Goal: Task Accomplishment & Management: Manage account settings

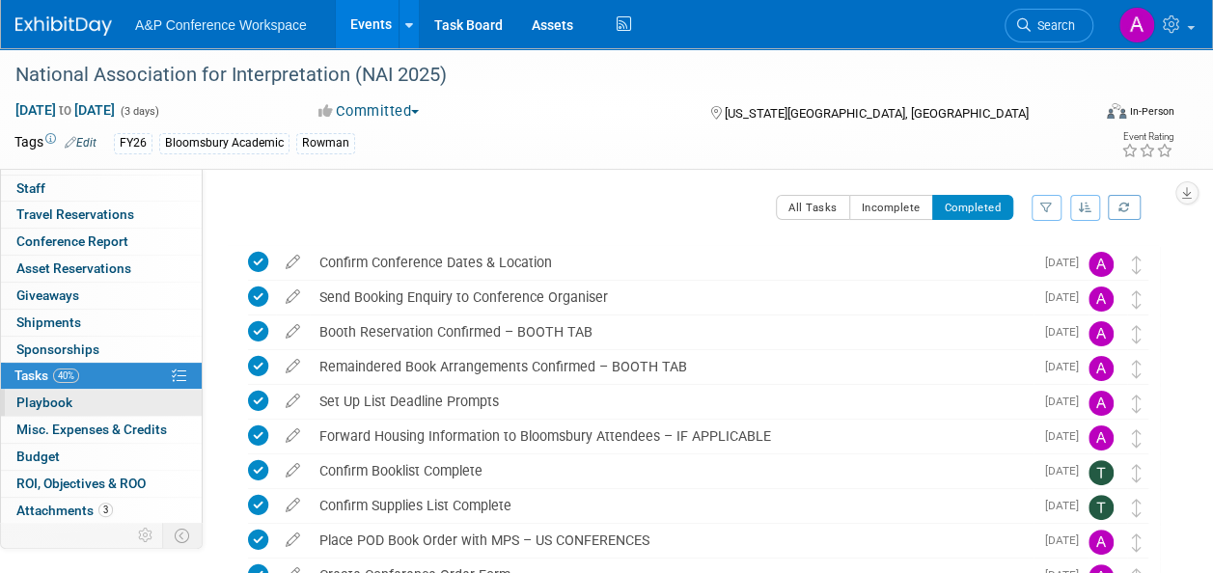
scroll to position [69, 0]
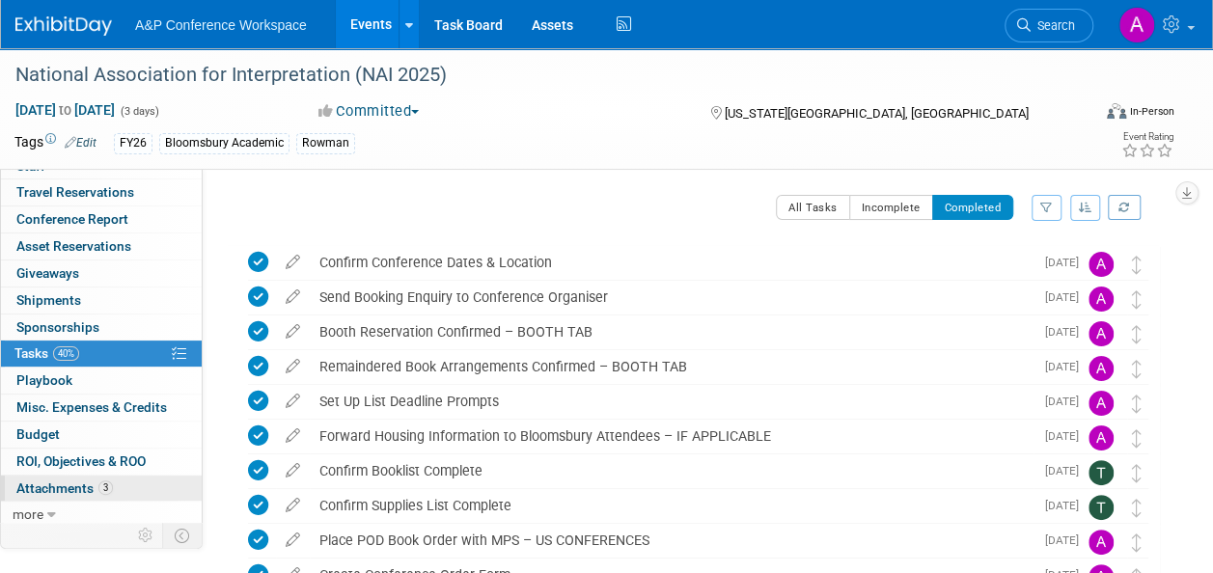
click at [43, 485] on span "Attachments 3" at bounding box center [64, 488] width 96 height 15
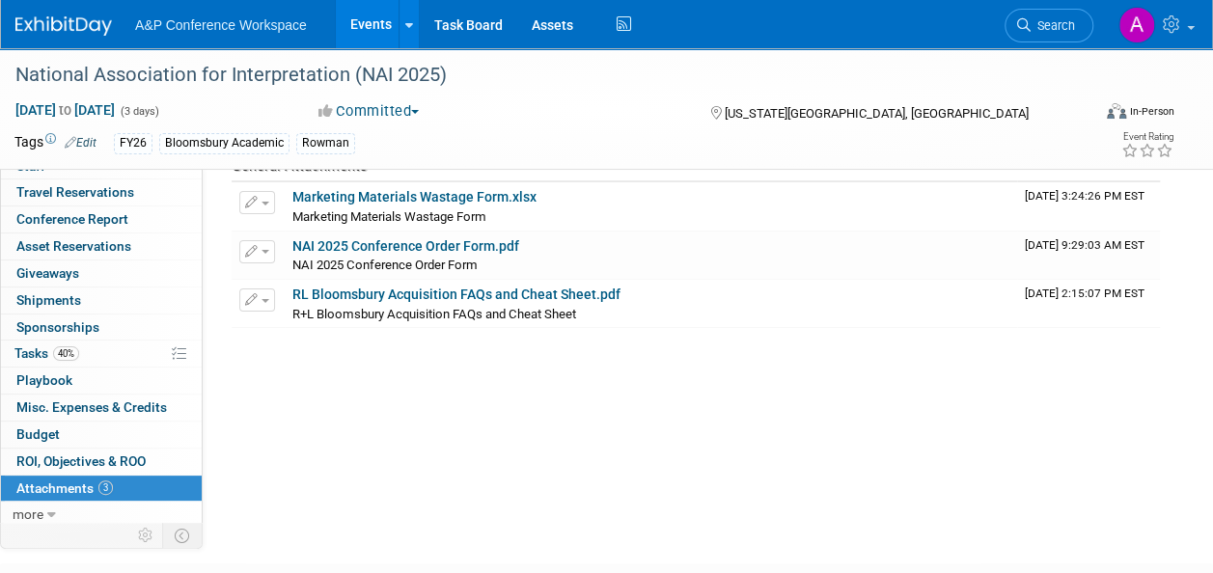
scroll to position [0, 0]
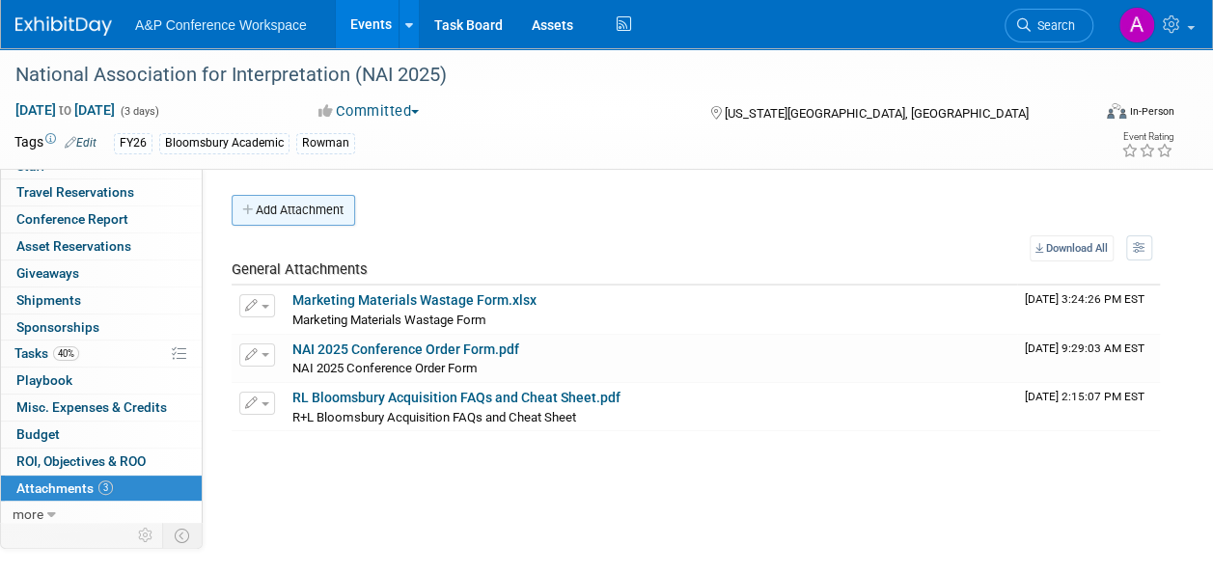
click at [314, 205] on button "Add Attachment" at bounding box center [294, 210] width 124 height 31
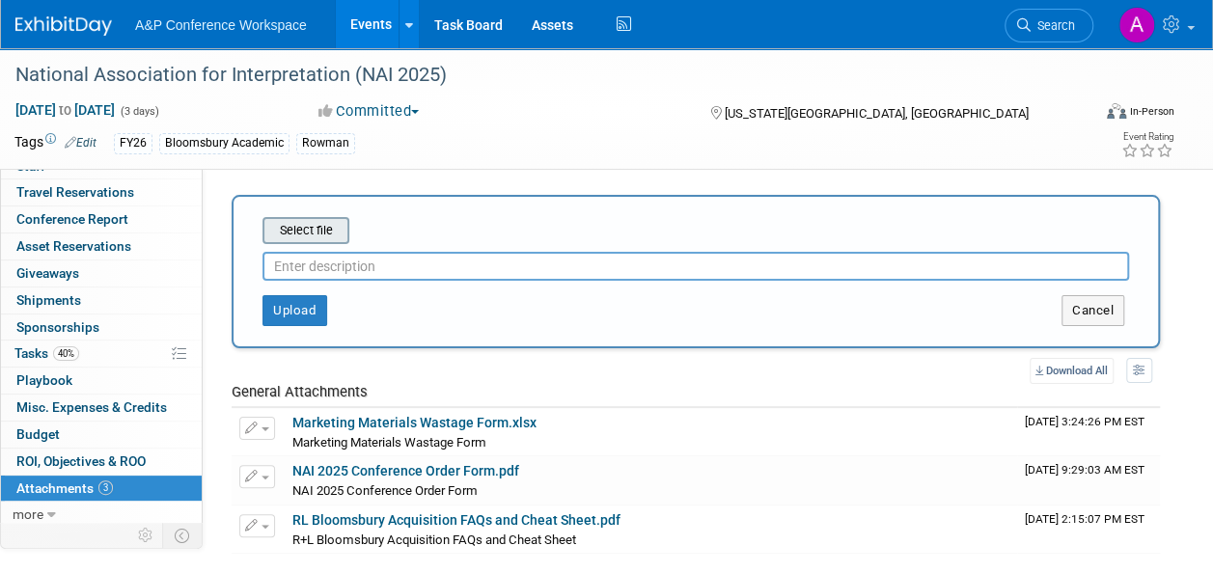
click at [320, 230] on input "file" at bounding box center [233, 230] width 230 height 23
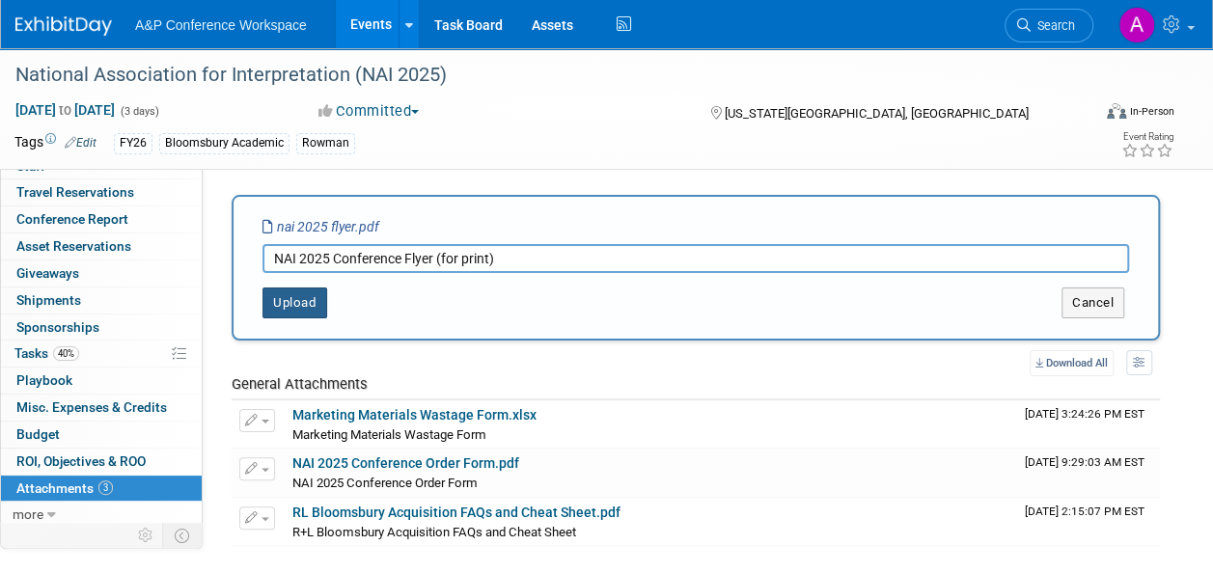
type input "NAI 2025 Conference Flyer (for print)"
click at [298, 306] on button "Upload" at bounding box center [294, 303] width 65 height 31
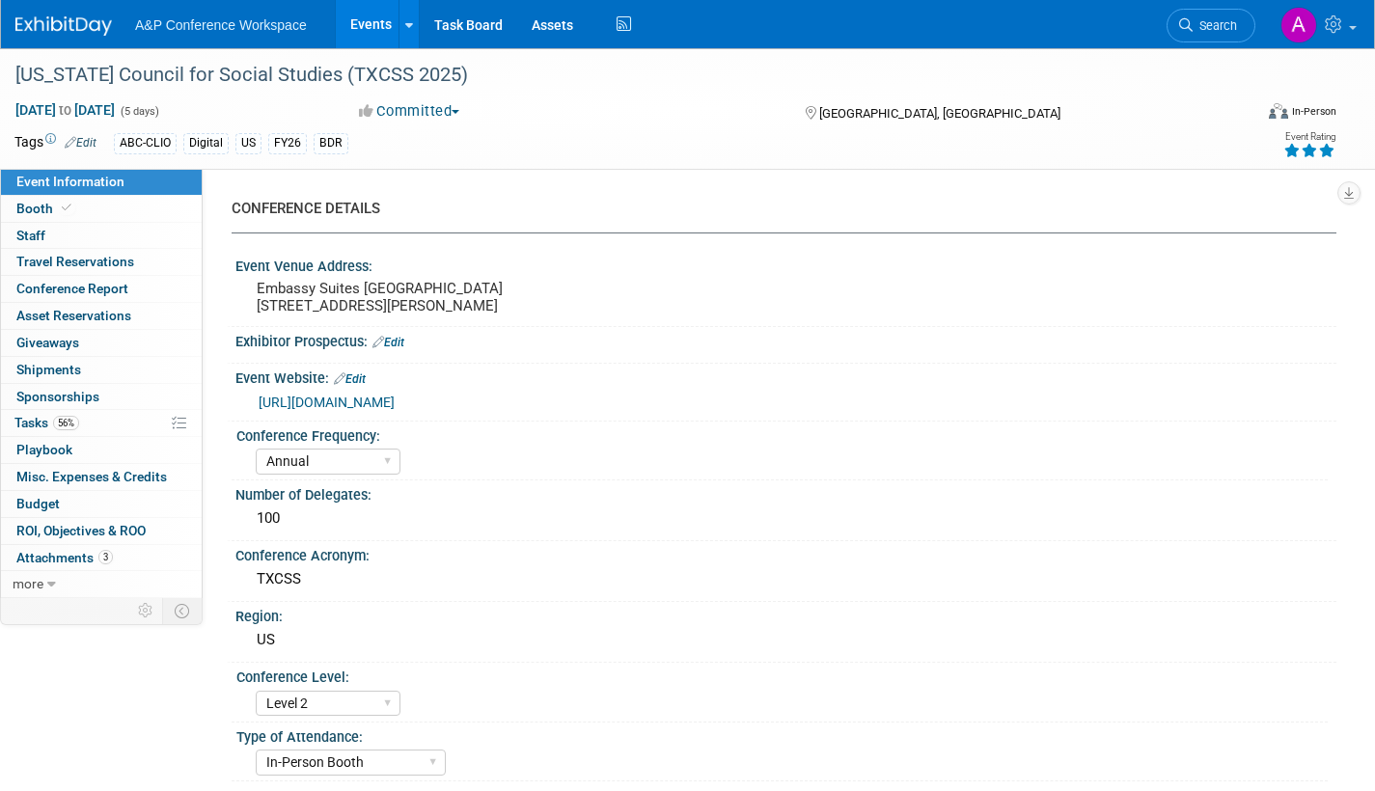
select select "Annual"
select select "Level 2"
select select "In-Person Booth"
select select "Schools"
select select "Bloomsbury Digital Resources"
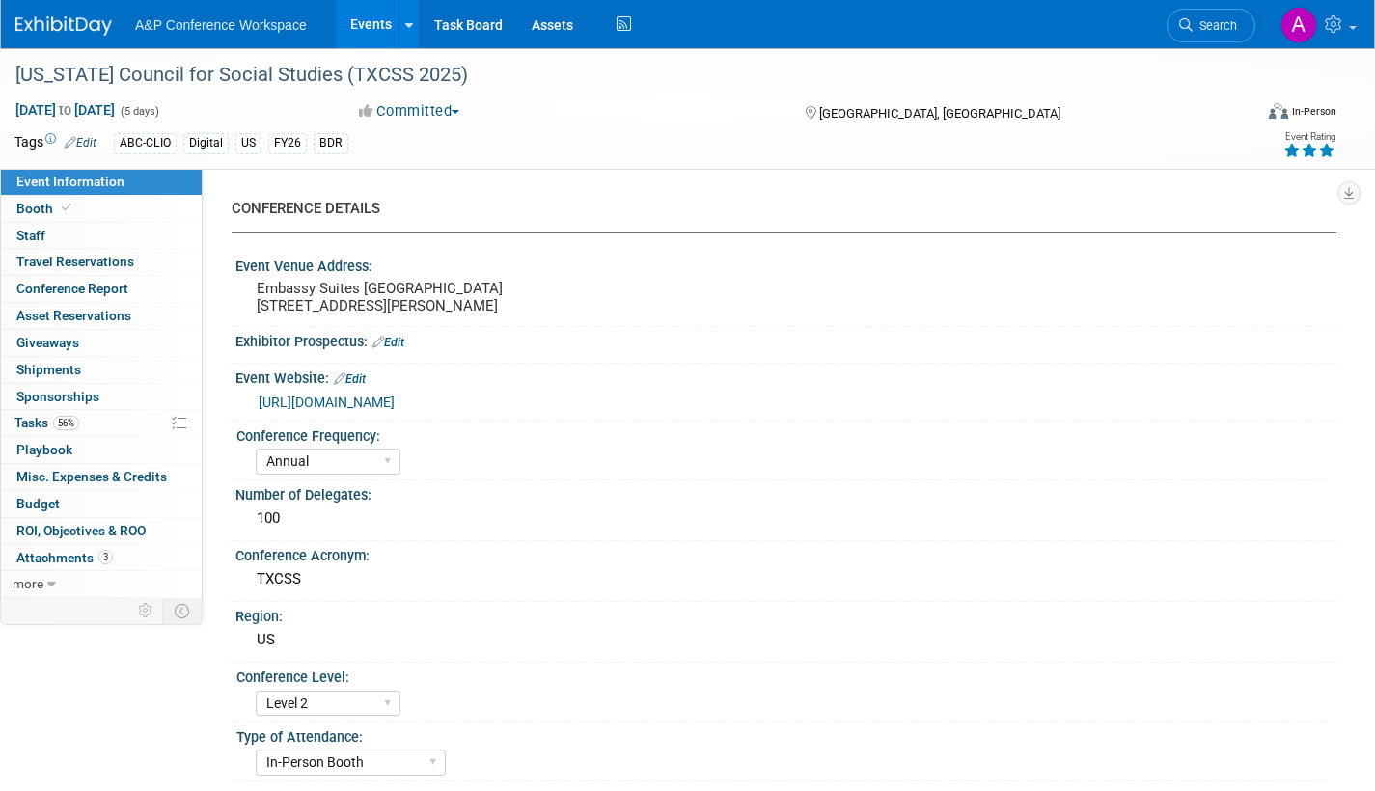
select select "[PERSON_NAME]"
select select "BDR Product Awareness and Trial Generation​"
click at [40, 204] on span "Booth" at bounding box center [45, 208] width 59 height 15
select select "CLDC - Digital/BDR"
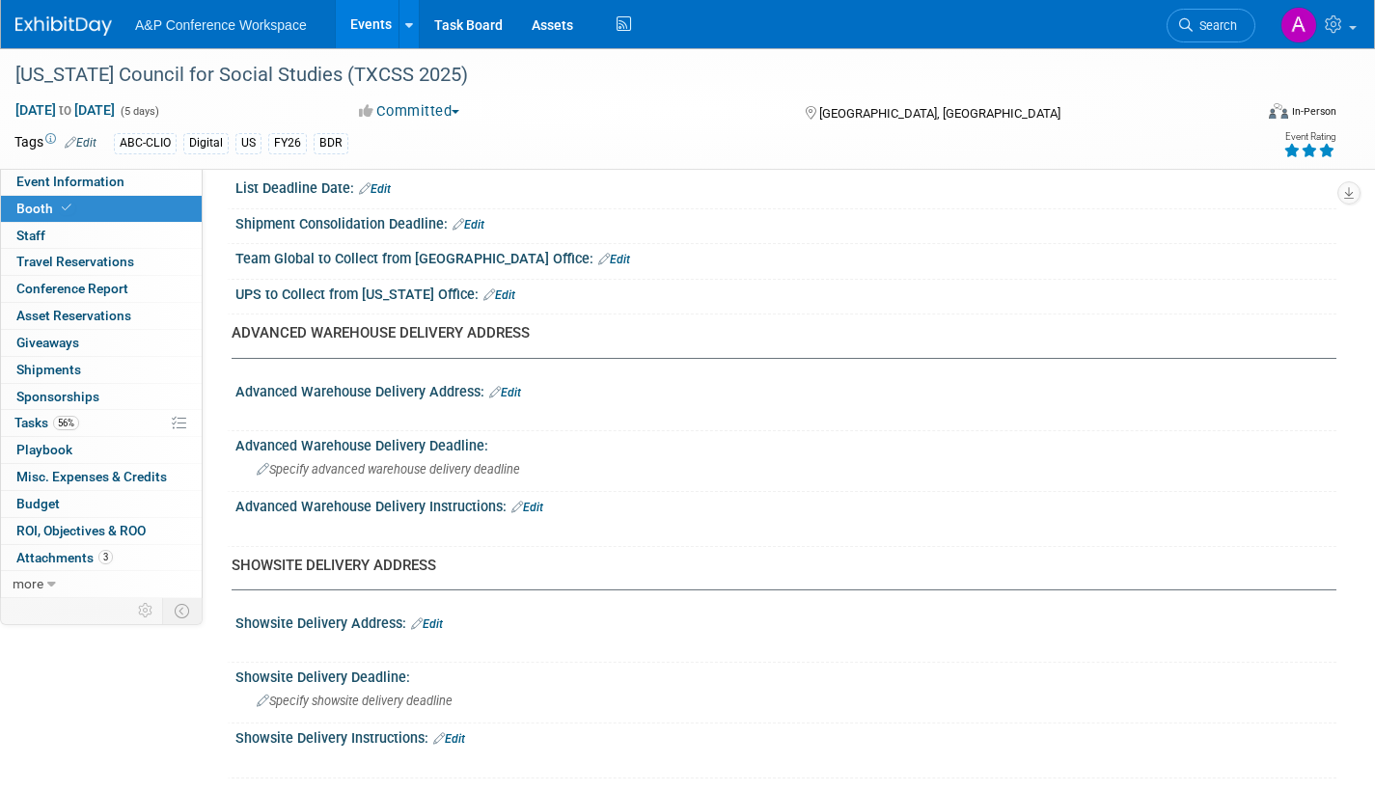
scroll to position [868, 0]
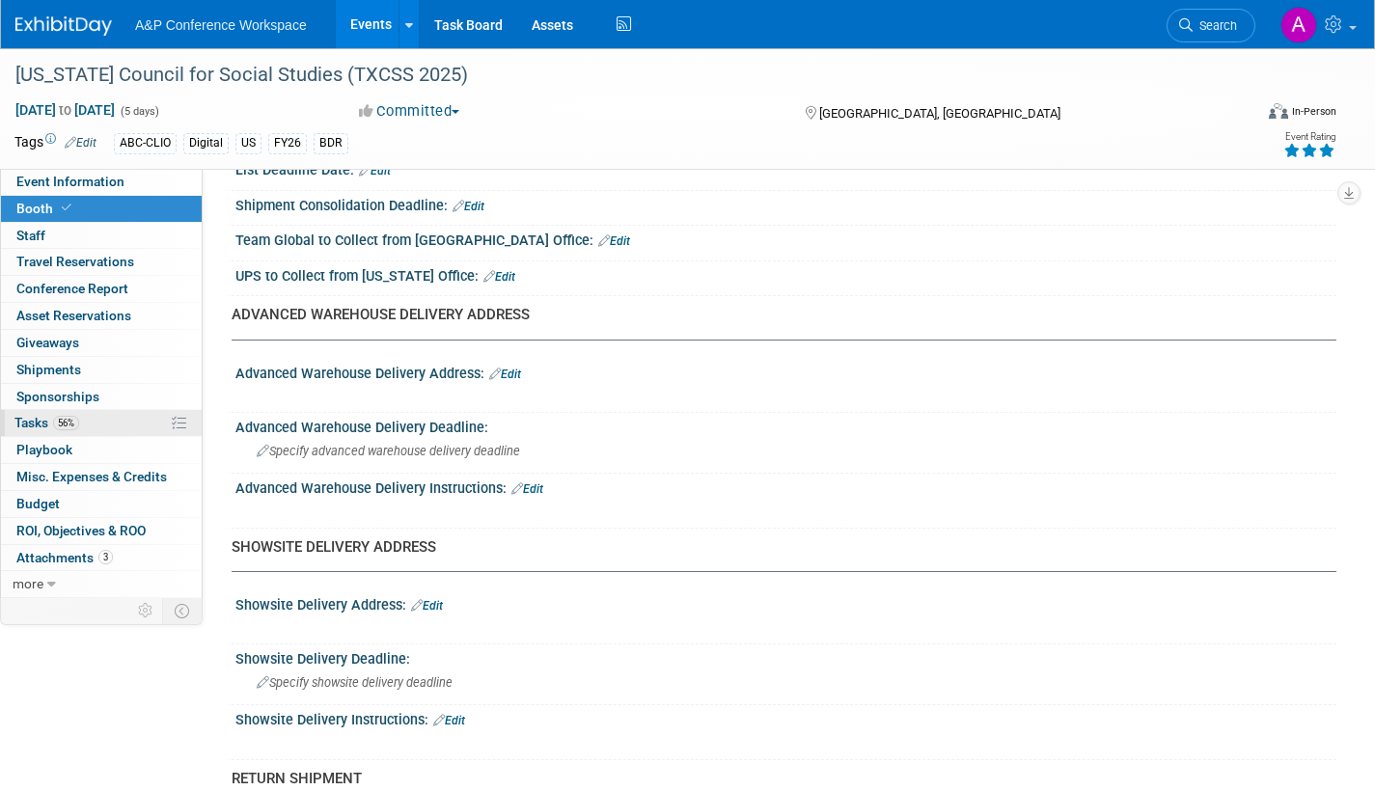
click at [22, 421] on span "Tasks 56%" at bounding box center [46, 422] width 65 height 15
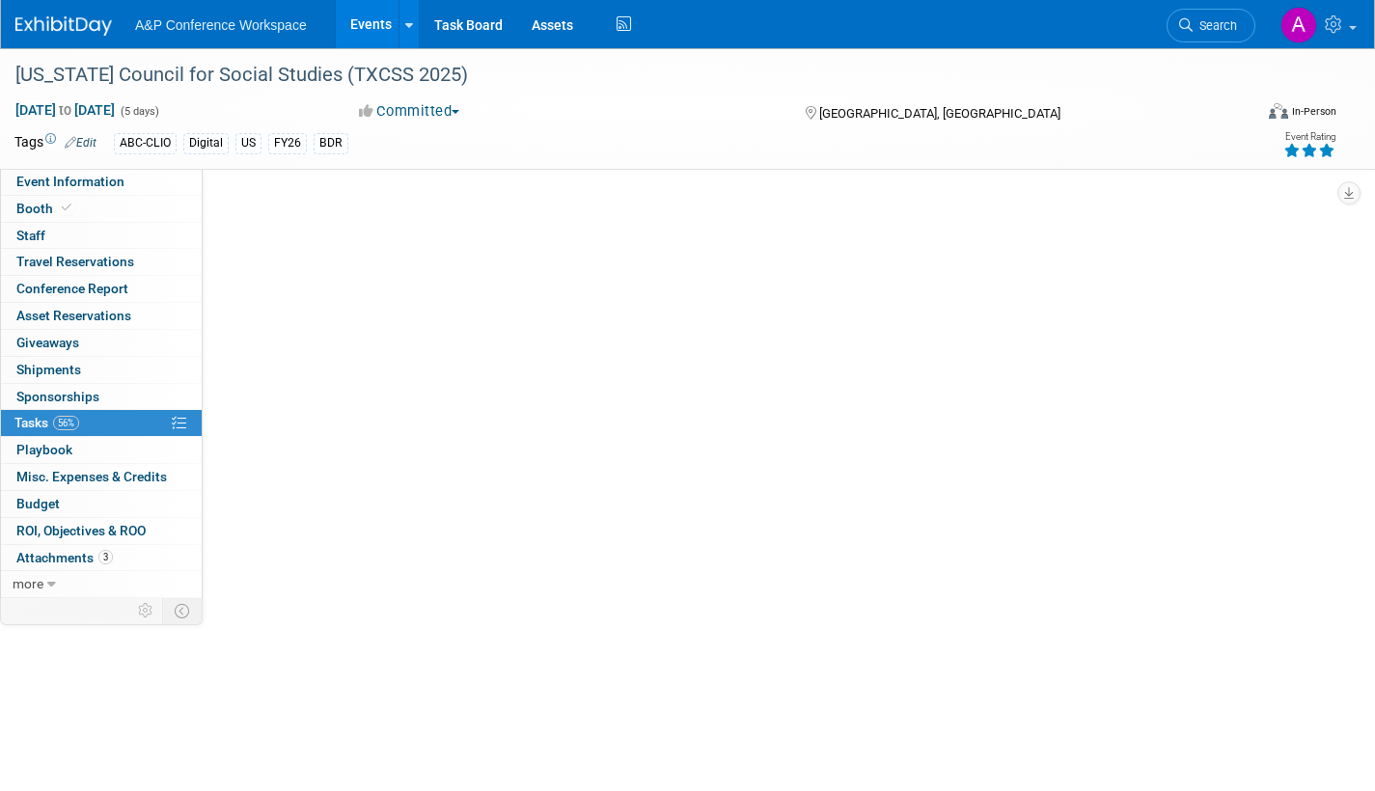
scroll to position [0, 0]
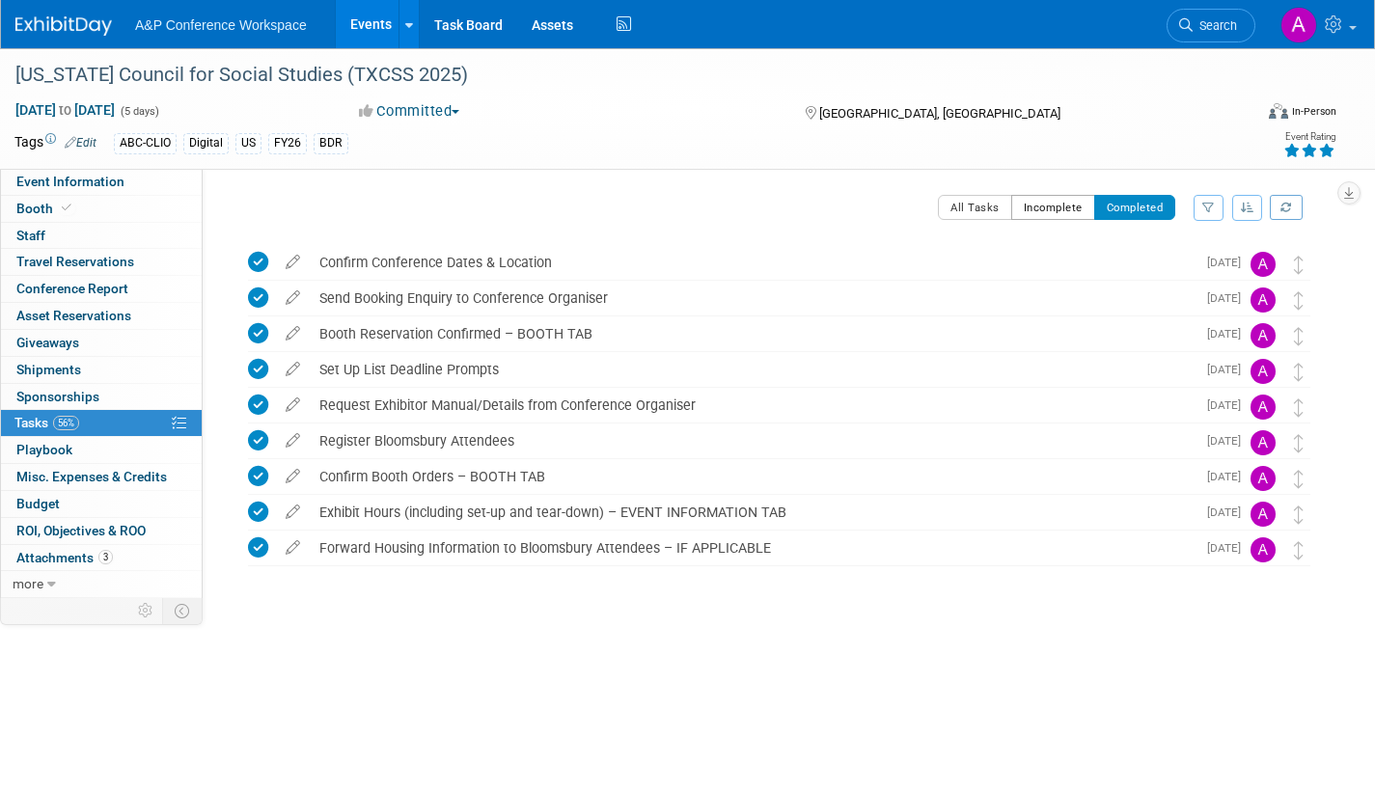
click at [1027, 210] on button "Incomplete" at bounding box center [1053, 207] width 84 height 25
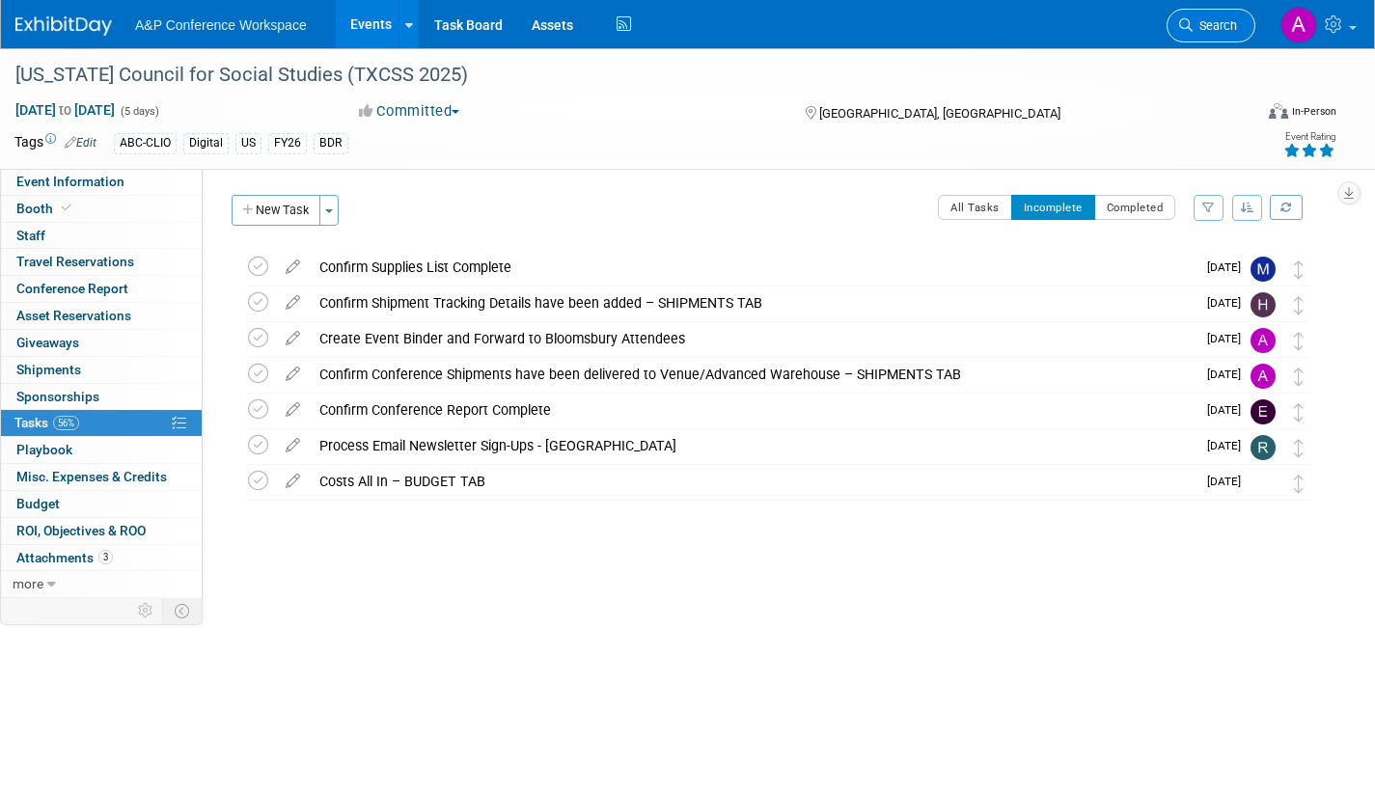
click at [1223, 24] on span "Search" at bounding box center [1215, 25] width 44 height 14
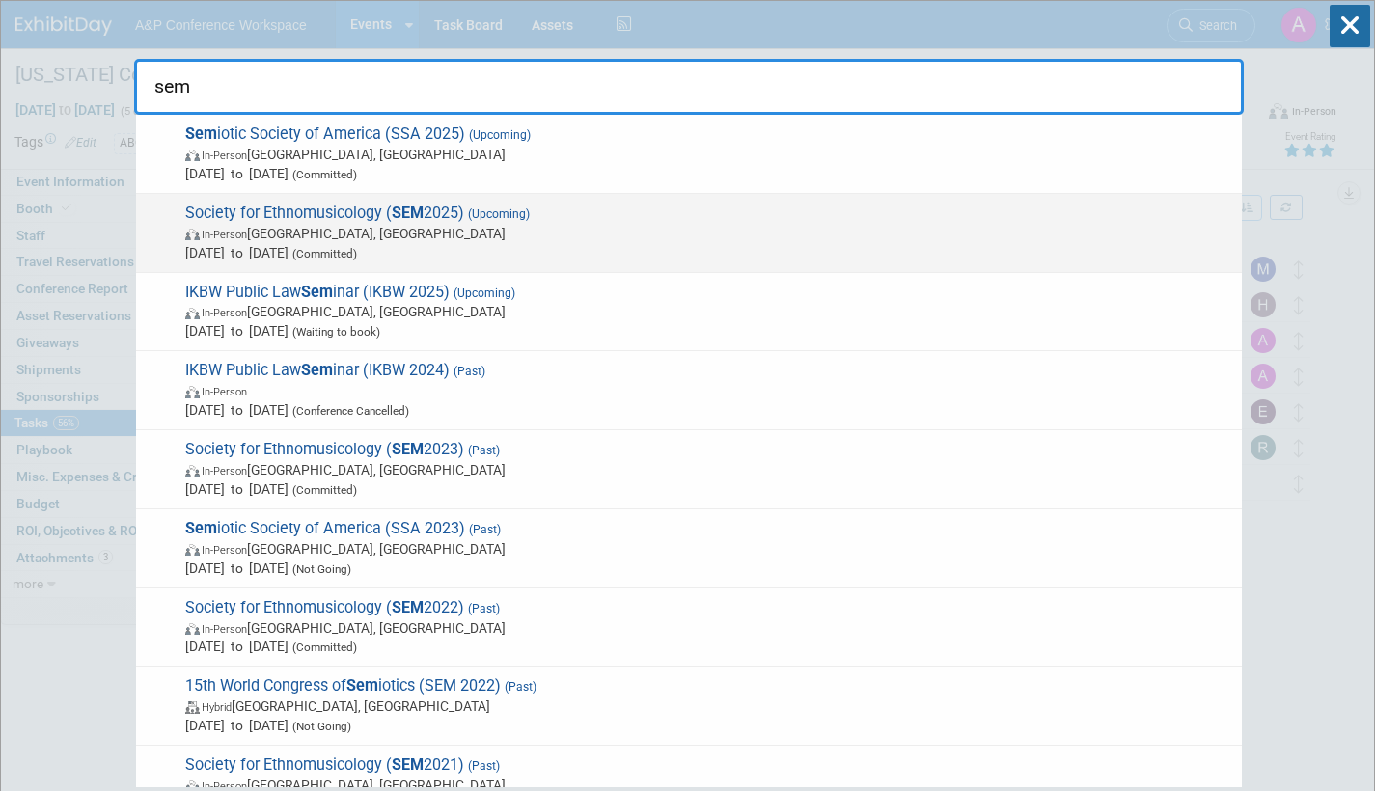
type input "sem"
click at [349, 233] on span "In-Person Atlanta, GA" at bounding box center [708, 233] width 1047 height 19
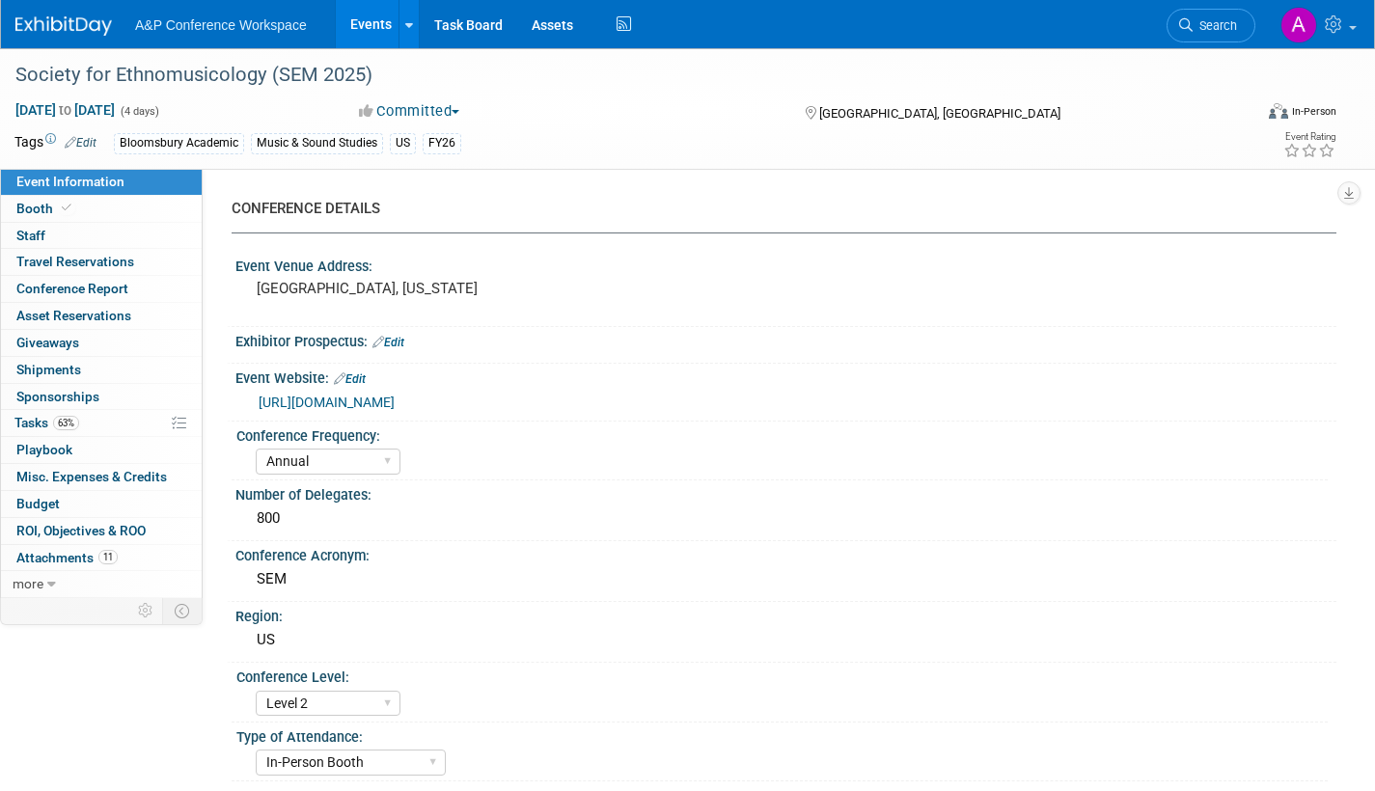
select select "Annual"
select select "Level 2"
select select "In-Person Booth"
select select "Music & Sound Studies"
select select "Bloomsbury Academic"
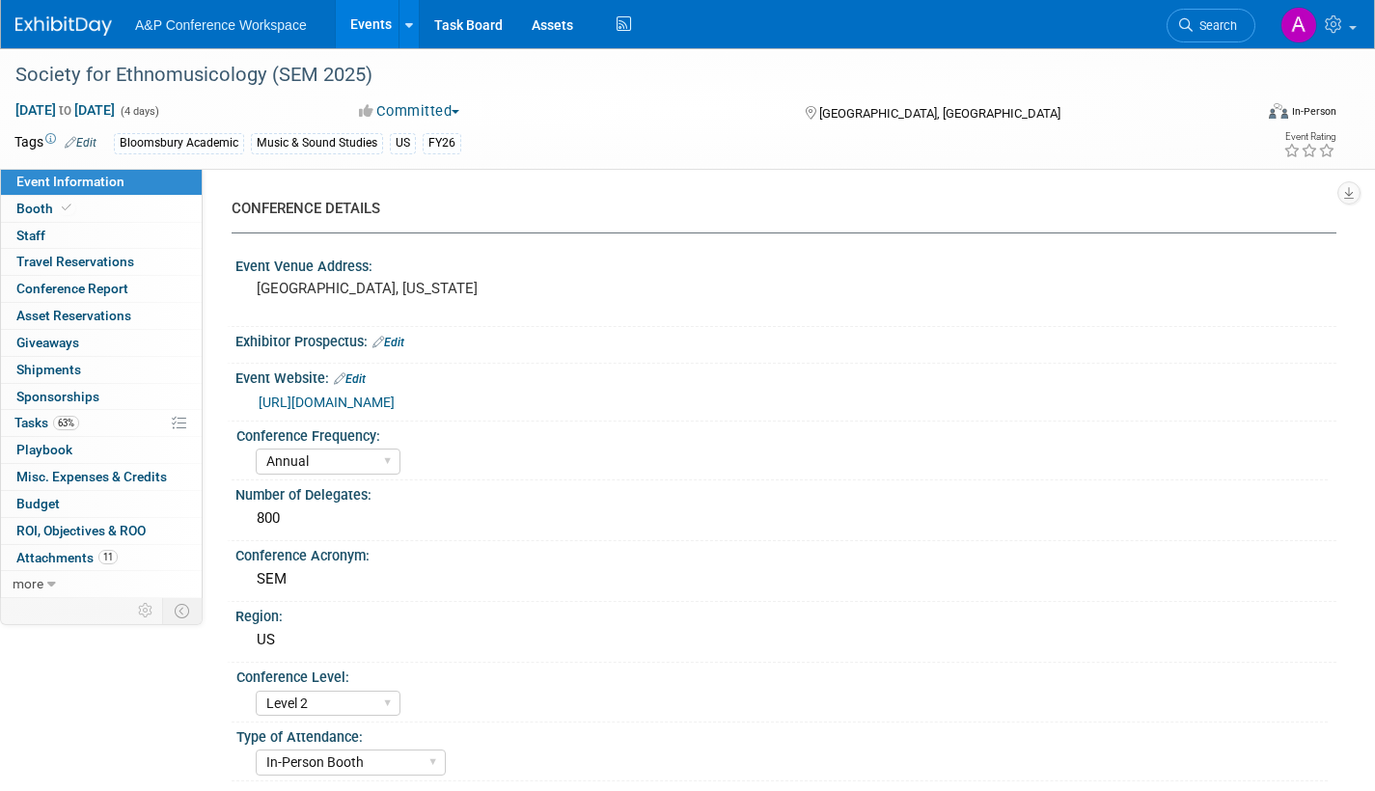
select select "[PERSON_NAME]"
select select "Brand/Subject Presence​"
click at [16, 424] on span "Tasks 63%" at bounding box center [46, 422] width 65 height 15
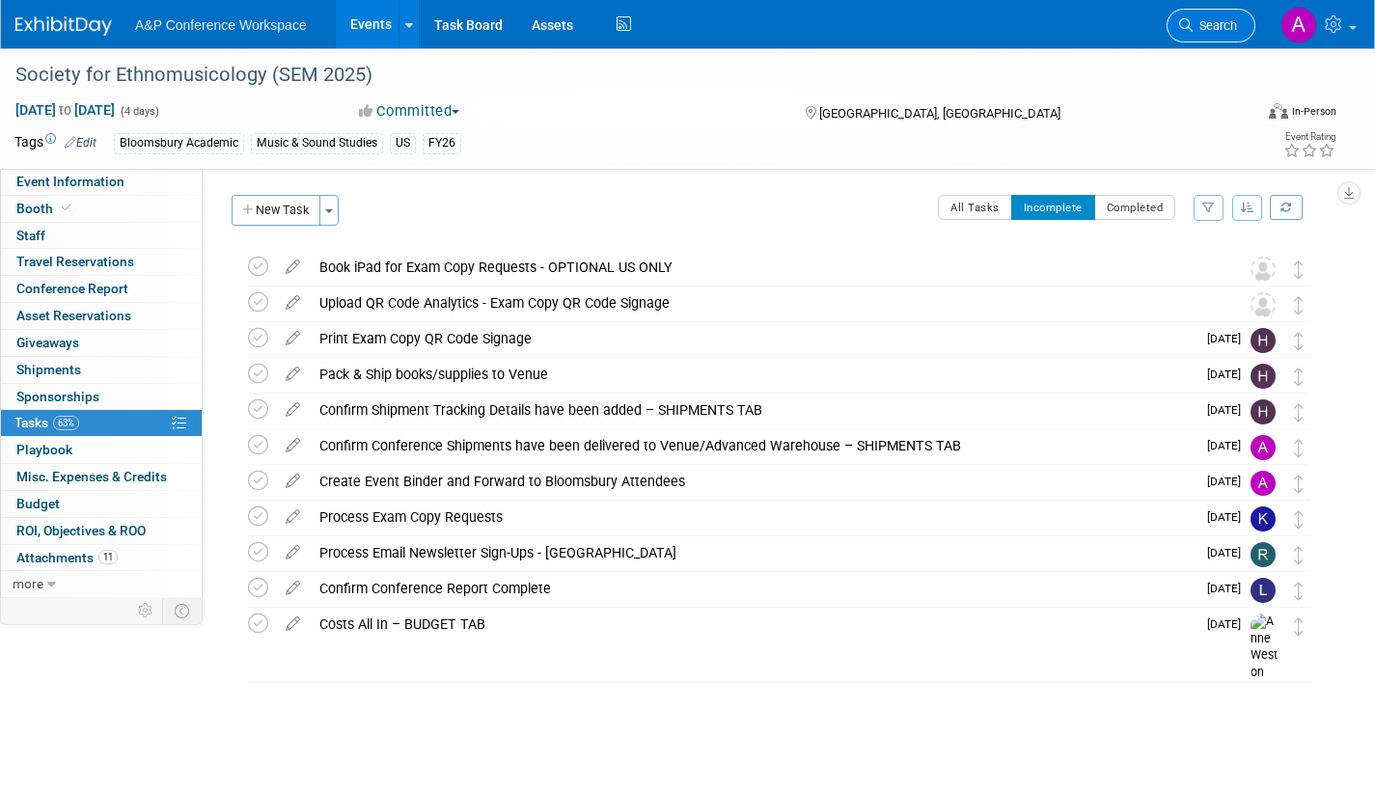
click at [1199, 30] on span "Search" at bounding box center [1215, 25] width 44 height 14
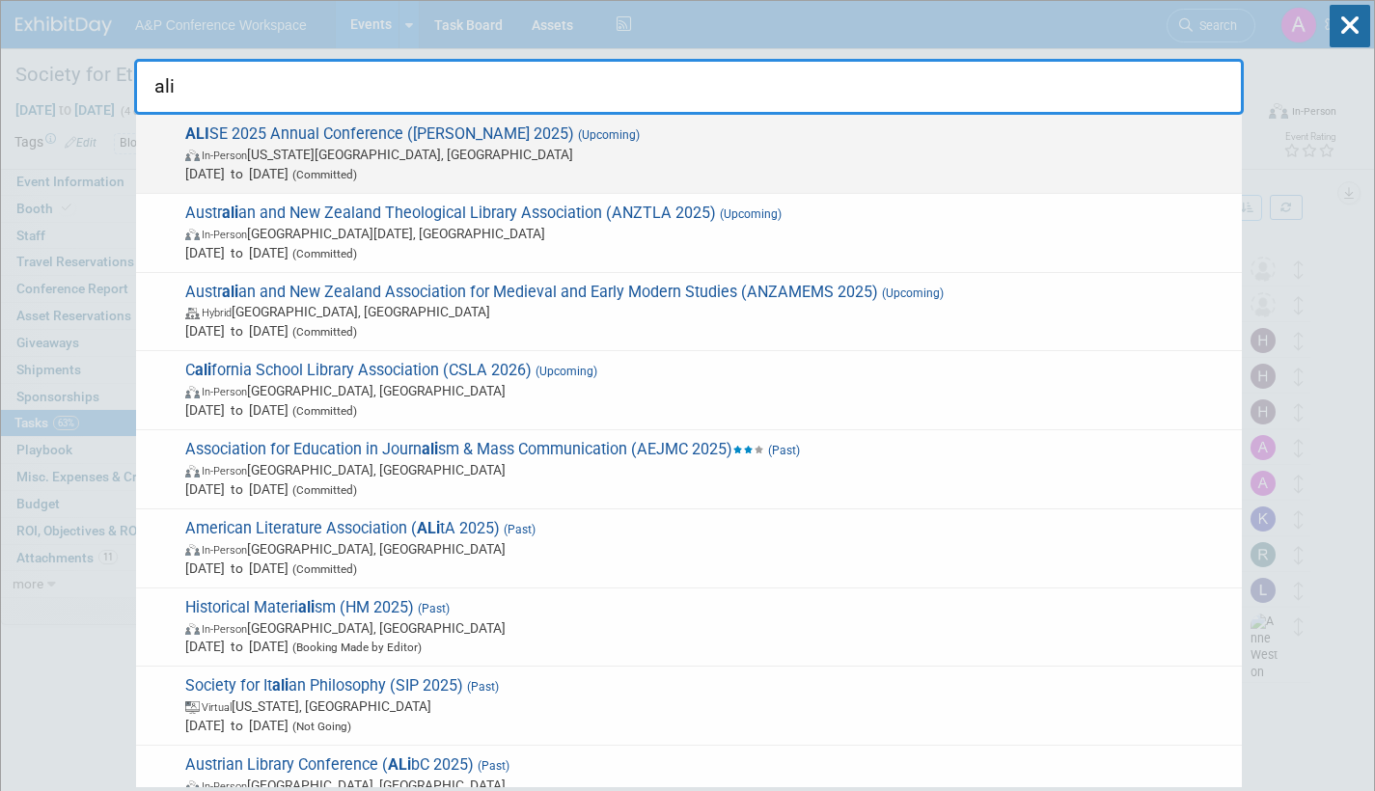
type input "ali"
click at [319, 174] on span "Oct 6, 2025 to Oct 8, 2025 (Committed)" at bounding box center [708, 173] width 1047 height 19
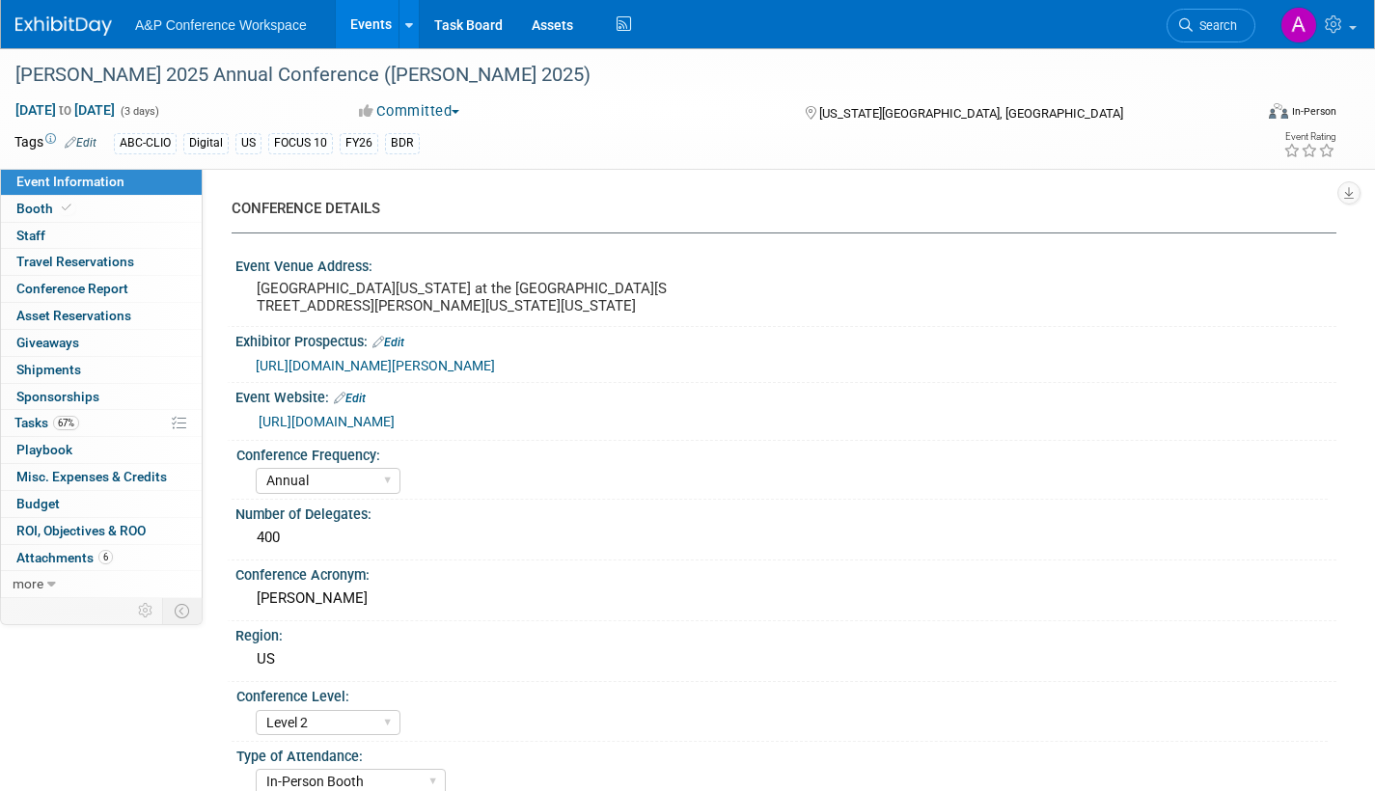
select select "Annual"
select select "Level 2"
select select "In-Person Booth"
select select "Library & Information Science"
select select "Bloomsbury Libraries Unlimited"
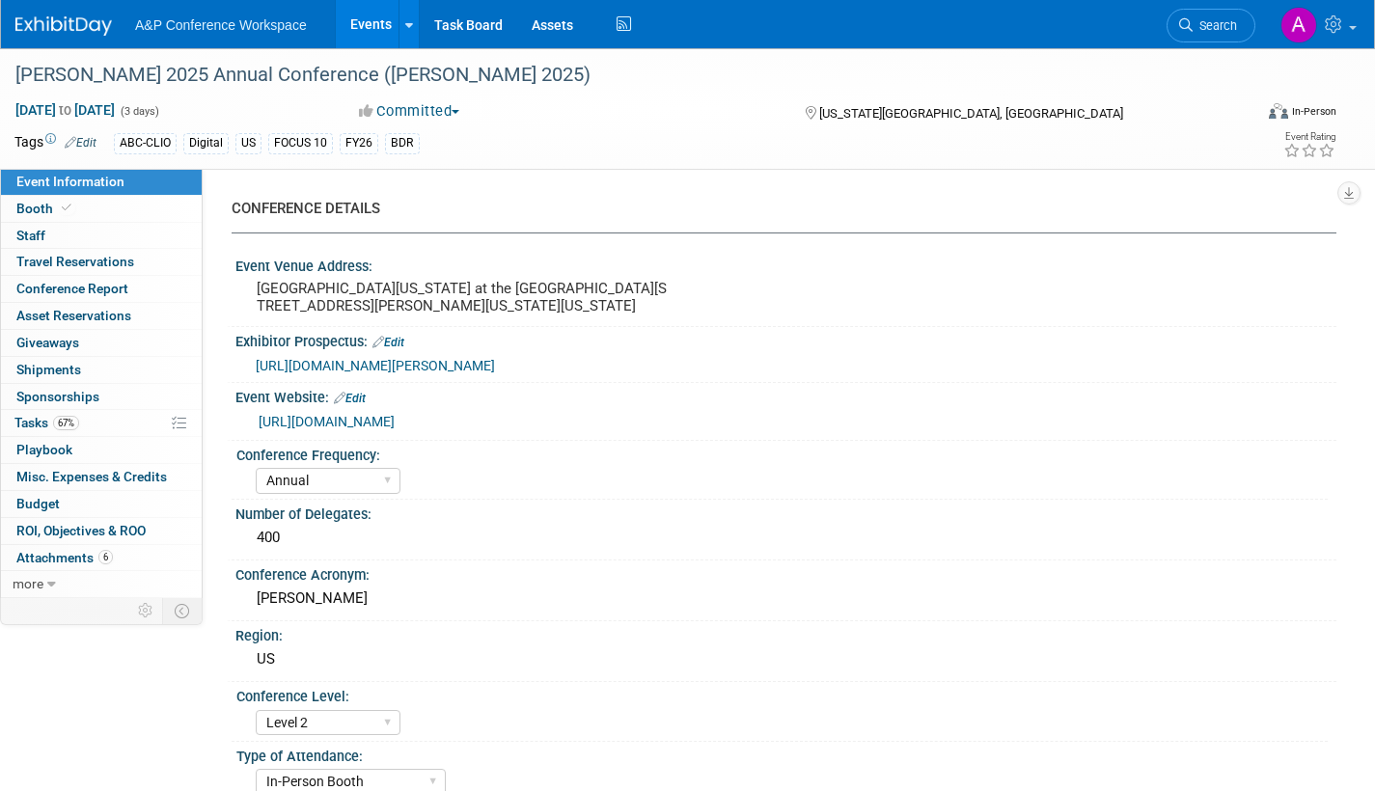
select select "[PERSON_NAME]"
select select "Brand/Subject Presence​"
click at [19, 214] on span "Booth" at bounding box center [45, 208] width 59 height 15
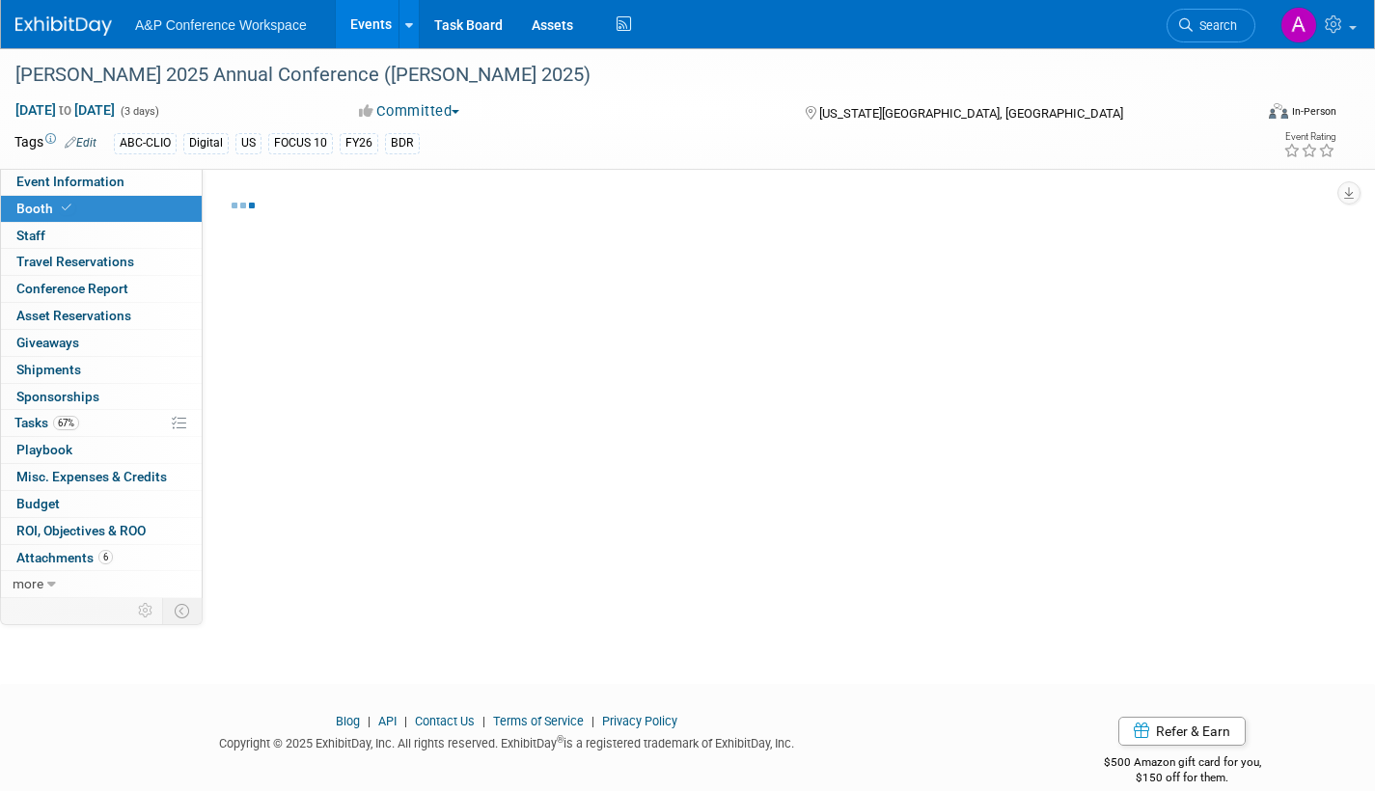
select select "CLLU - Libraries Unlimited"
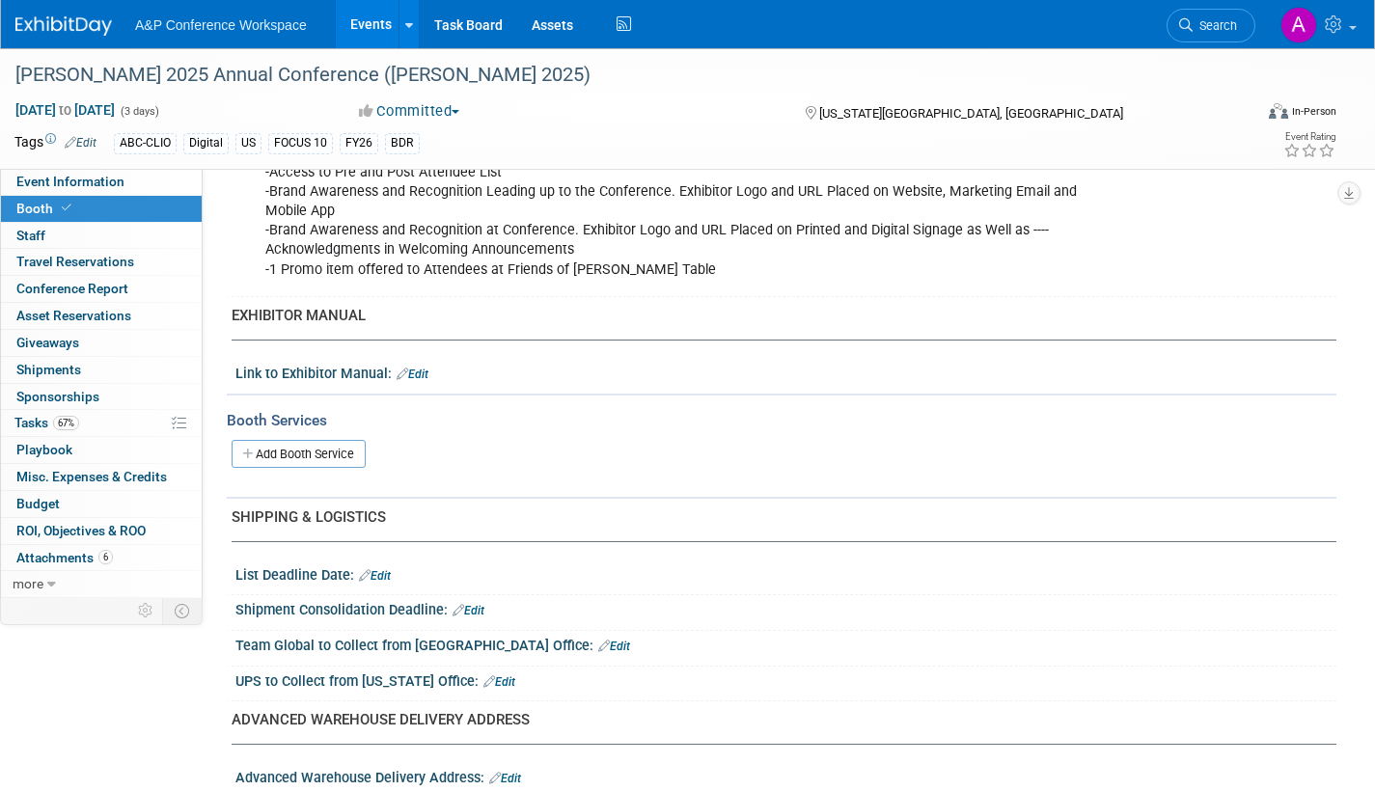
scroll to position [482, 0]
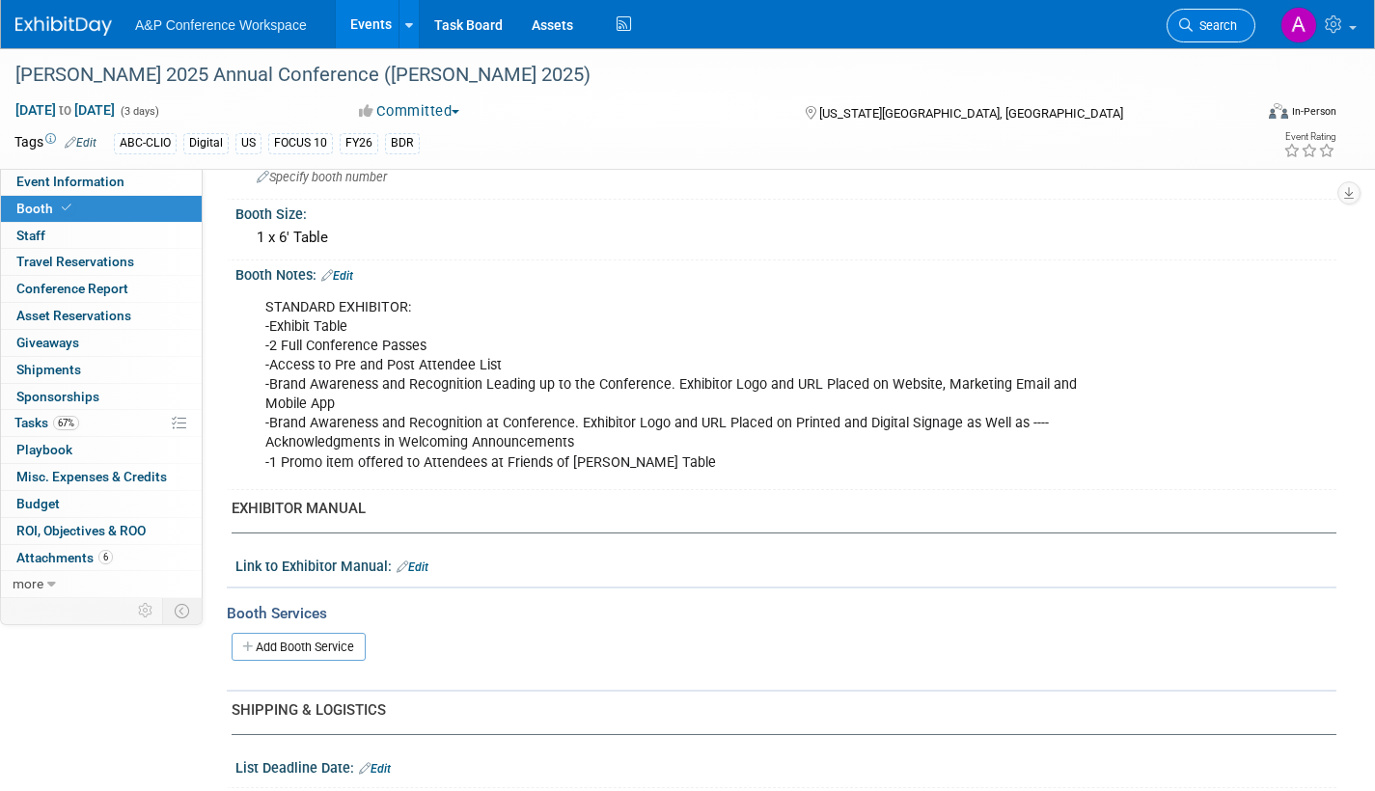
click at [1225, 30] on span "Search" at bounding box center [1215, 25] width 44 height 14
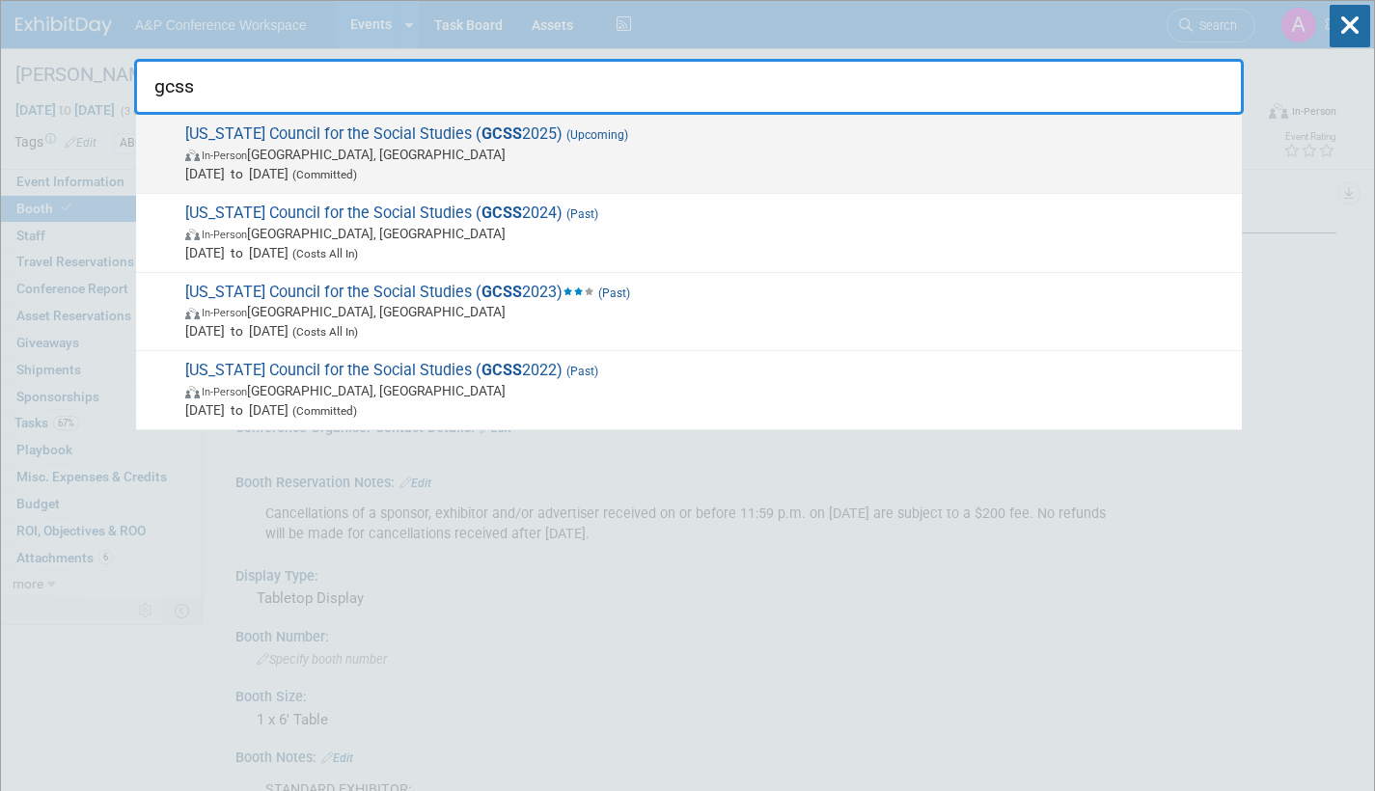
type input "gcss"
click at [650, 146] on span "In-Person Athens, GA" at bounding box center [708, 154] width 1047 height 19
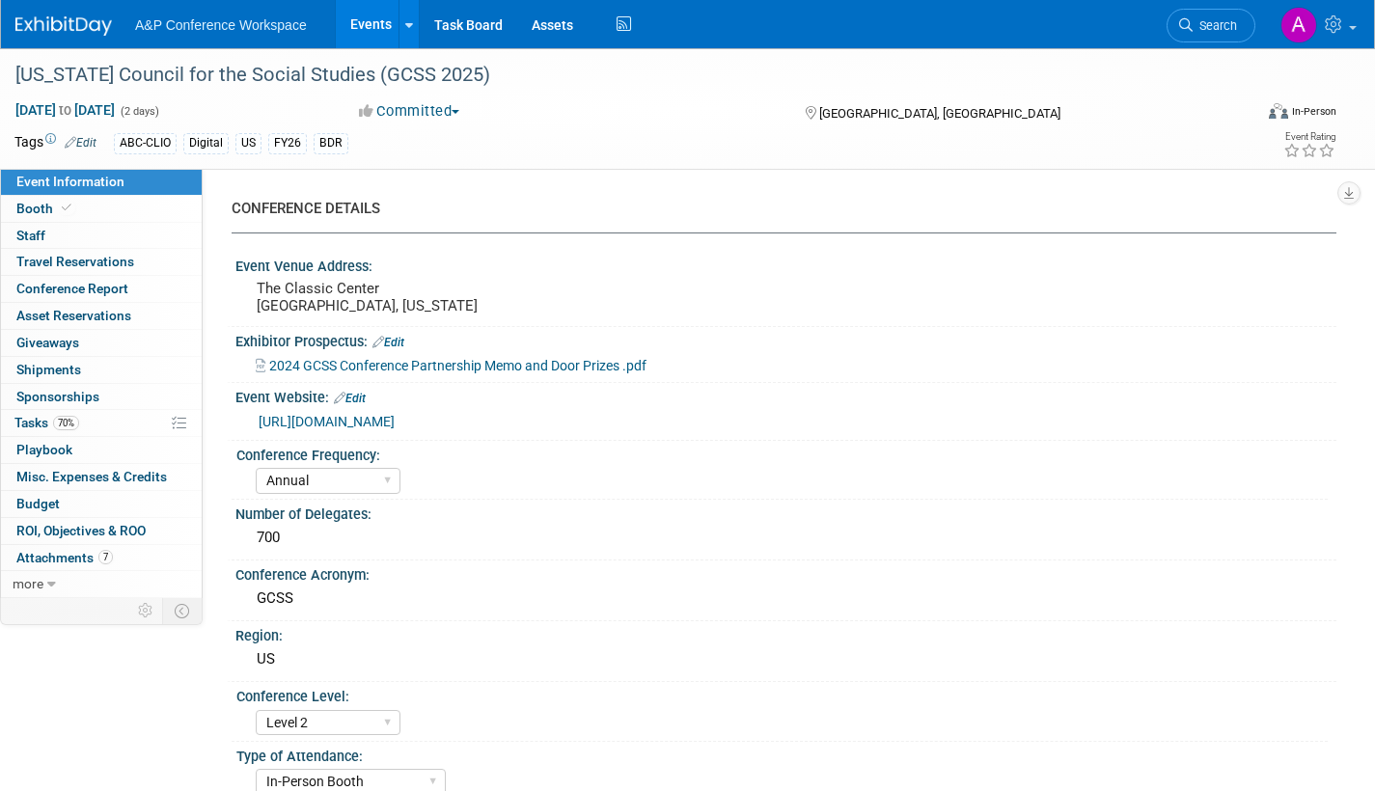
select select "Annual"
select select "Level 2"
select select "In-Person Booth"
select select "Schools"
select select "Bloomsbury Digital Resources"
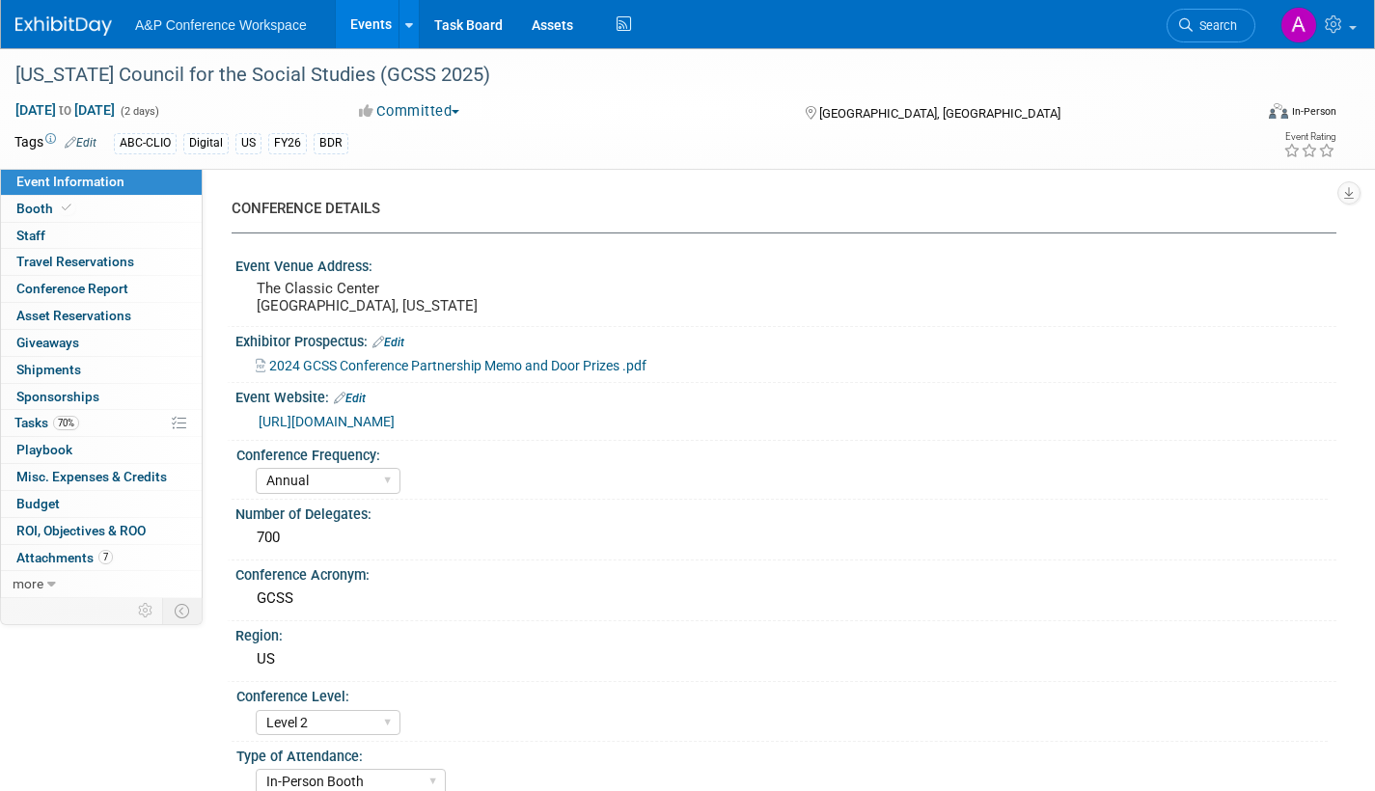
select select "[PERSON_NAME]"
select select "BDR Product Awareness and Trial Generation​"
click at [35, 213] on span "Booth" at bounding box center [45, 208] width 59 height 15
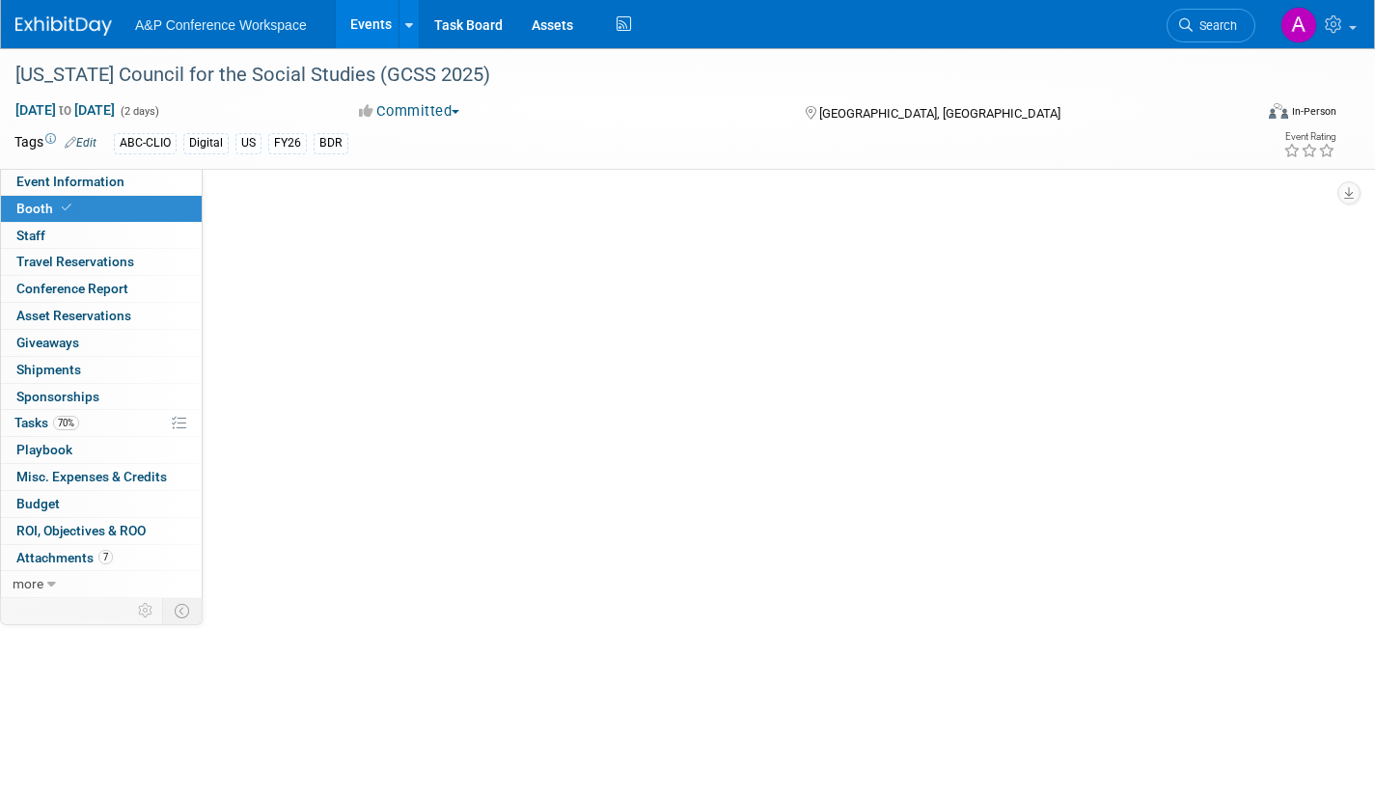
select select "CLDC - Digital/BDR"
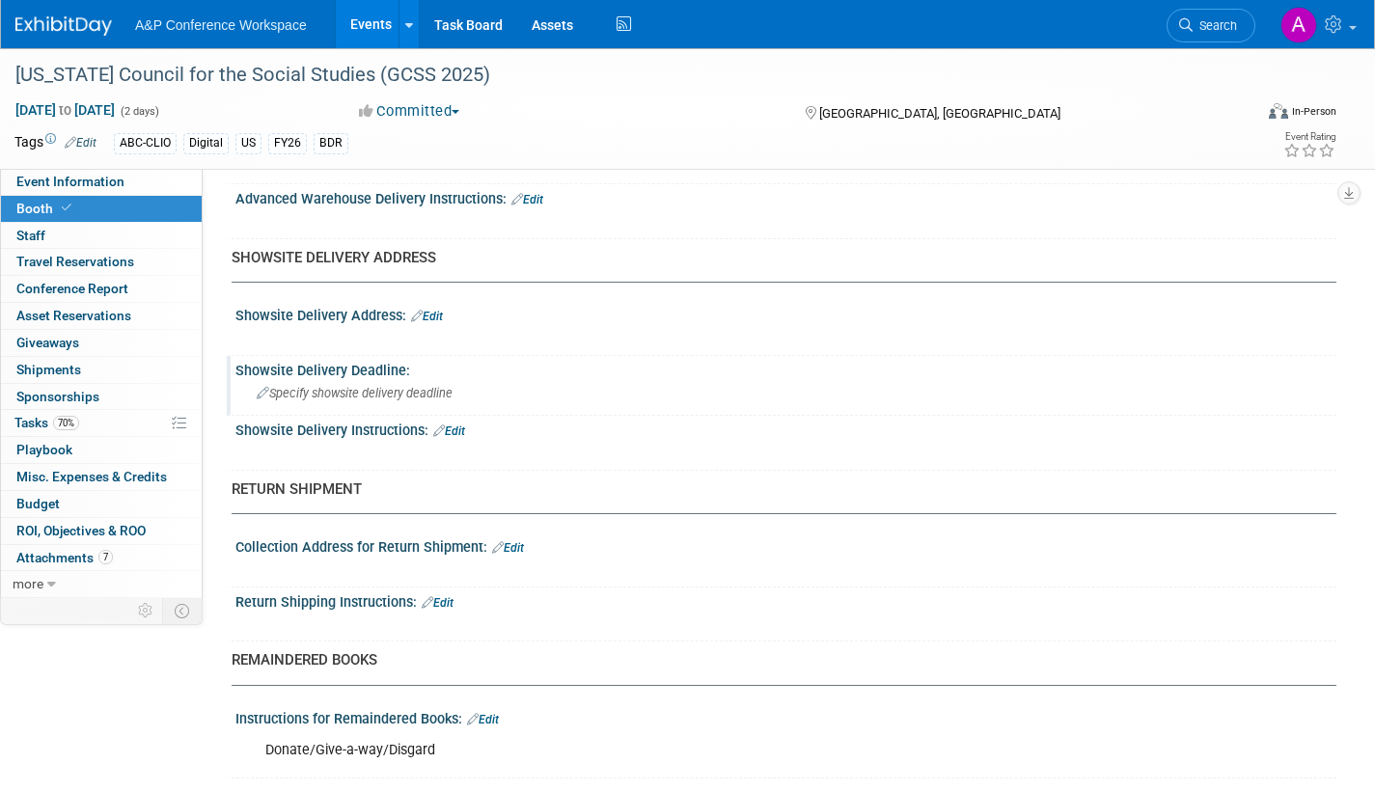
scroll to position [1623, 0]
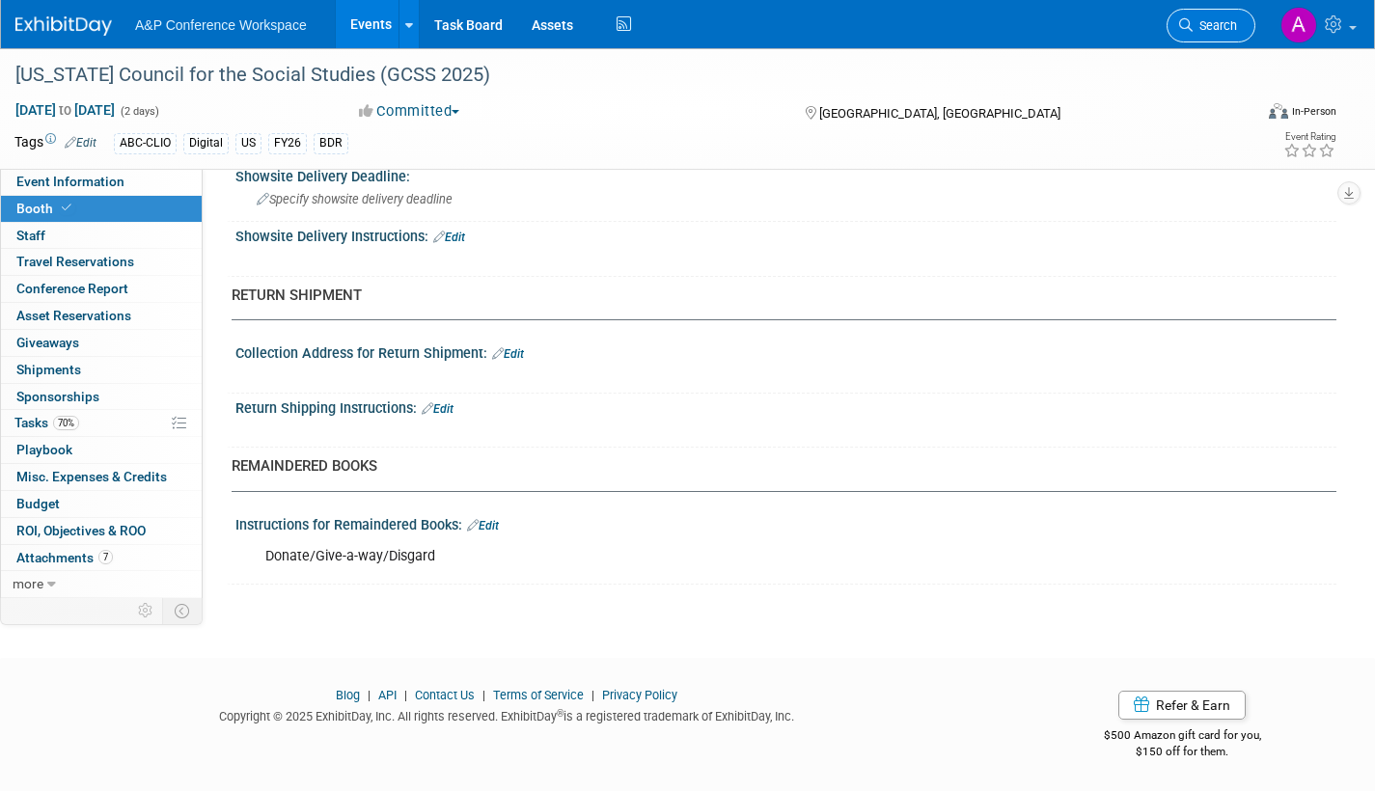
click at [1207, 28] on span "Search" at bounding box center [1215, 25] width 44 height 14
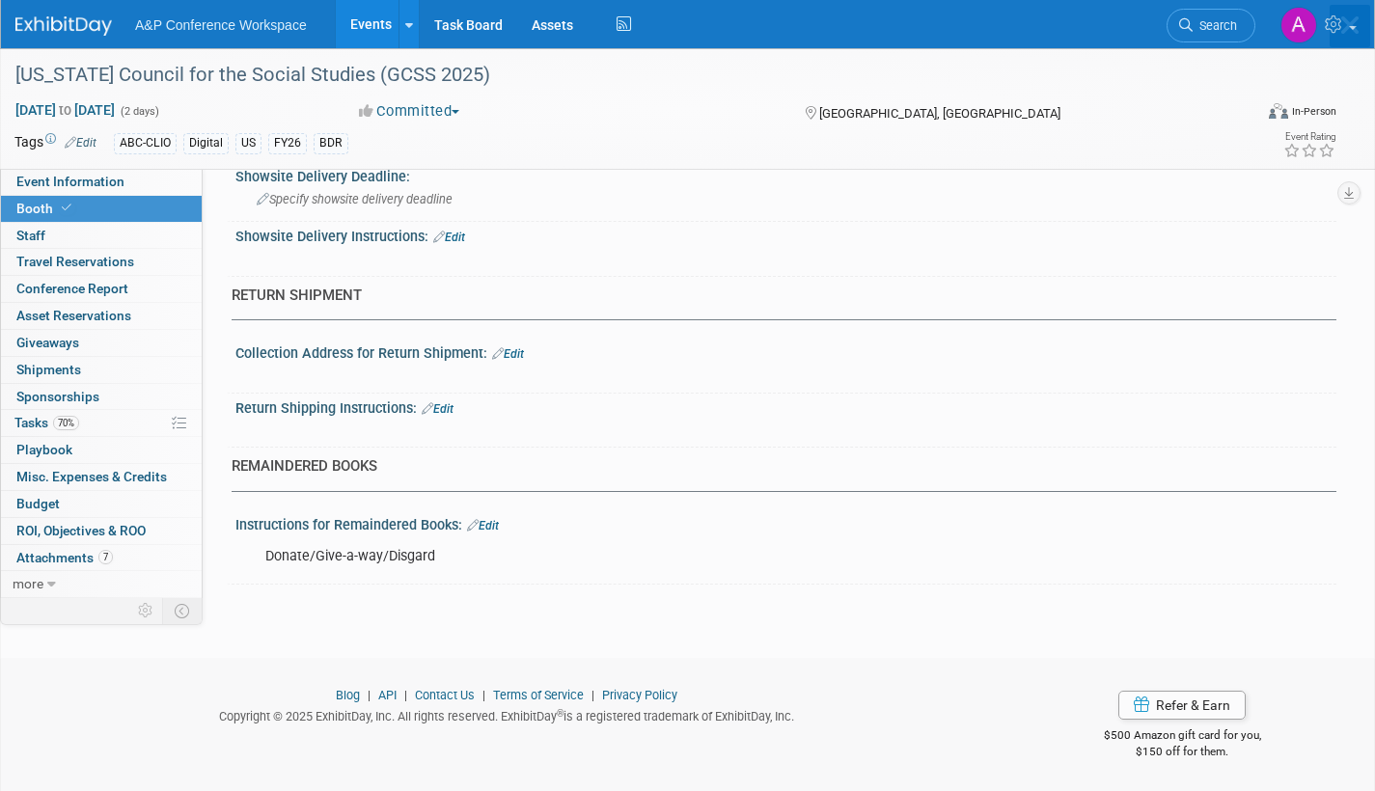
scroll to position [0, 0]
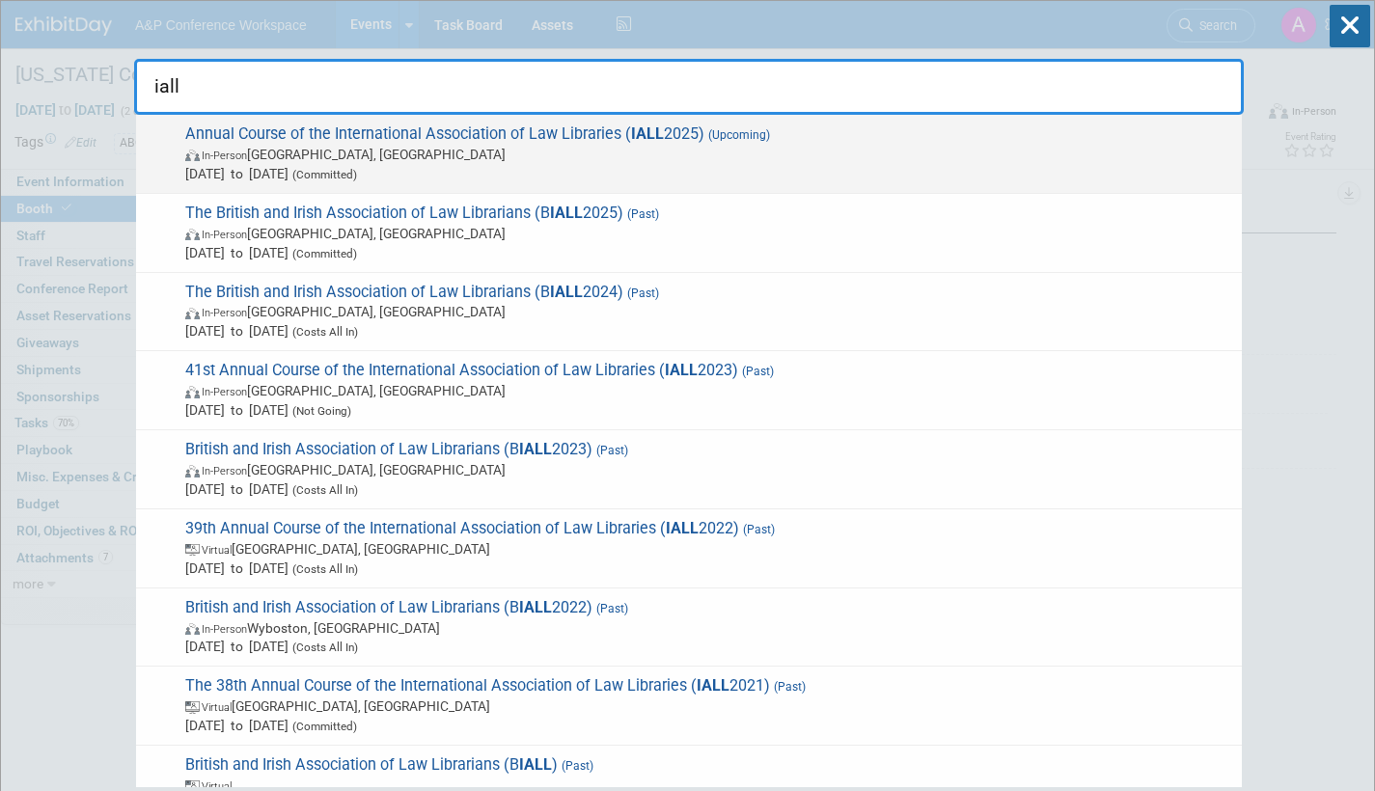
type input "iall"
click at [409, 149] on span "In-Person Houston, TX" at bounding box center [708, 154] width 1047 height 19
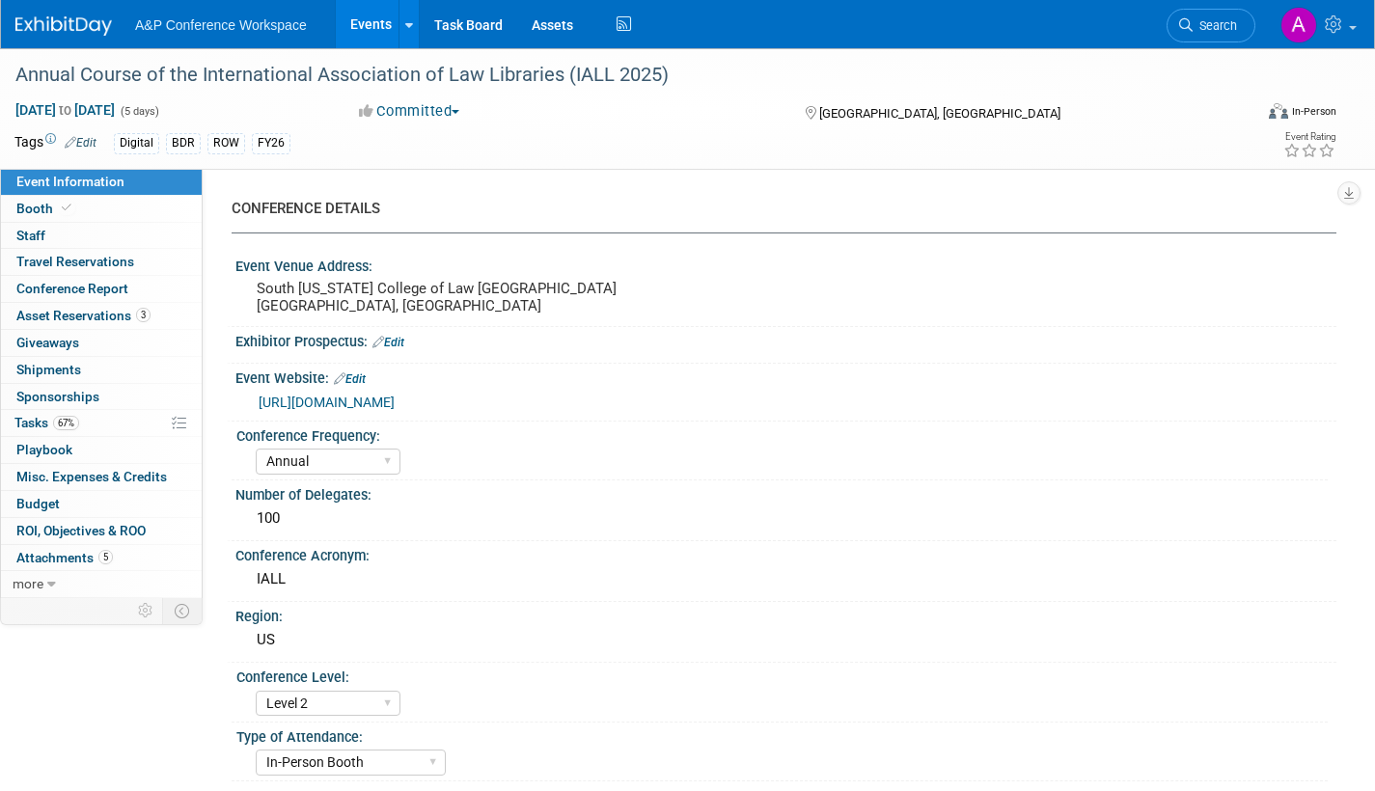
select select "Annual"
select select "Level 2"
select select "In-Person Booth"
select select "Libraries"
select select "Bloomsbury Digital Resources"
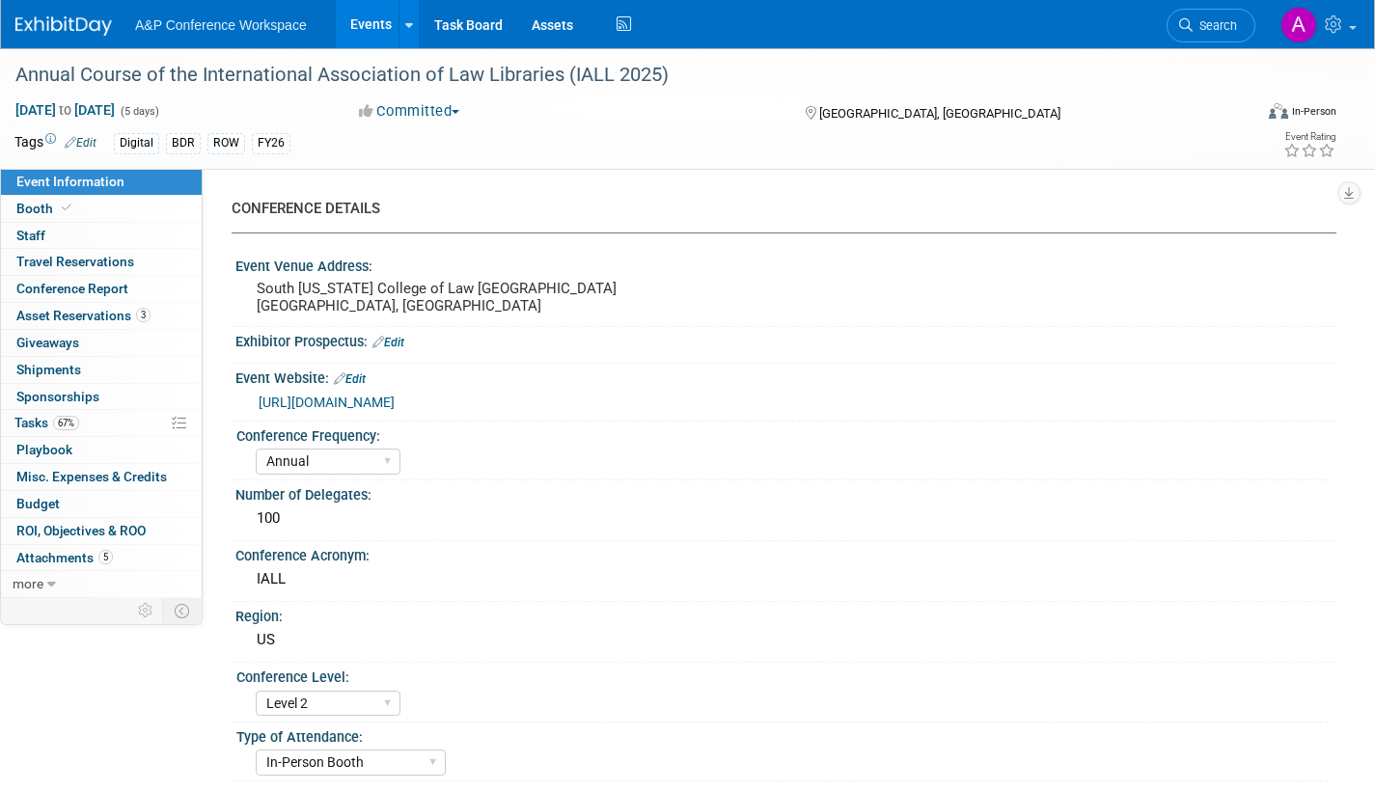
select select "[PERSON_NAME]"
select select "BDR Product Awareness and Trial Generation​"
click at [41, 205] on span "Booth" at bounding box center [45, 208] width 59 height 15
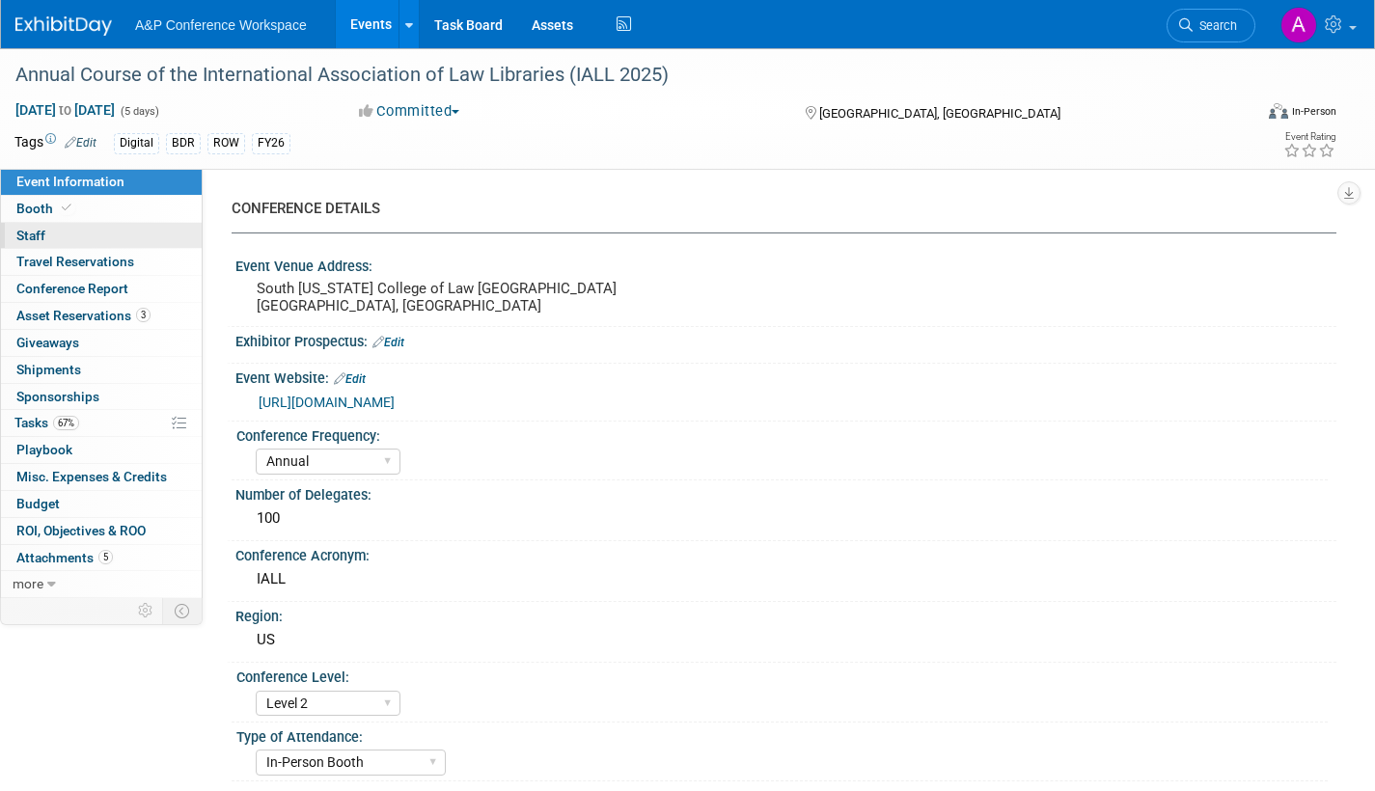
select select "DIGI"
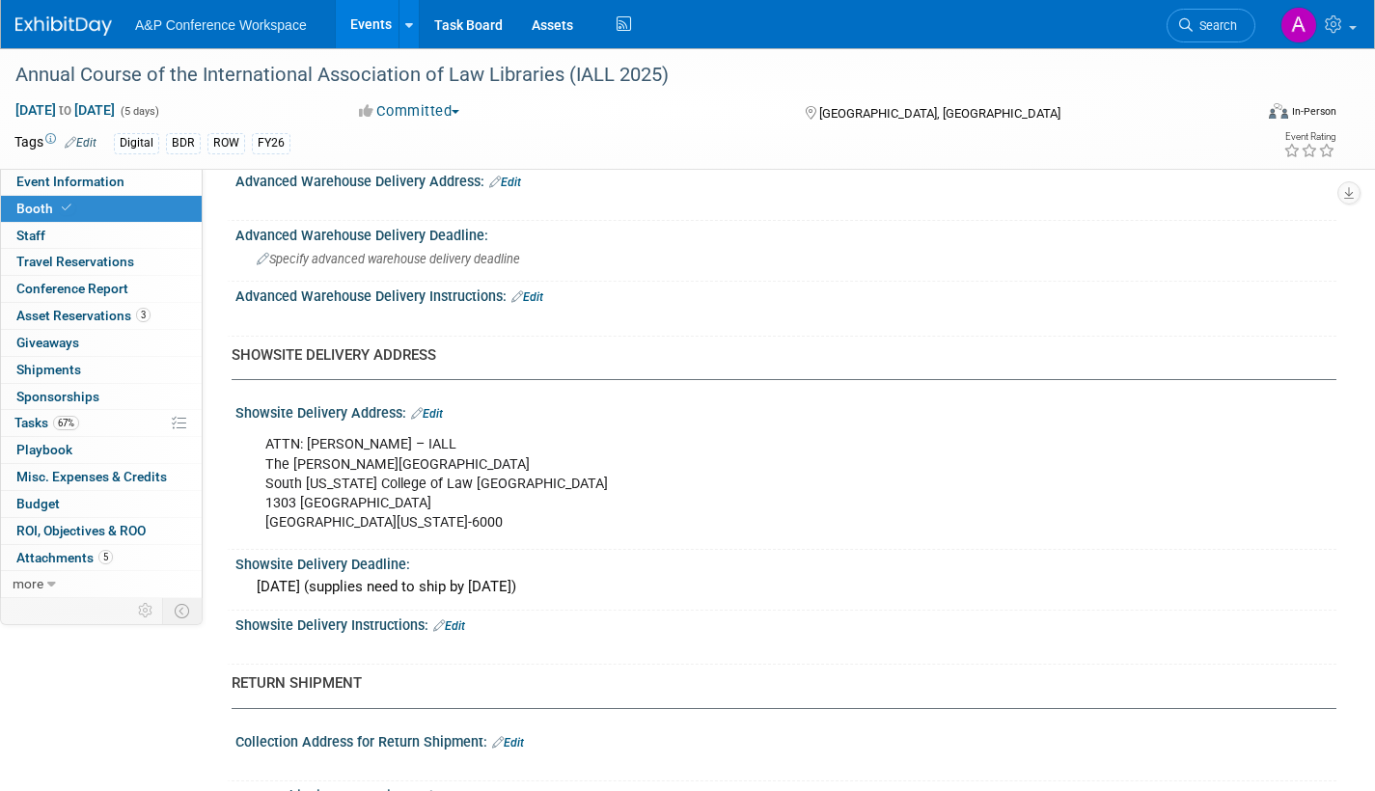
scroll to position [1061, 0]
click at [30, 421] on span "Tasks 67%" at bounding box center [46, 422] width 65 height 15
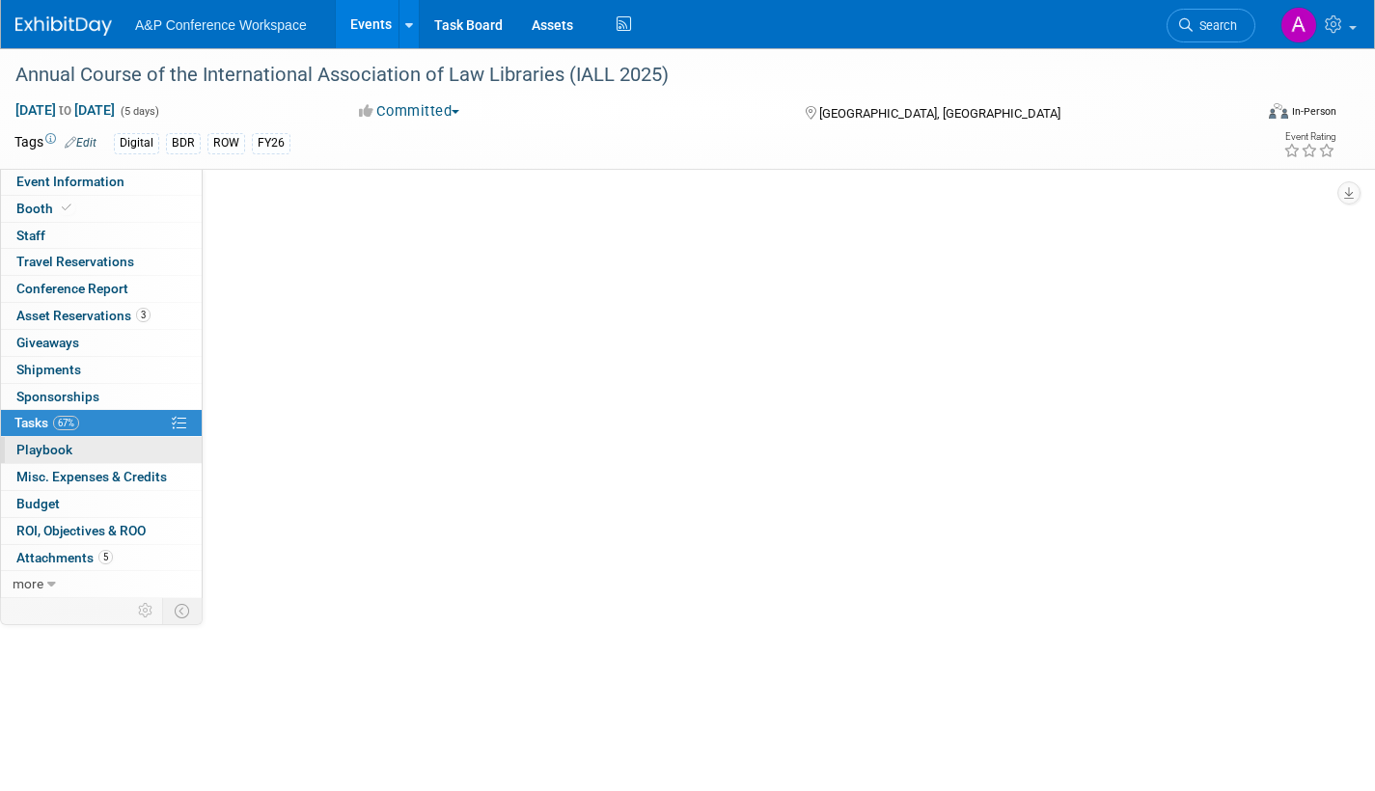
scroll to position [0, 0]
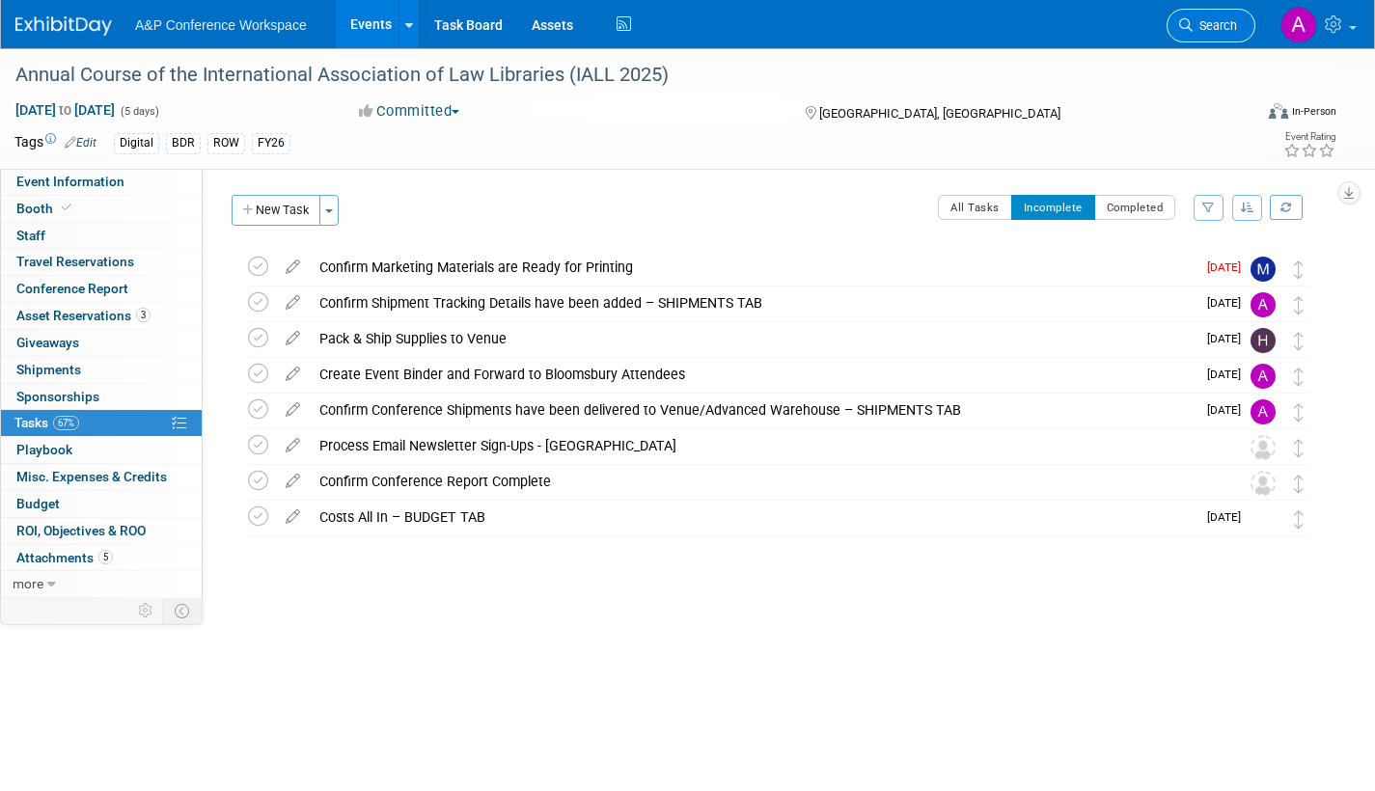
click at [1207, 35] on link "Search" at bounding box center [1211, 26] width 89 height 34
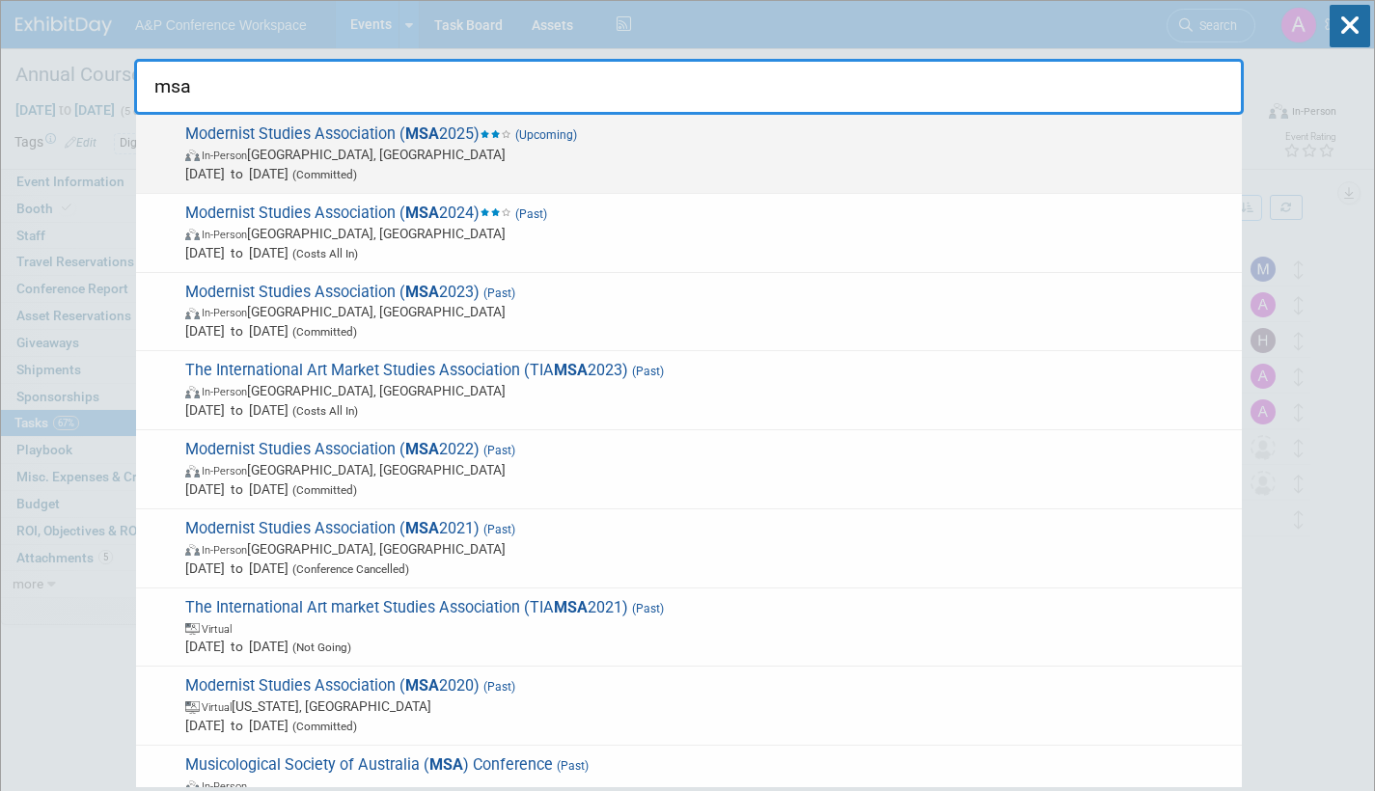
type input "msa"
click at [643, 157] on span "In-Person Boston, MA" at bounding box center [708, 154] width 1047 height 19
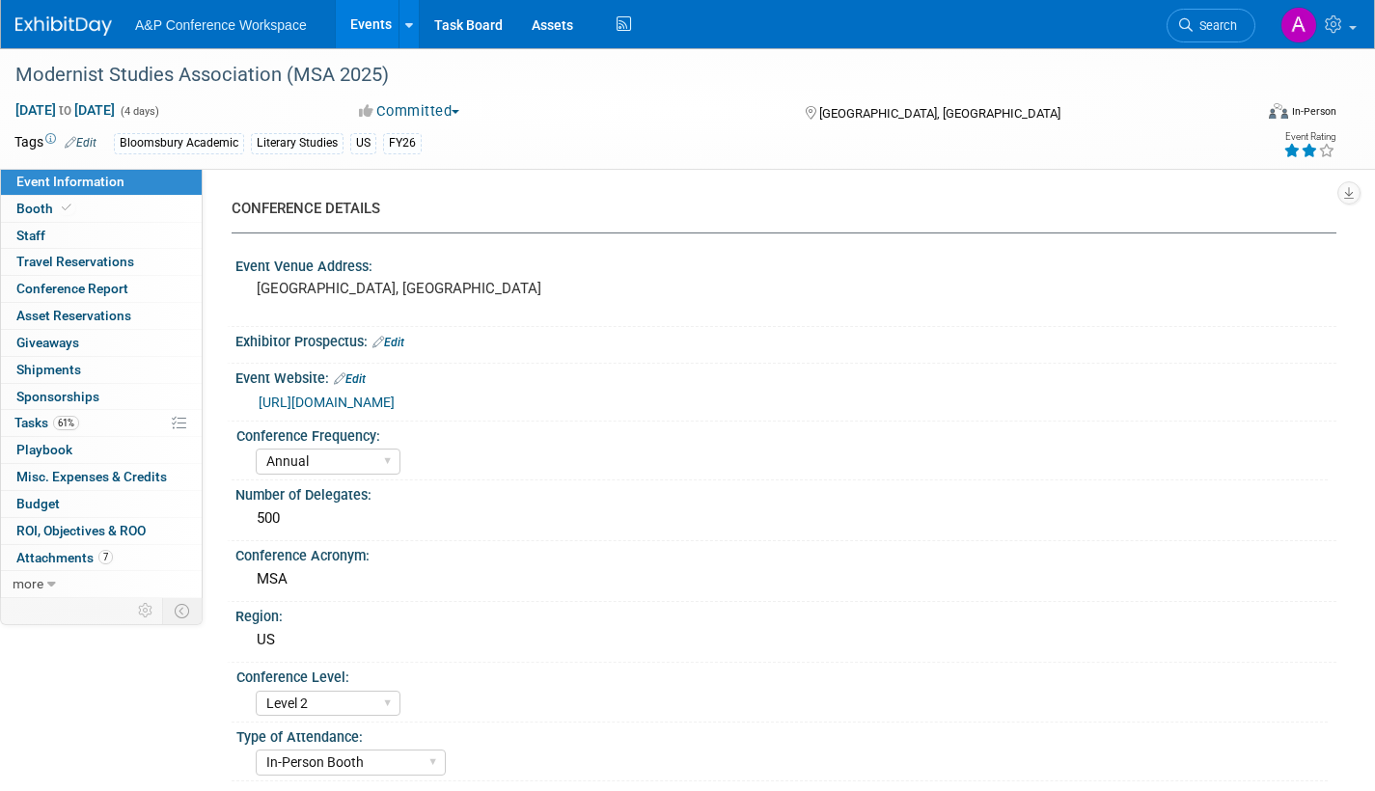
select select "Annual"
select select "Level 2"
select select "In-Person Booth"
select select "Literary Studies"
select select "Bloomsbury Academic"
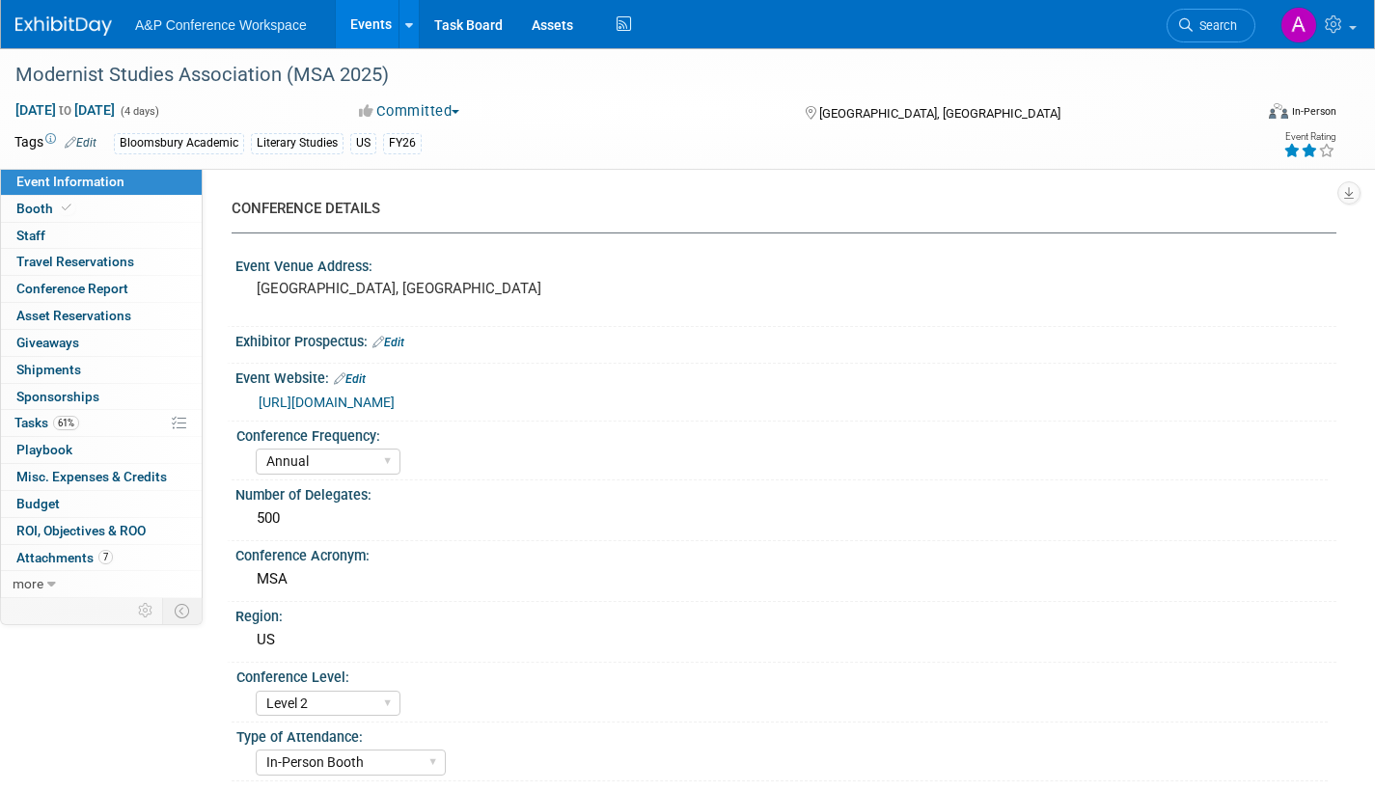
select select "[PERSON_NAME]"
select select "Brand/Subject Presence​"
click at [30, 207] on span "Booth" at bounding box center [45, 208] width 59 height 15
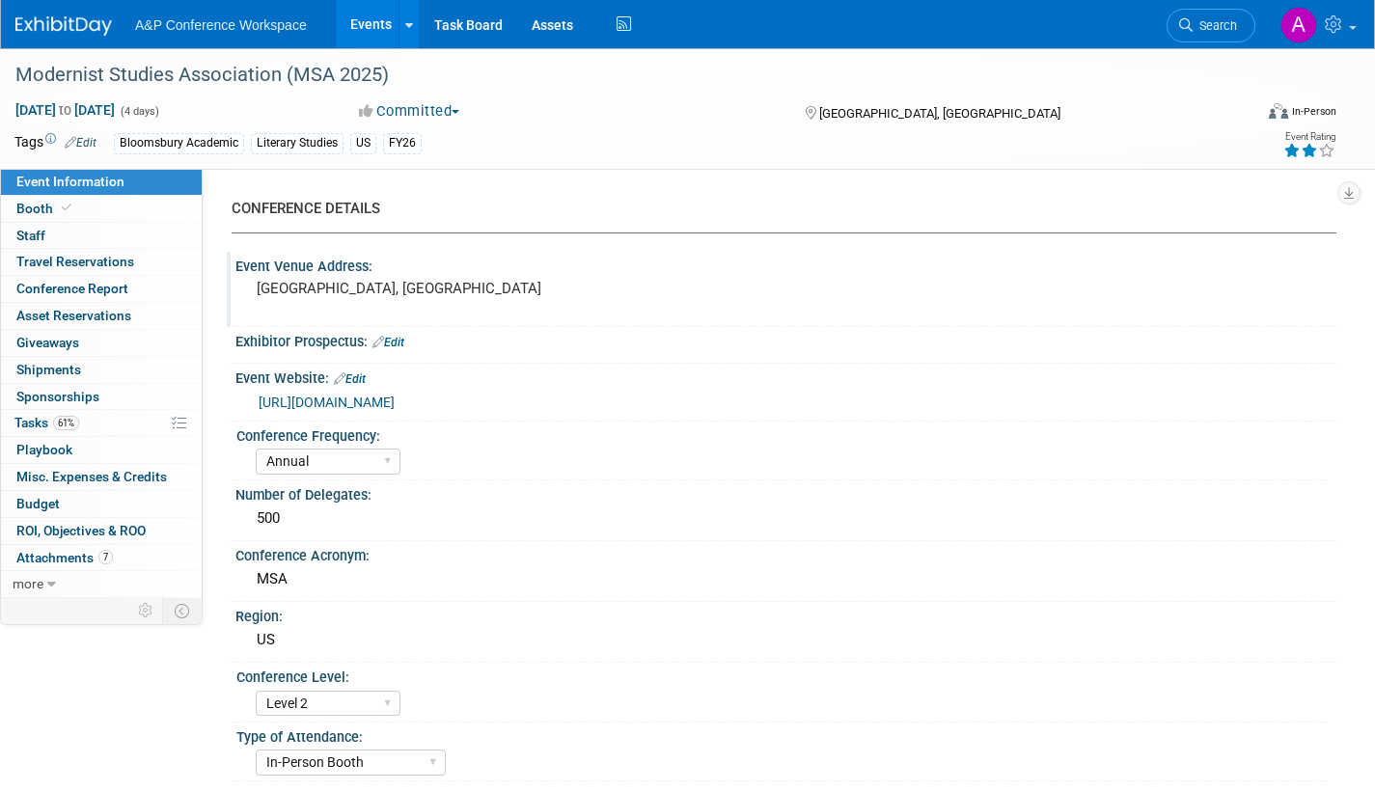
select select "CUAP"
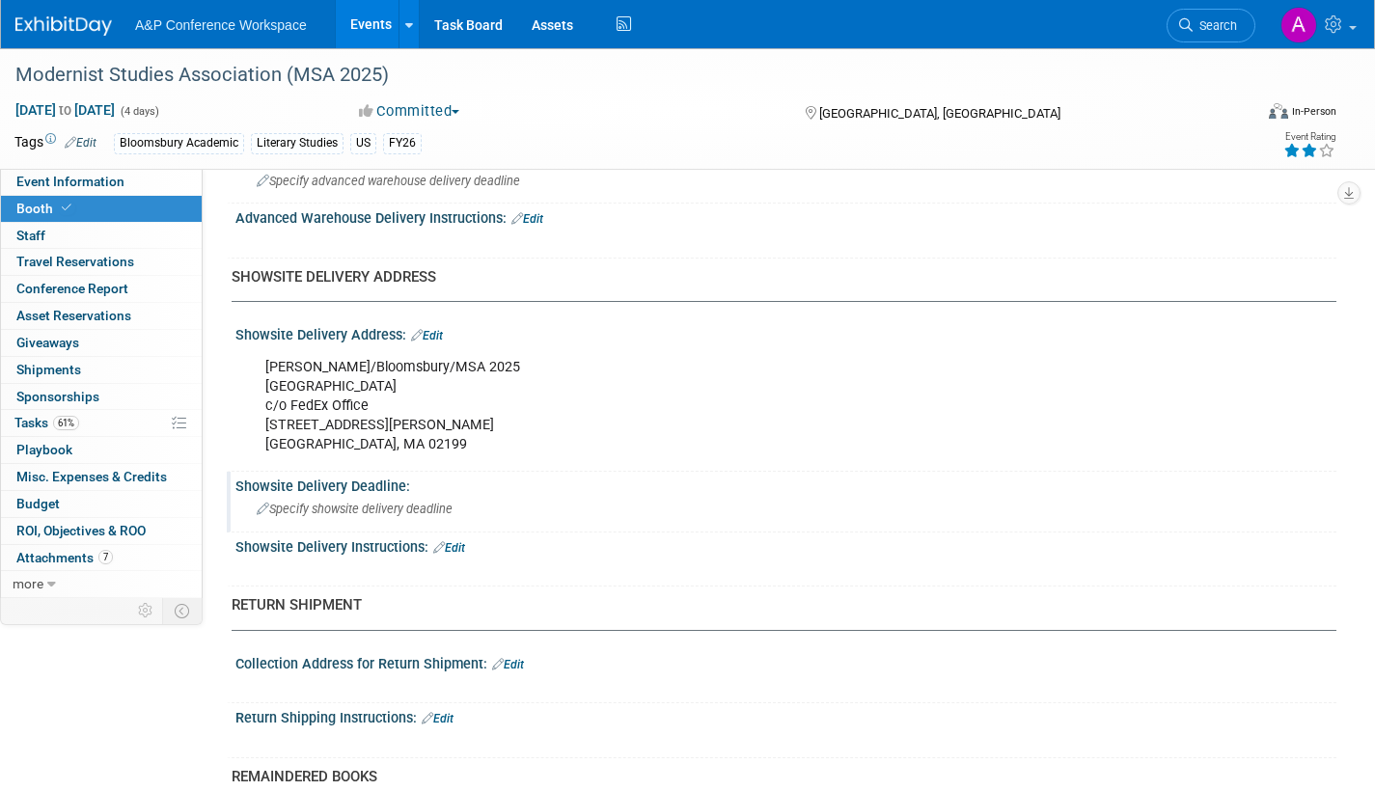
scroll to position [1061, 0]
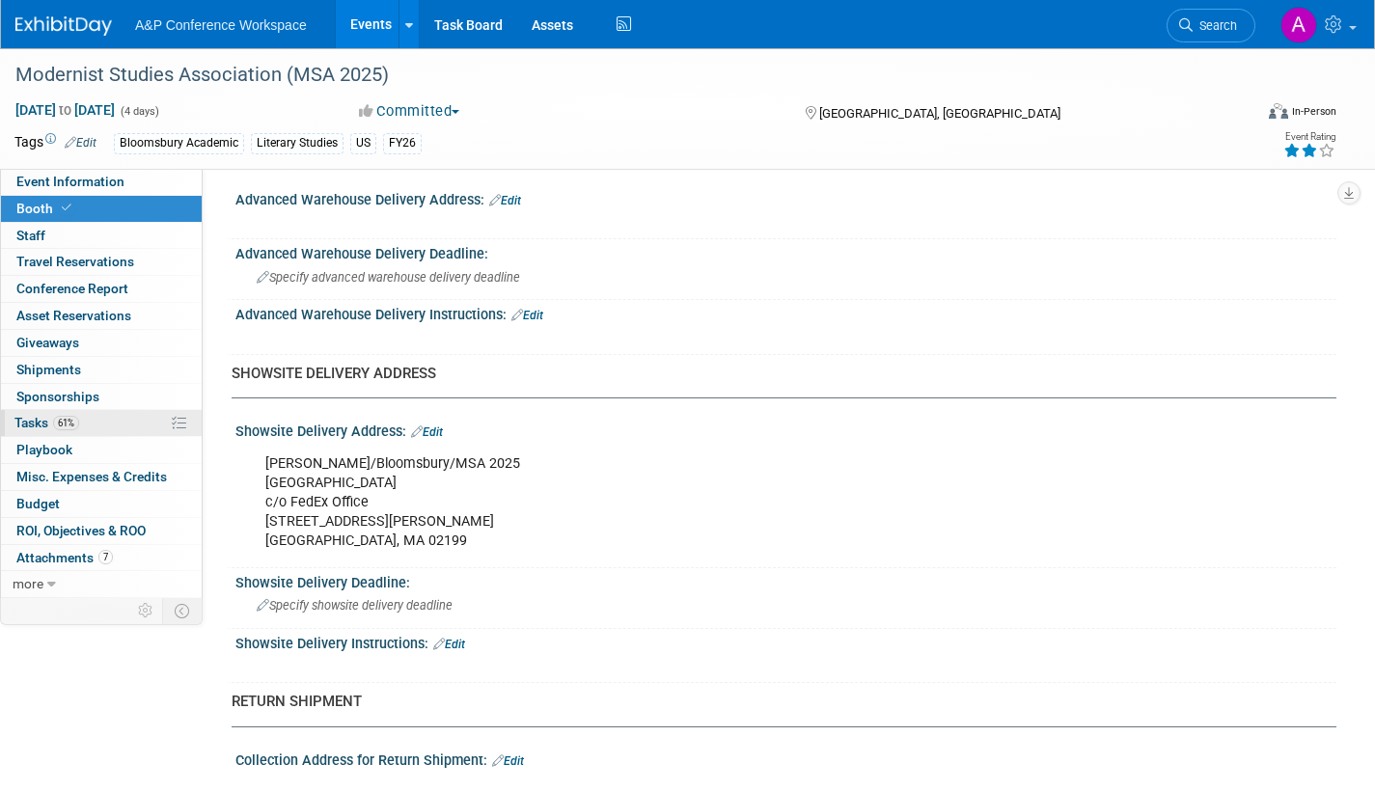
click at [31, 419] on span "Tasks 61%" at bounding box center [46, 422] width 65 height 15
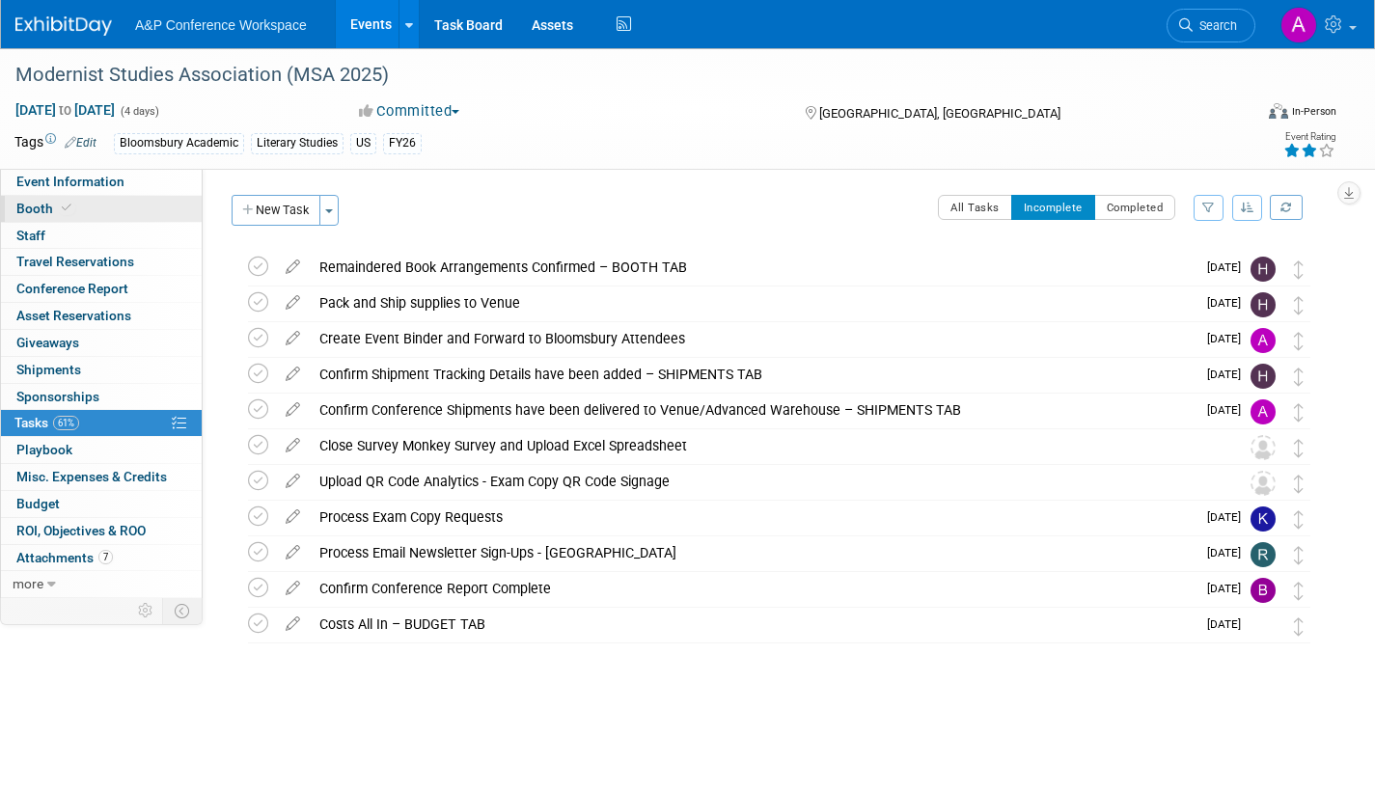
click at [41, 209] on span "Booth" at bounding box center [45, 208] width 59 height 15
select select "CUAP"
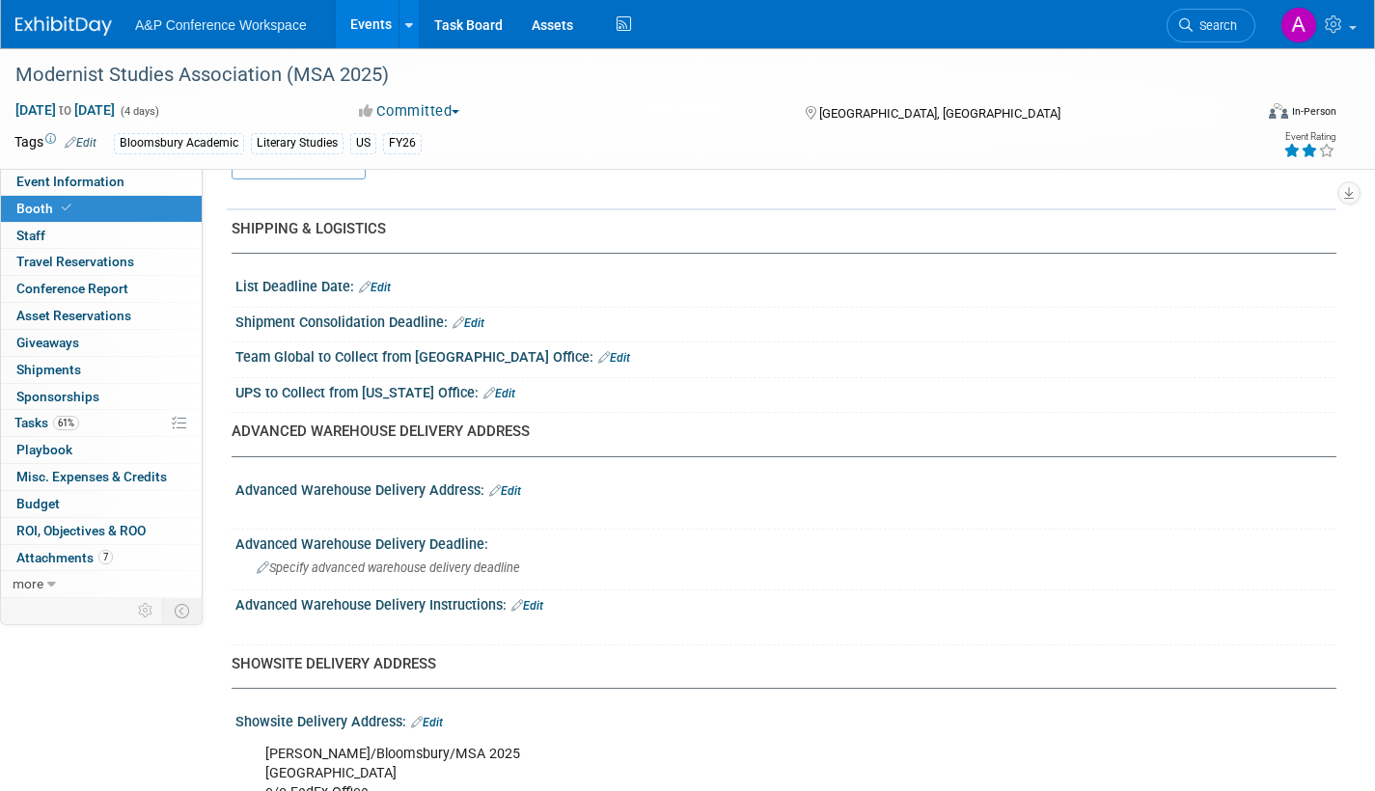
scroll to position [772, 0]
click at [479, 320] on link "Edit" at bounding box center [469, 323] width 32 height 14
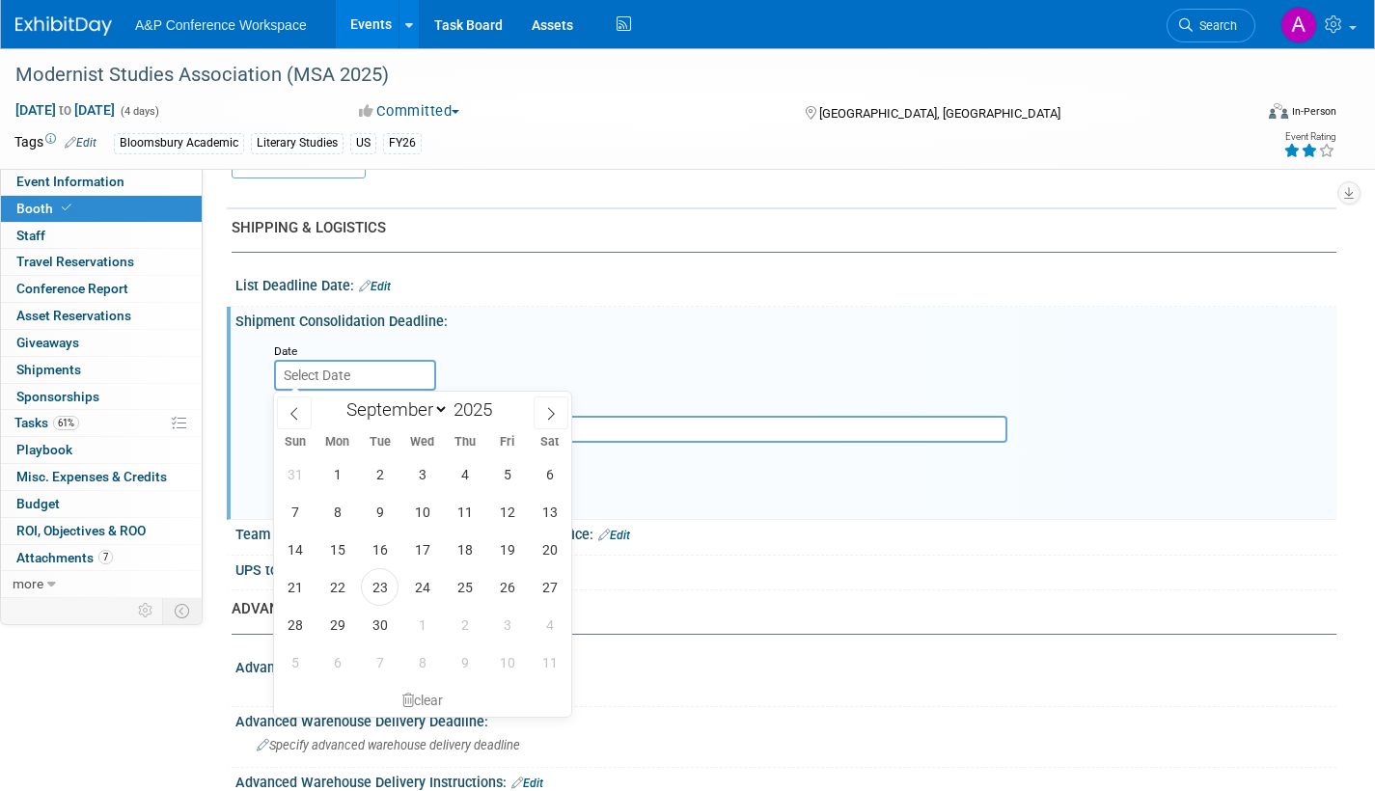
click at [385, 371] on input "text" at bounding box center [355, 375] width 162 height 31
click at [551, 411] on icon at bounding box center [551, 414] width 14 height 14
select select "9"
click at [426, 476] on span "1" at bounding box center [422, 474] width 38 height 38
type input "Oct 1, 2025"
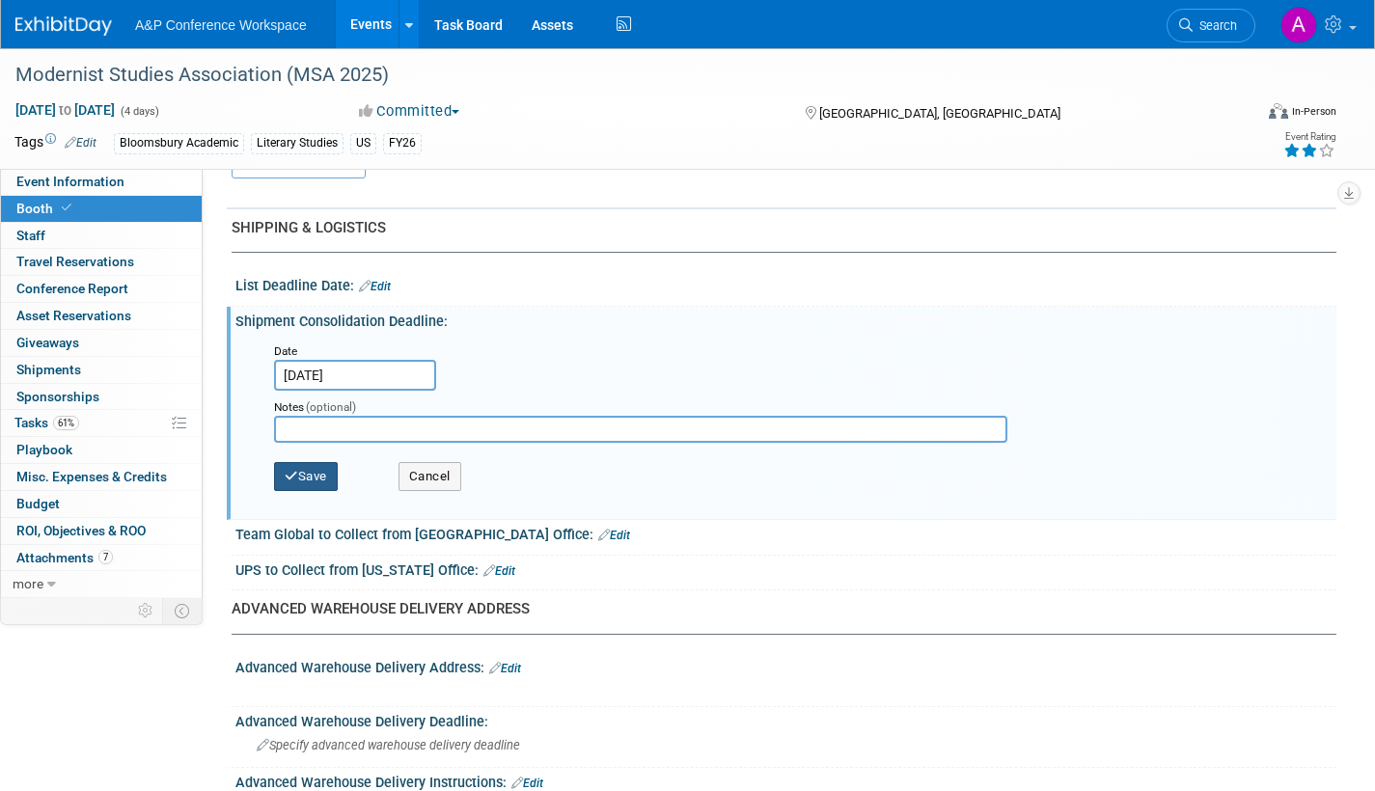
click at [320, 480] on button "Save" at bounding box center [306, 476] width 64 height 29
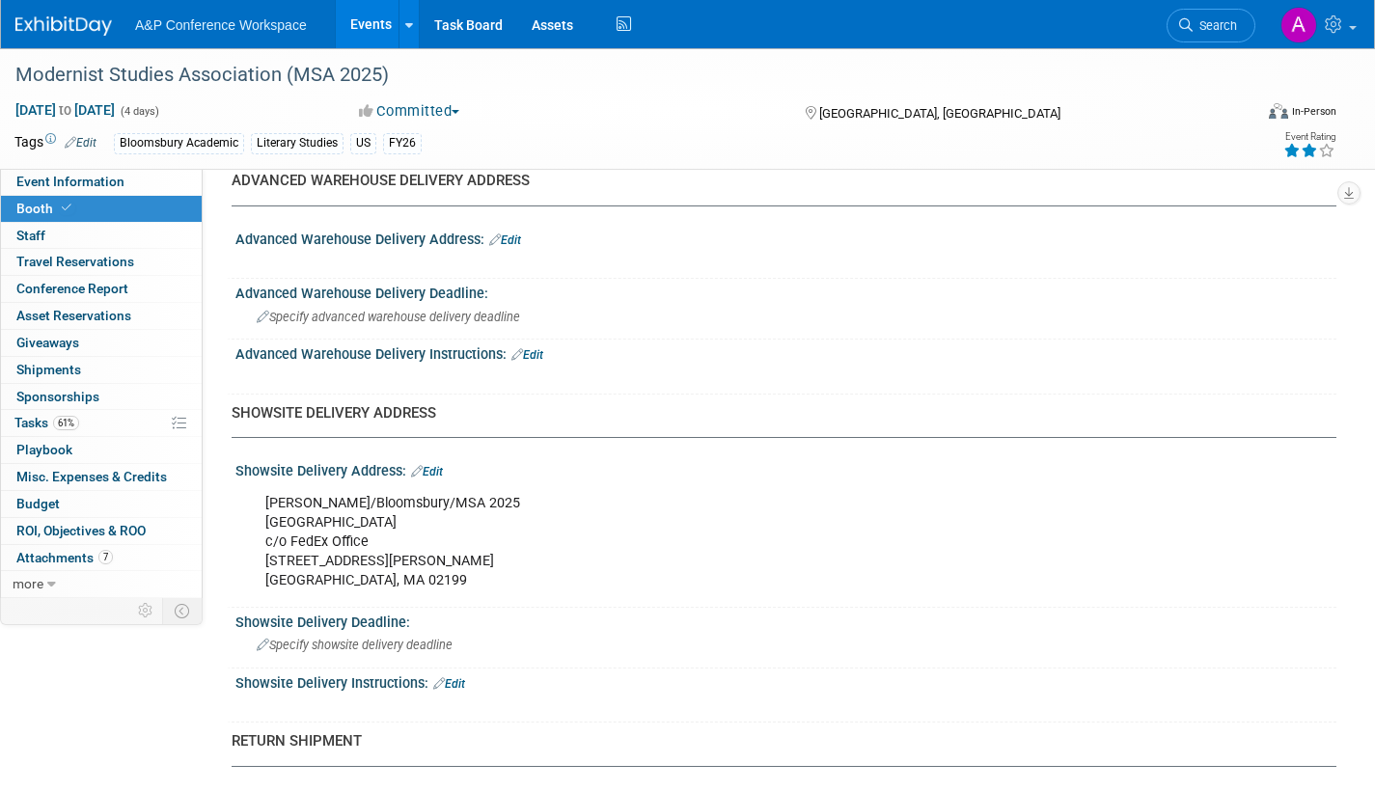
scroll to position [1061, 0]
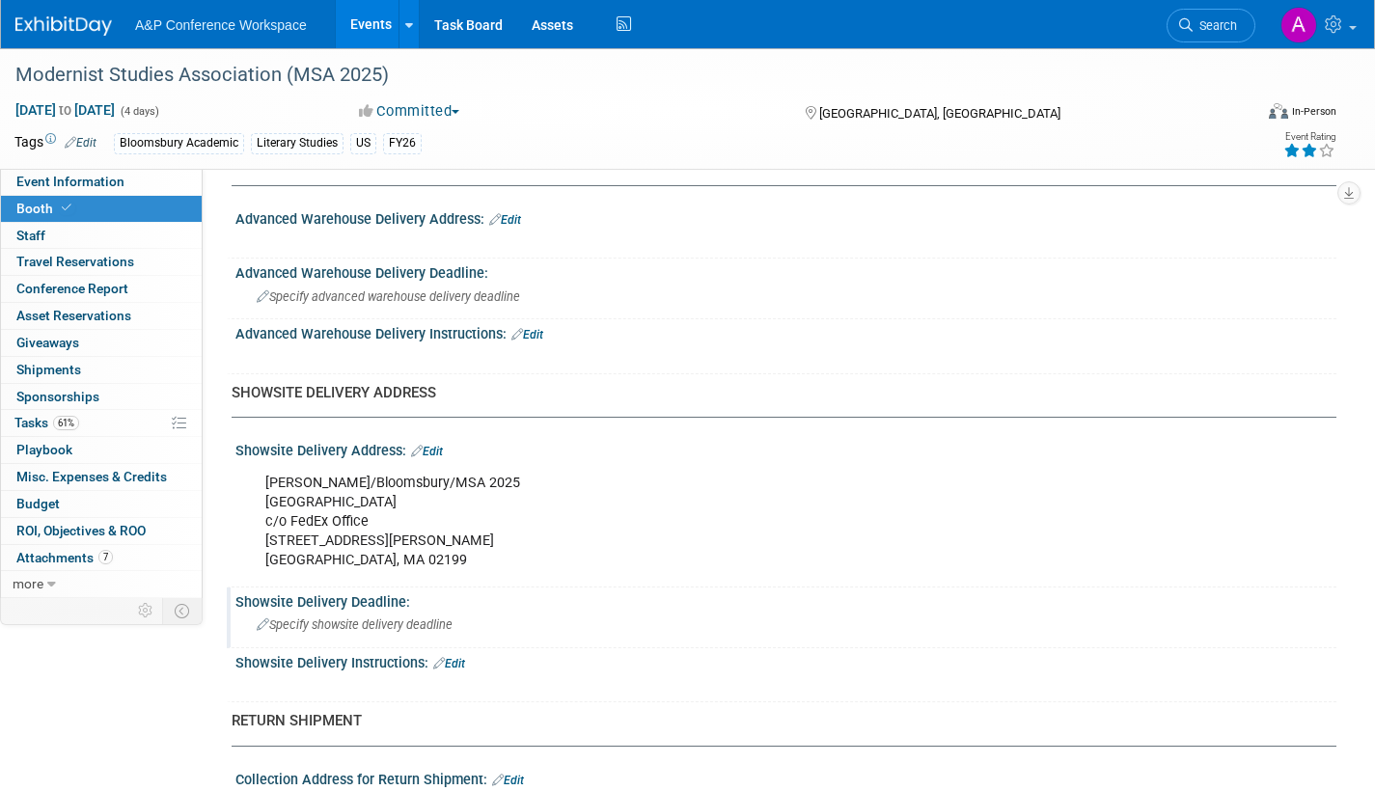
click at [353, 615] on div "Specify showsite delivery deadline" at bounding box center [786, 625] width 1072 height 30
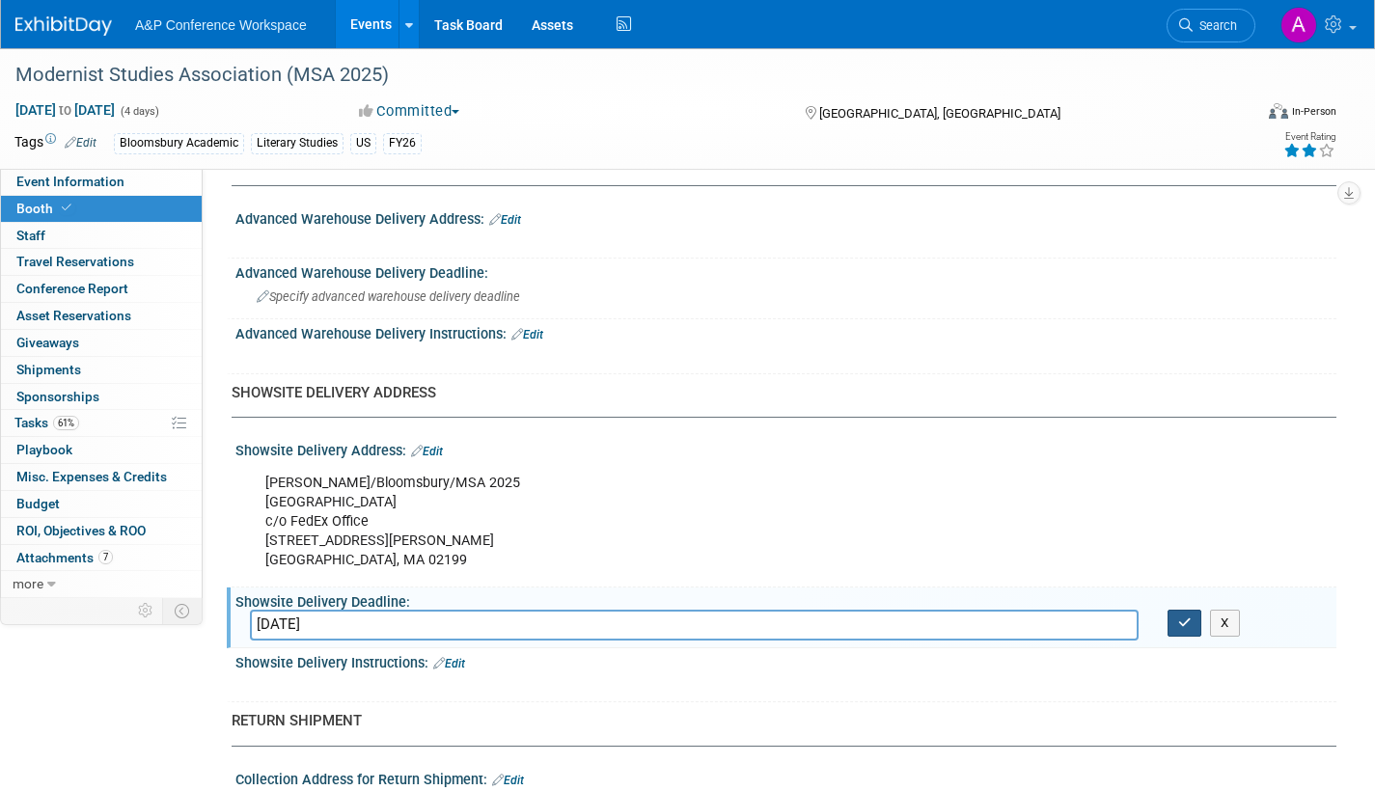
type input "10/8/25"
click at [1189, 624] on icon "button" at bounding box center [1185, 623] width 14 height 13
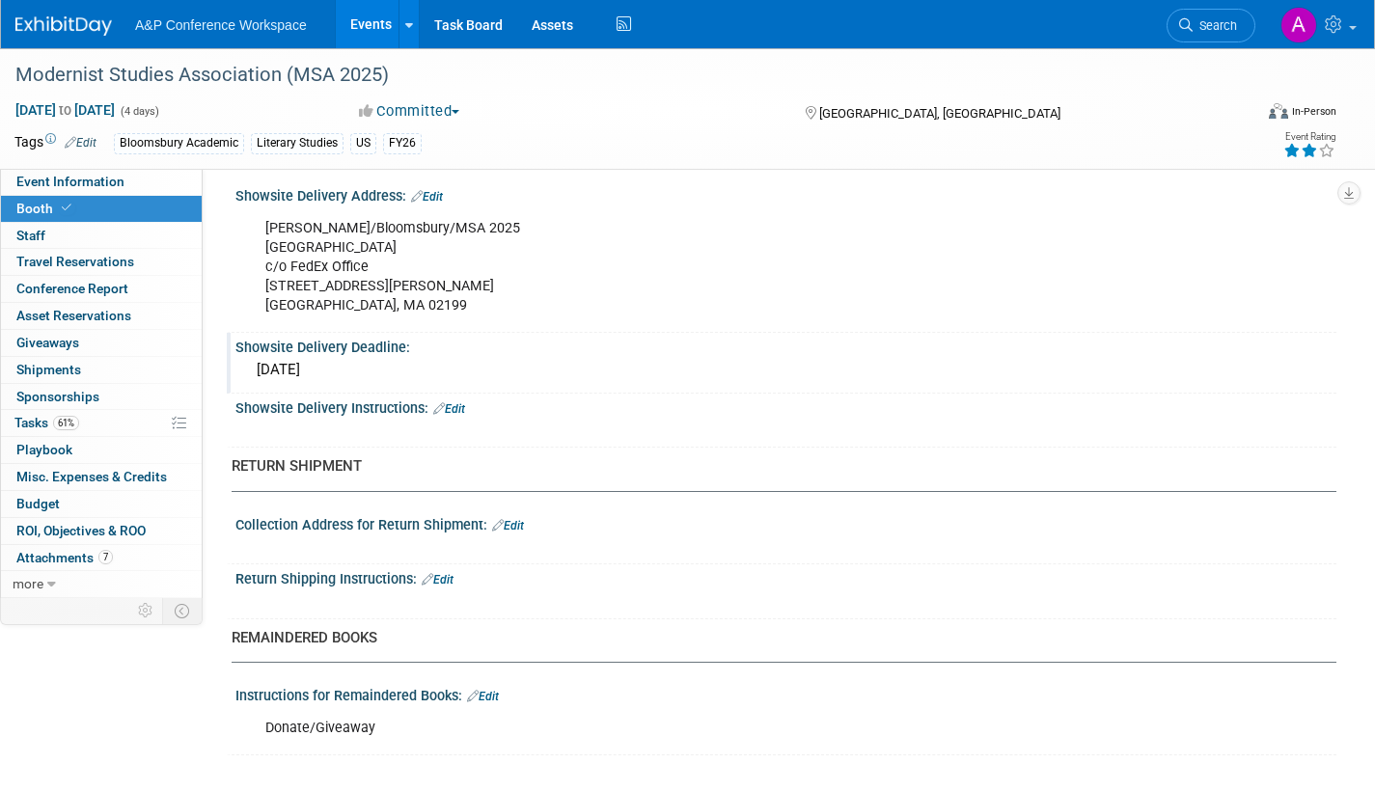
scroll to position [1317, 0]
click at [448, 578] on link "Edit" at bounding box center [438, 579] width 32 height 14
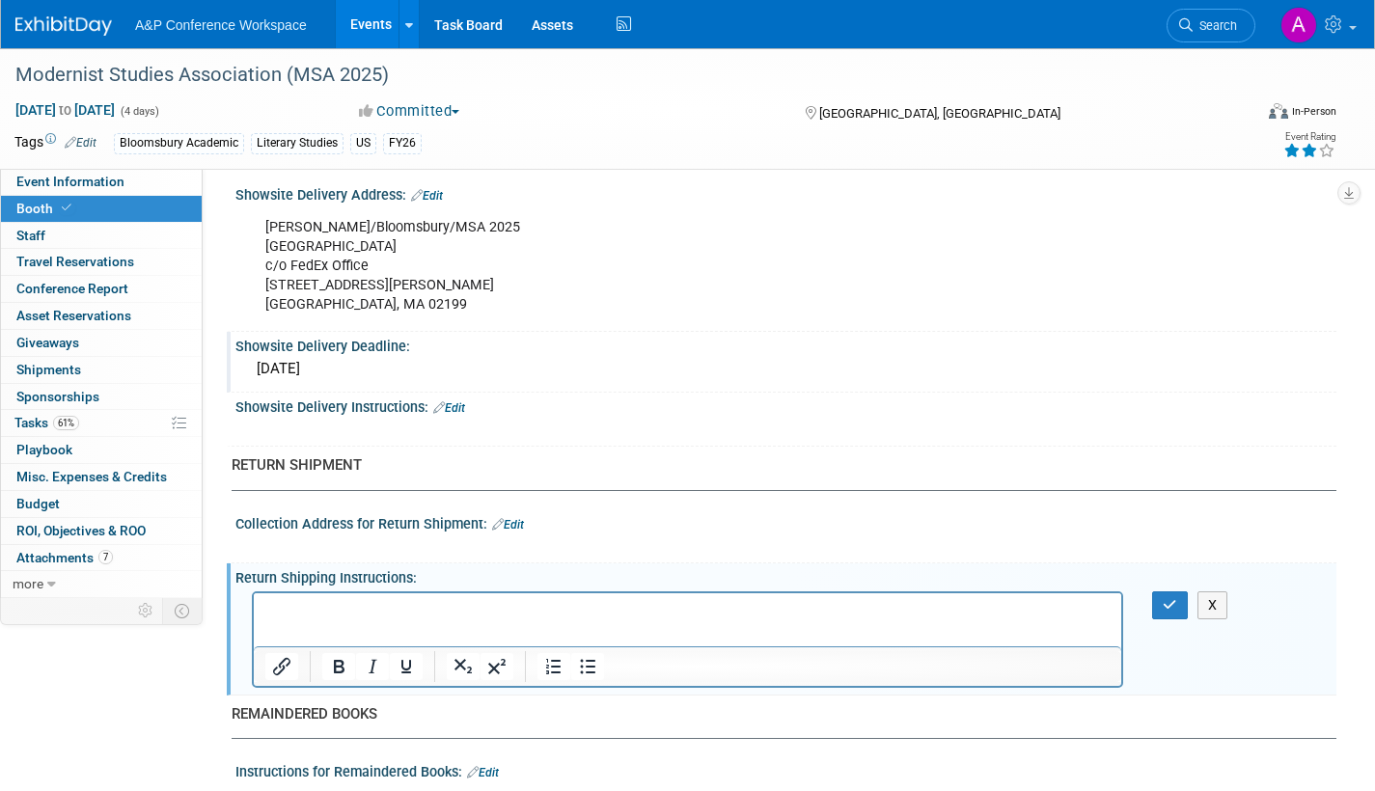
scroll to position [0, 0]
click at [1173, 606] on icon "button" at bounding box center [1170, 605] width 14 height 14
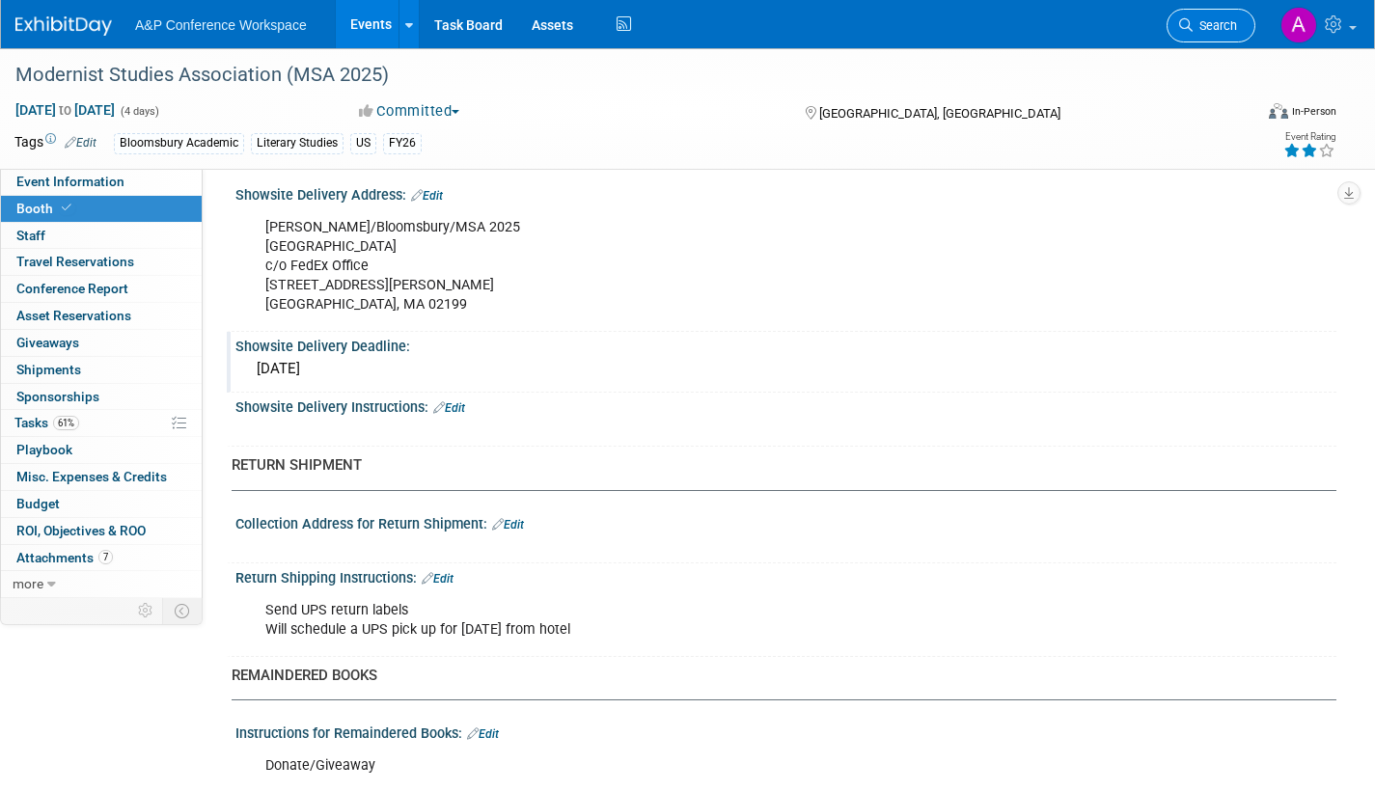
click at [1198, 26] on span "Search" at bounding box center [1215, 25] width 44 height 14
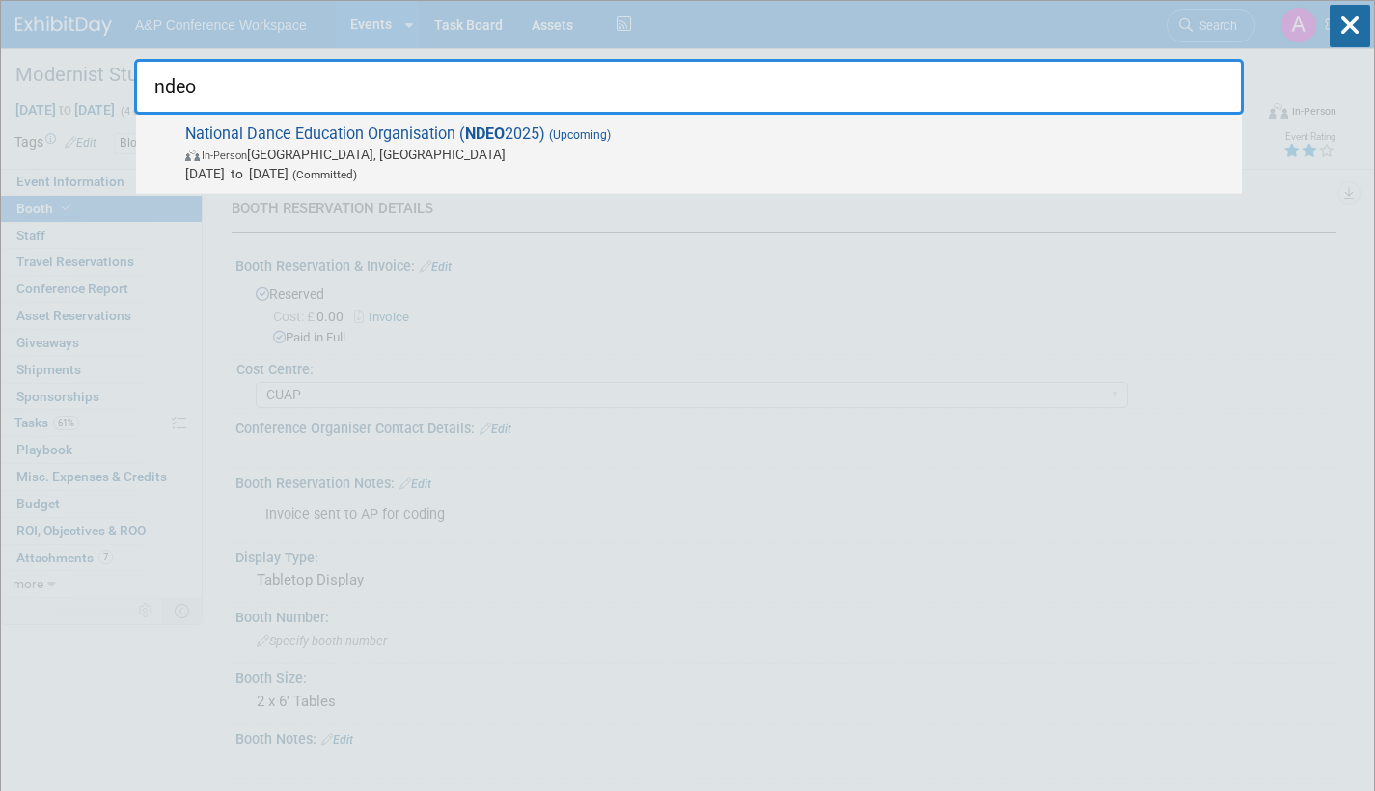
type input "ndeo"
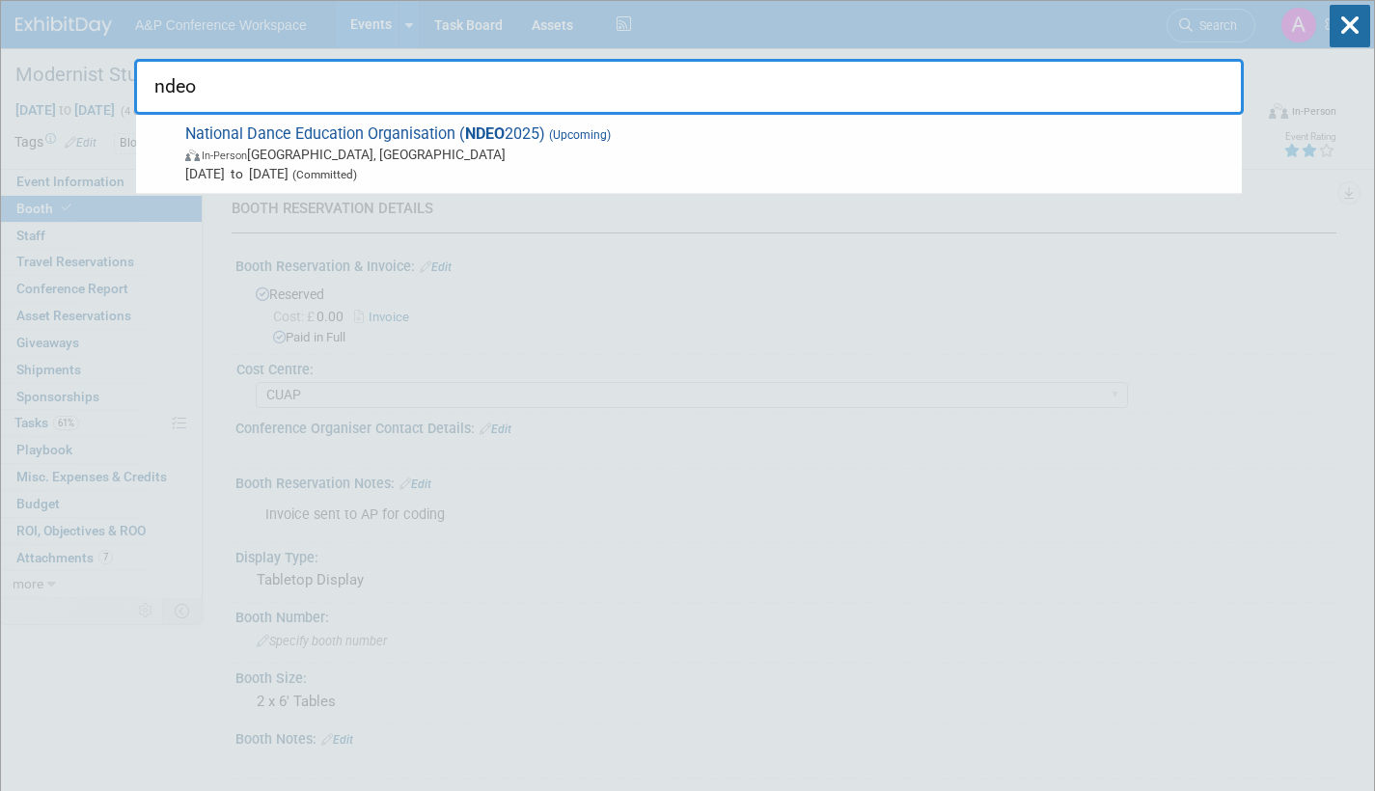
click at [778, 148] on span "In-Person Detroit, MI" at bounding box center [708, 154] width 1047 height 19
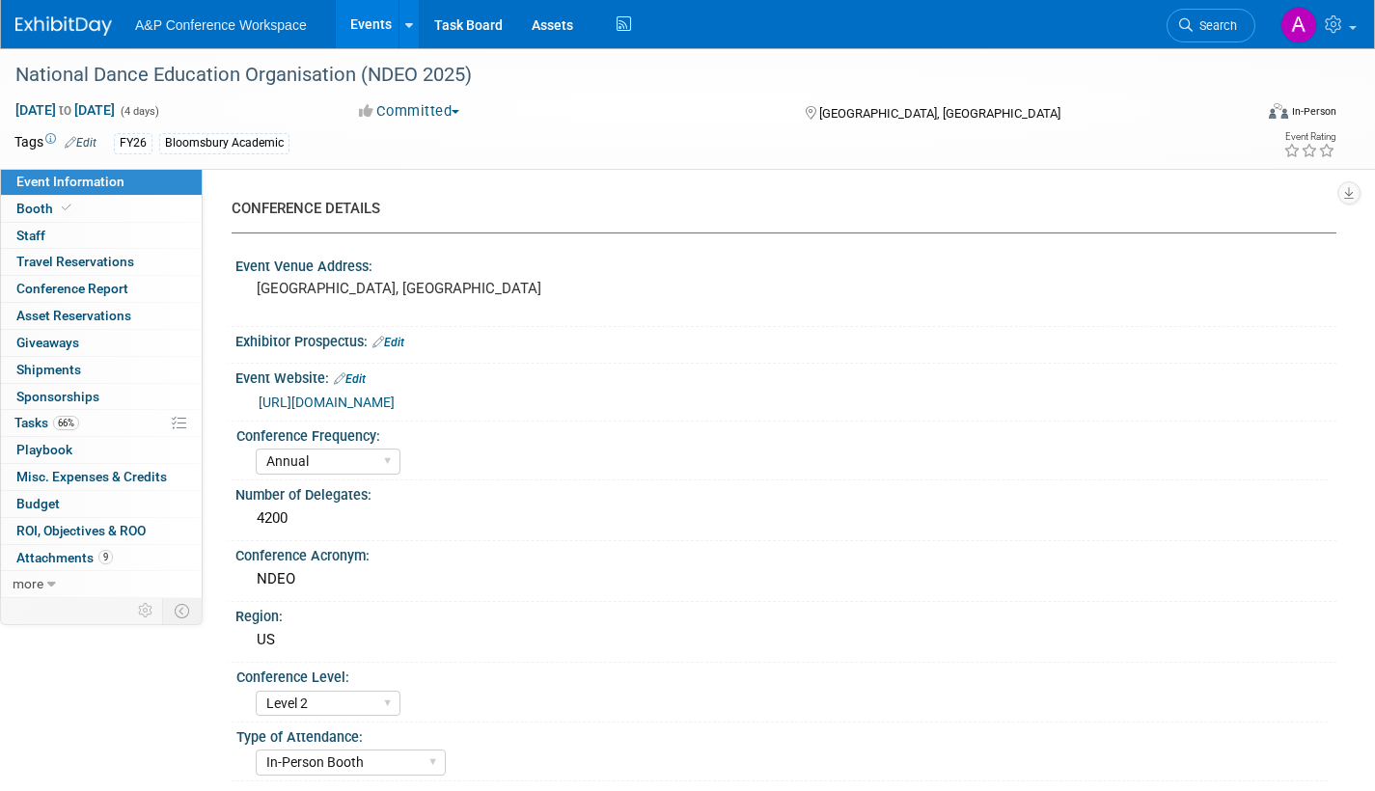
select select "Annual"
select select "Level 2"
select select "In-Person Booth"
select select "Drama & Performance Studies"
select select "Methuen Drama"
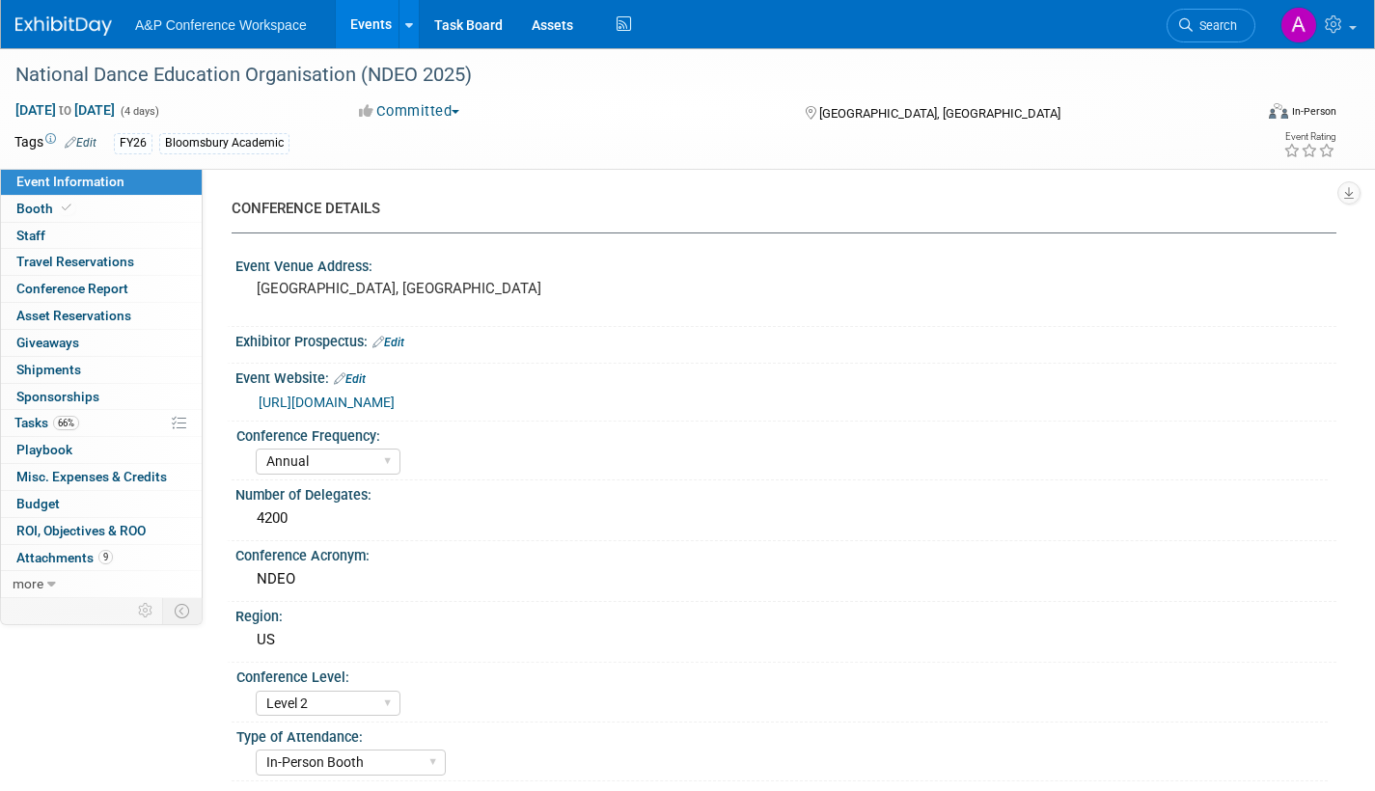
select select "[PERSON_NAME]"
select select "Networking/Commissioning"
click at [22, 206] on span "Booth" at bounding box center [45, 208] width 59 height 15
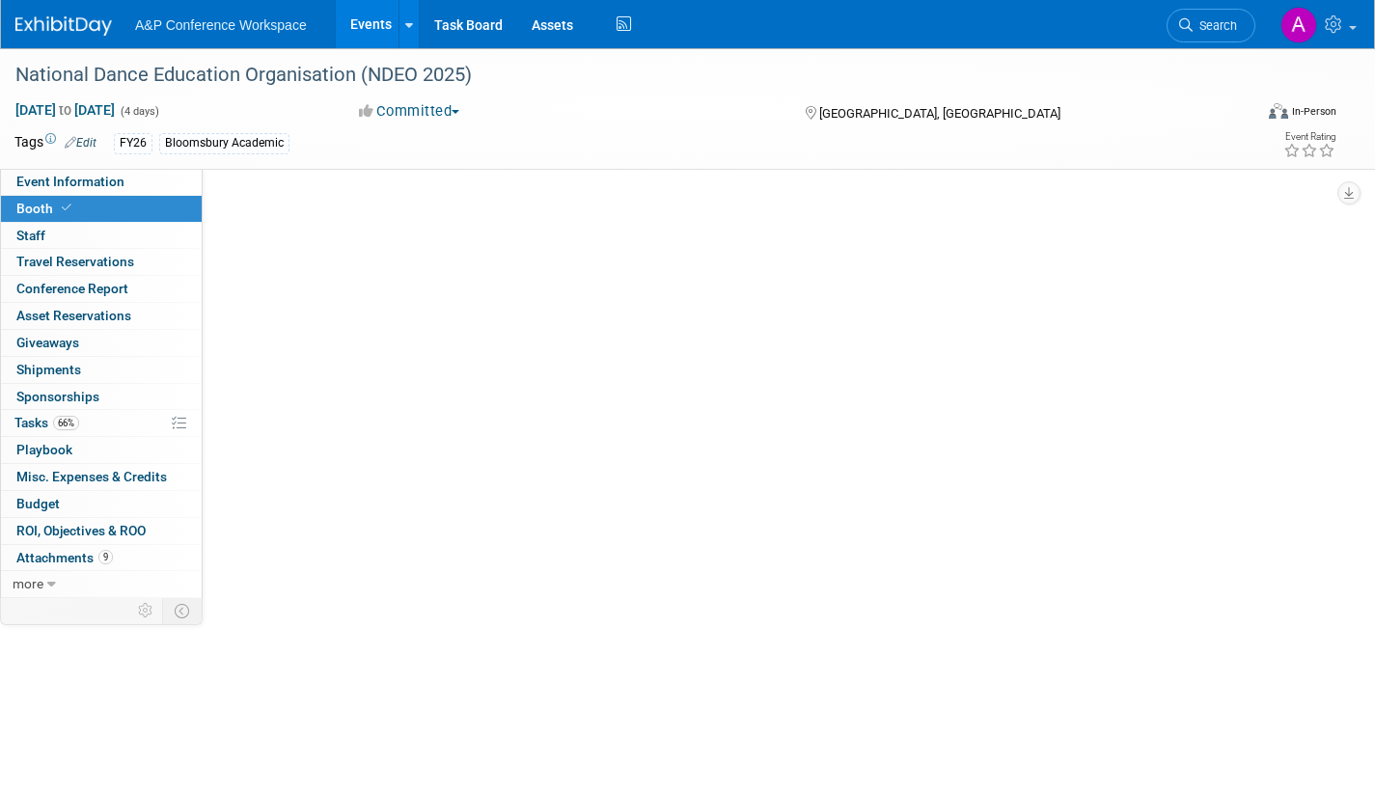
select select "BUMD"
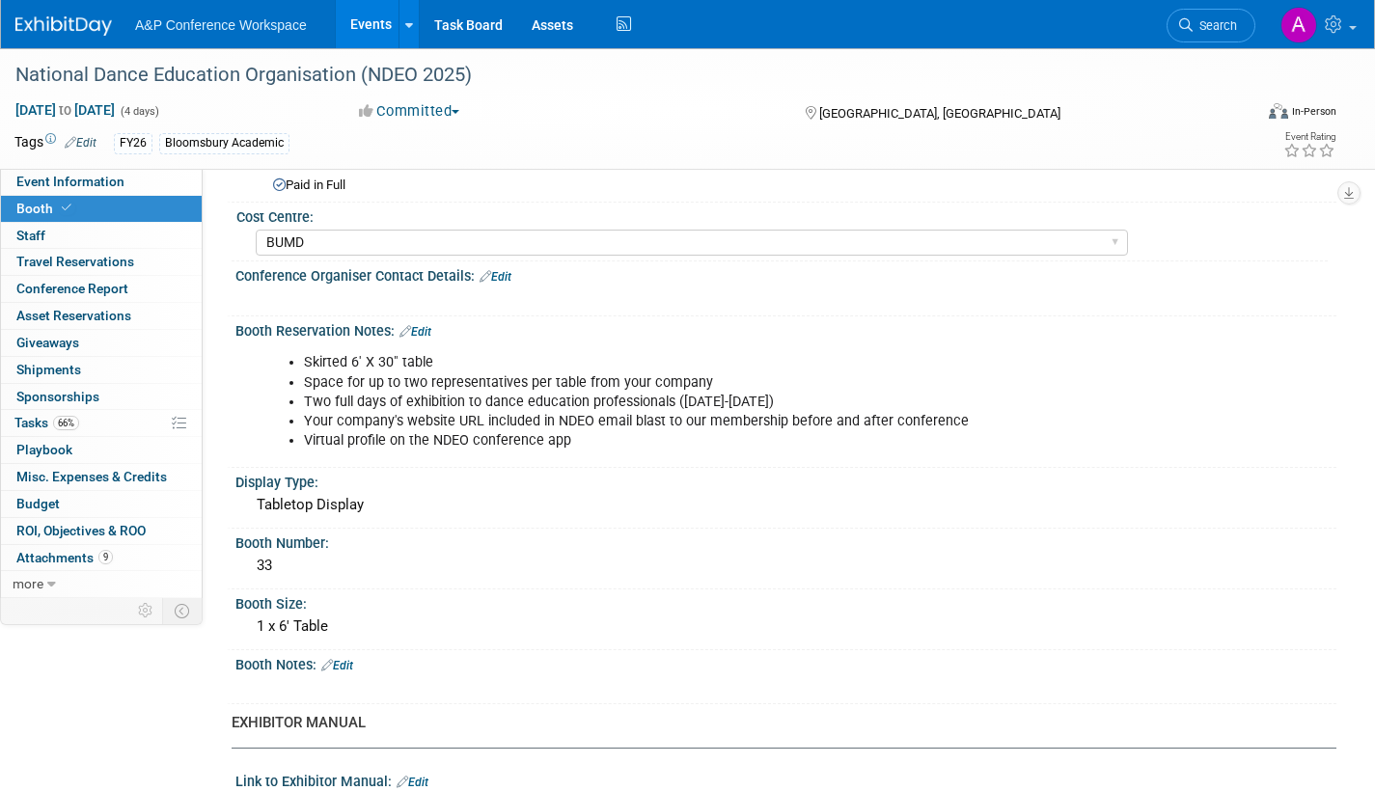
scroll to position [96, 0]
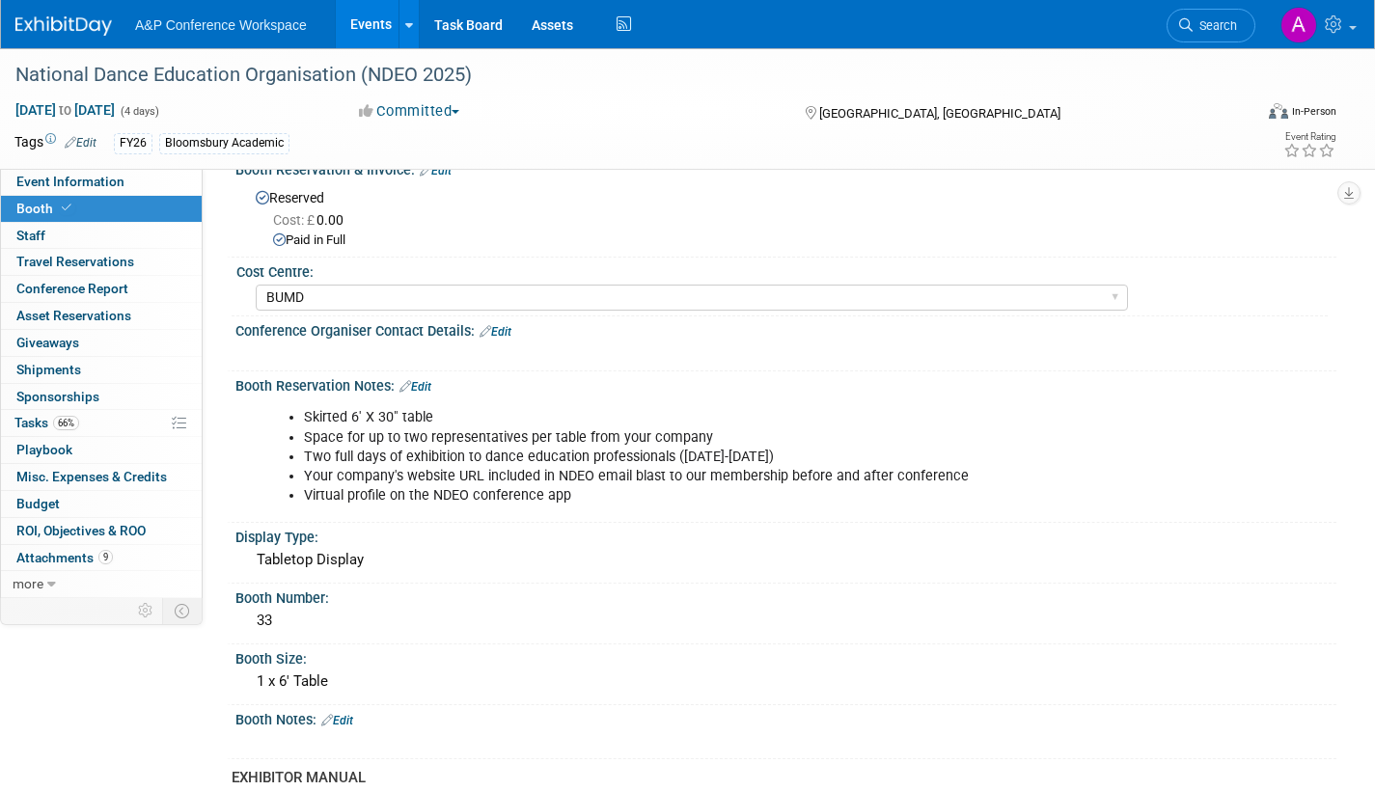
click at [1206, 24] on span "Search" at bounding box center [1215, 25] width 44 height 14
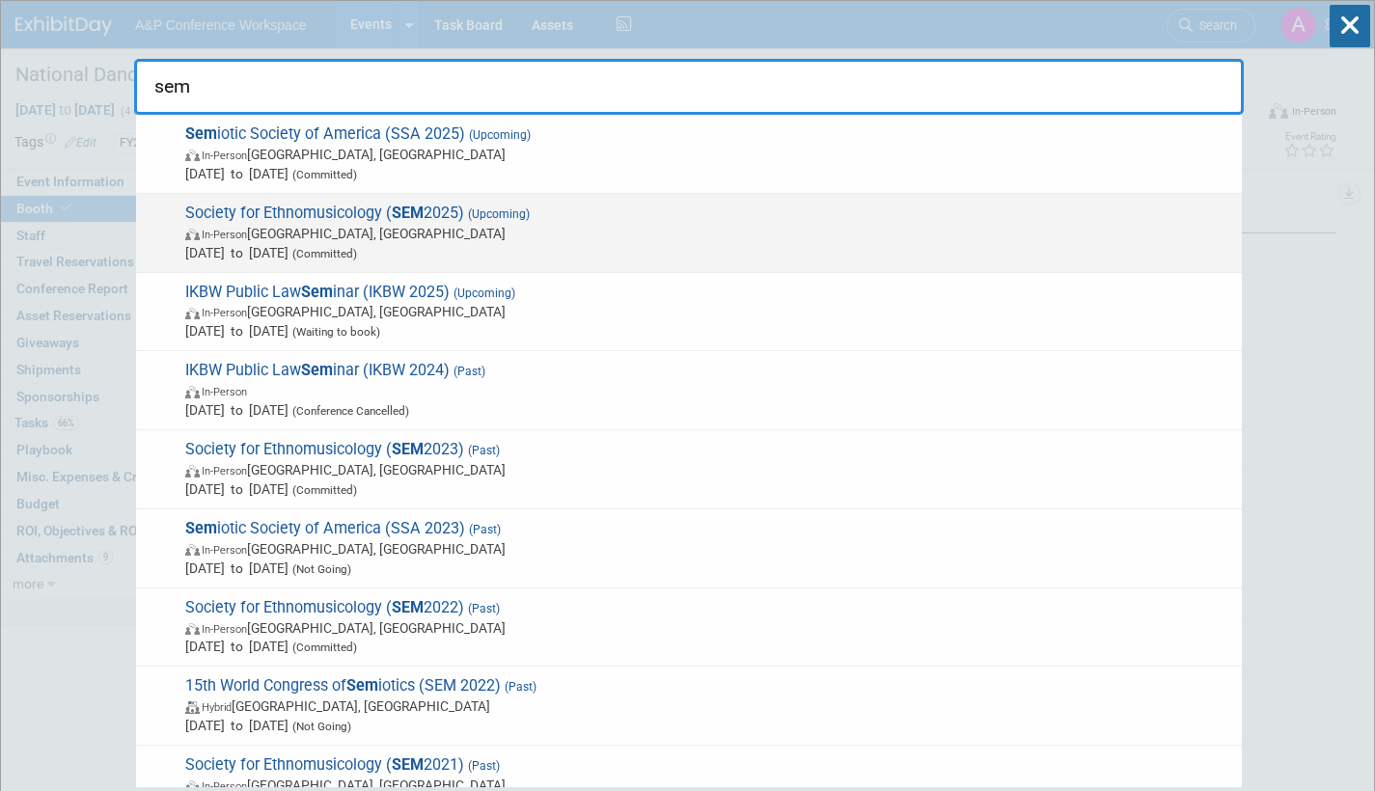
type input "sem"
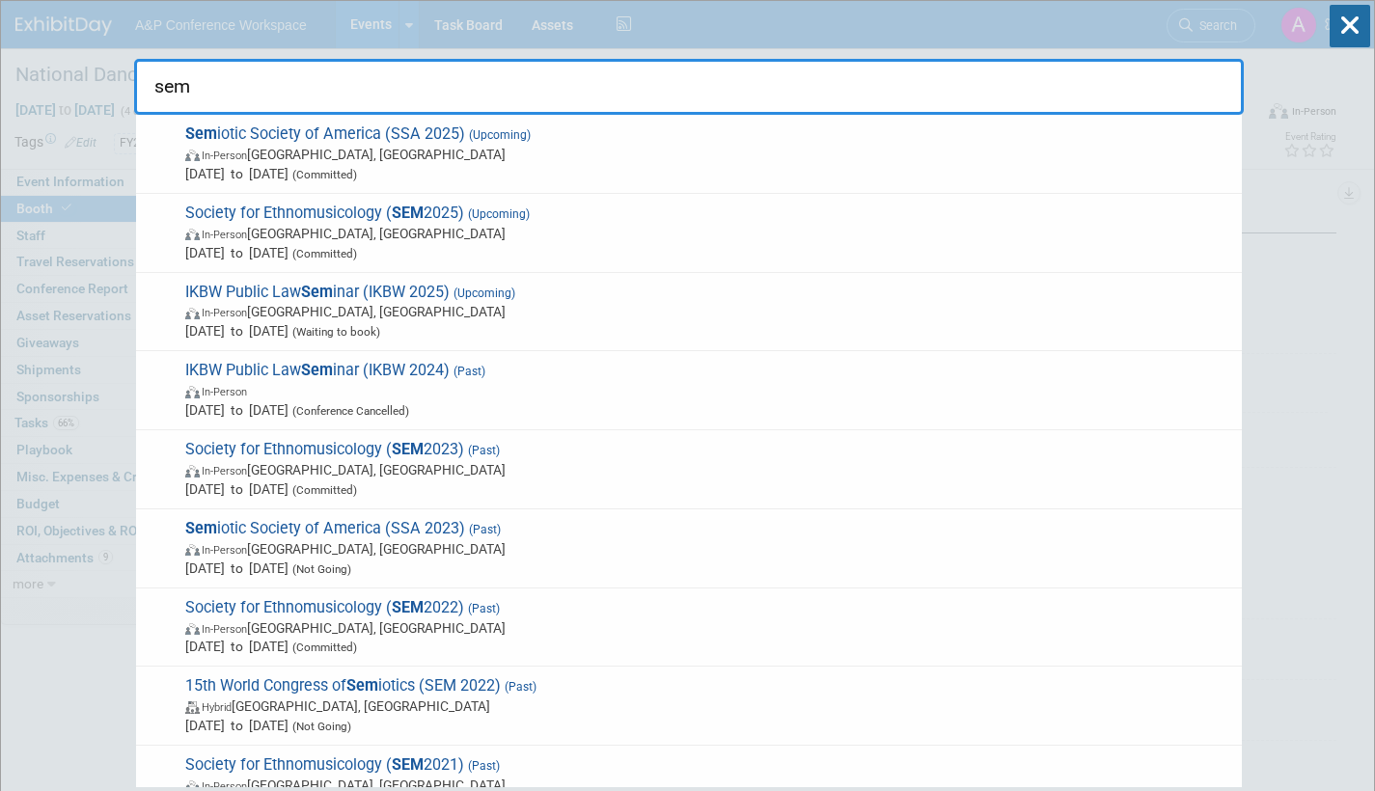
click at [655, 234] on span "In-Person Atlanta, GA" at bounding box center [708, 233] width 1047 height 19
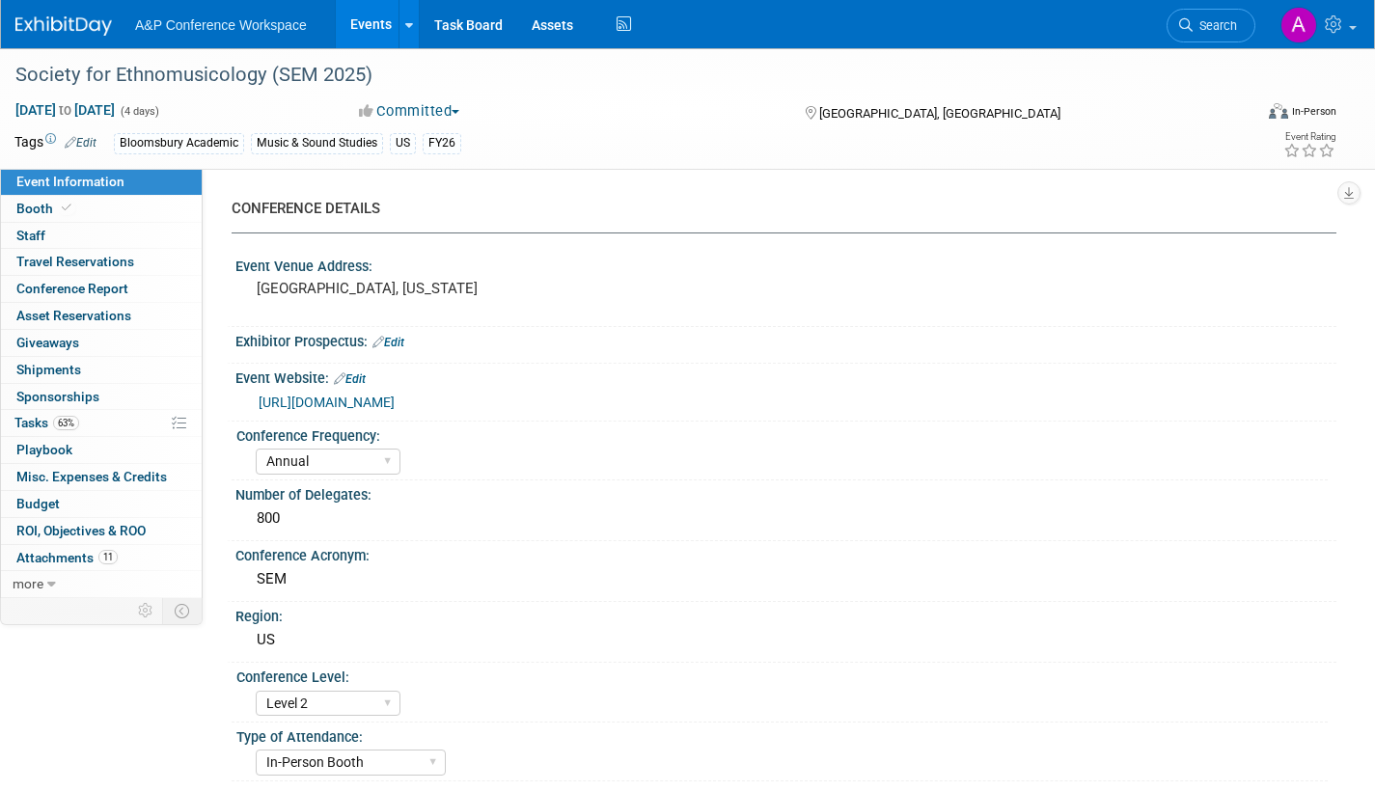
select select "Annual"
select select "Level 2"
select select "In-Person Booth"
select select "Music & Sound Studies"
select select "Bloomsbury Academic"
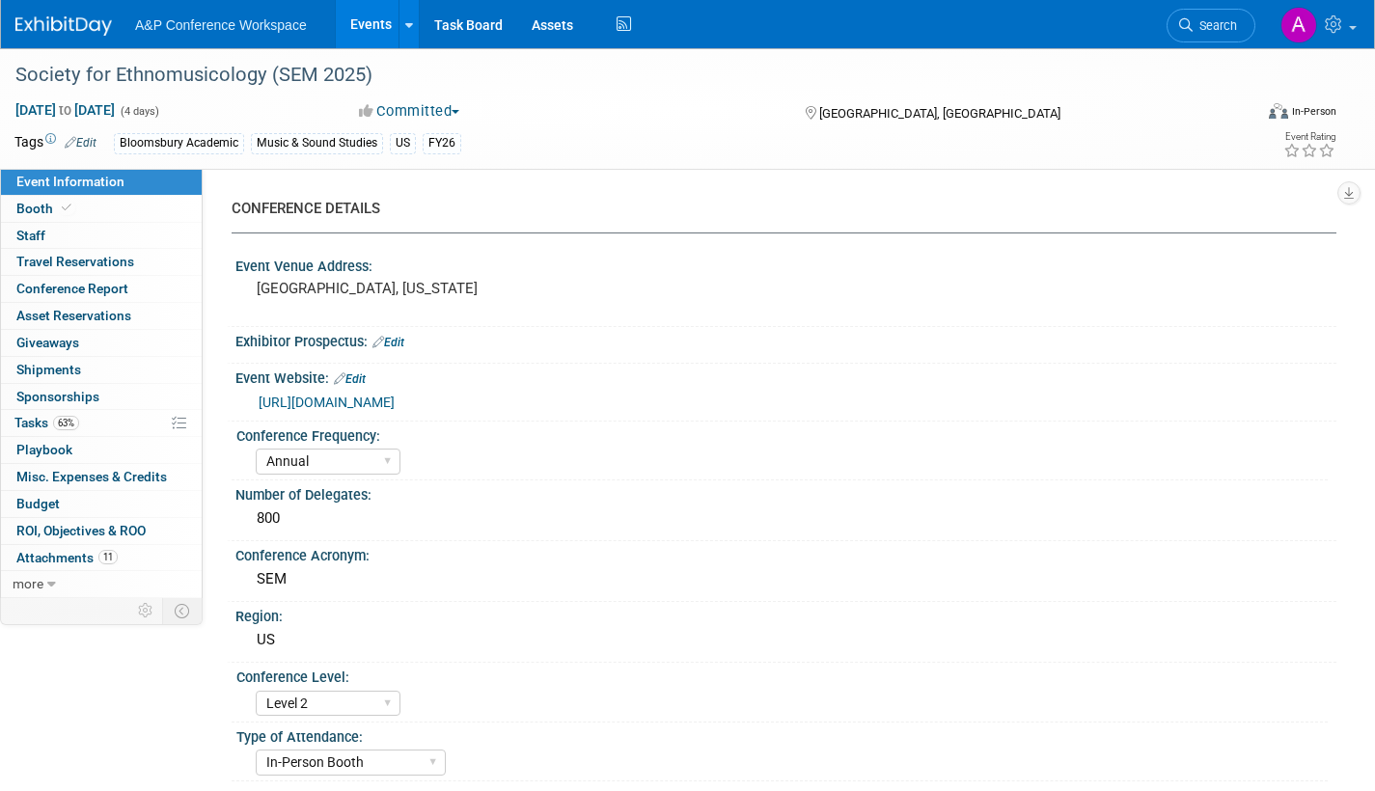
select select "[PERSON_NAME]"
select select "Brand/Subject Presence​"
click at [46, 210] on span "Booth" at bounding box center [45, 208] width 59 height 15
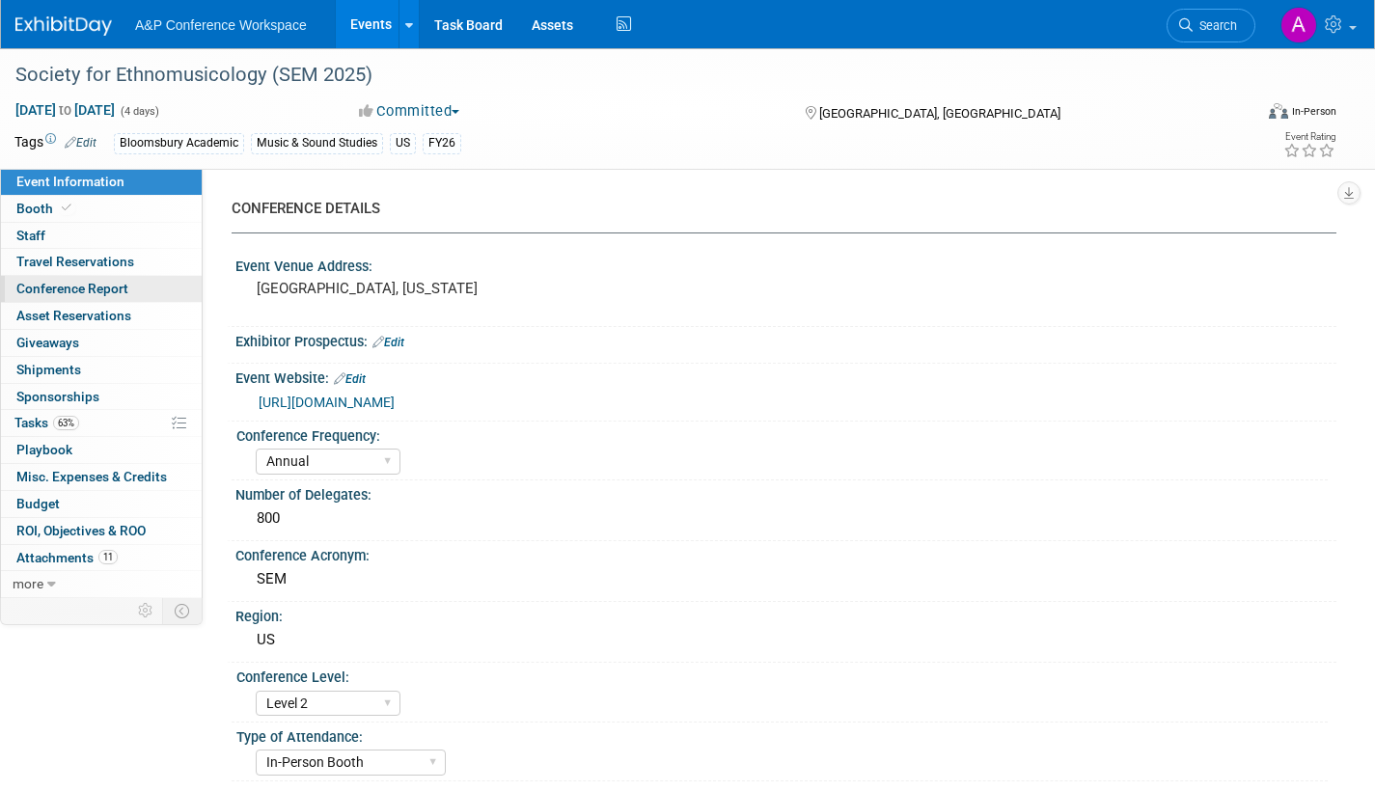
select select "CUAP"
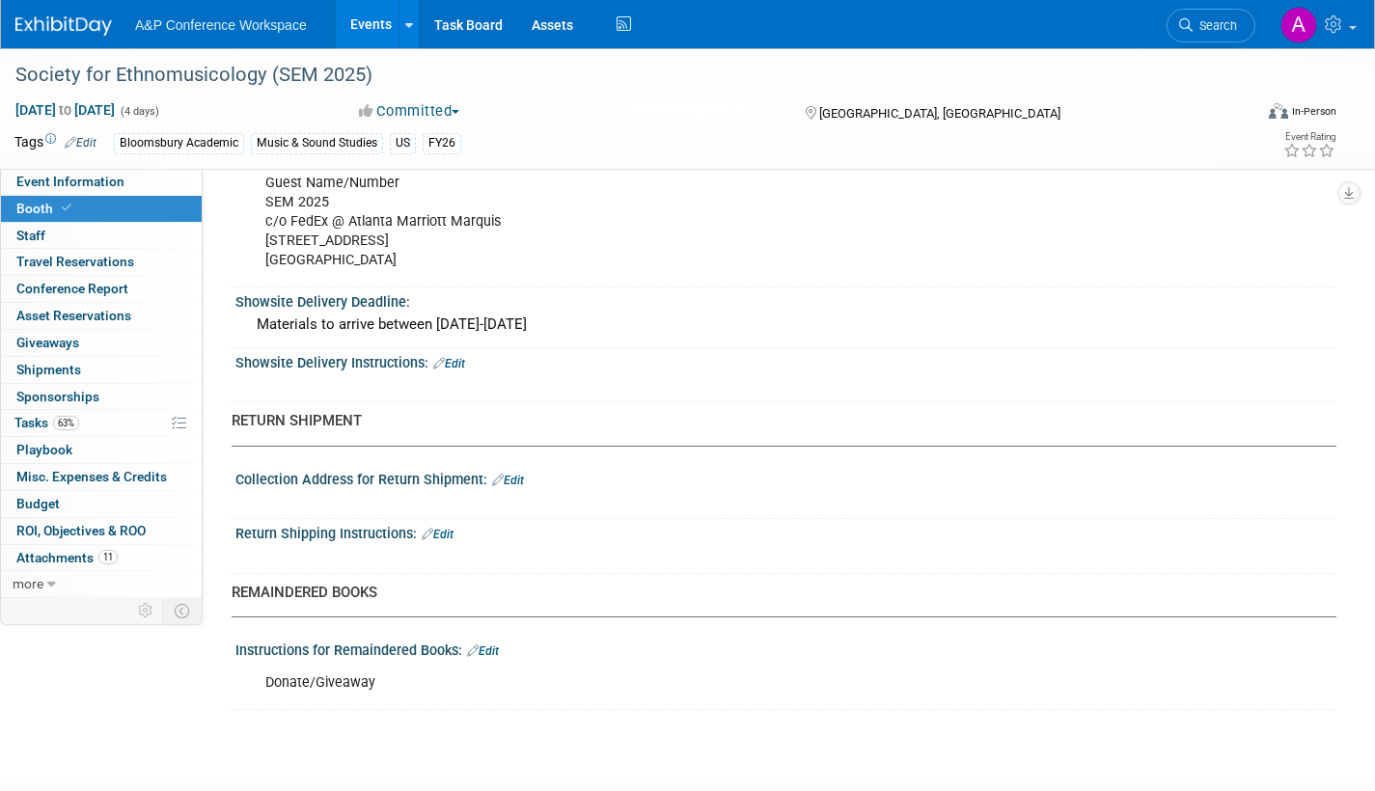
scroll to position [1351, 0]
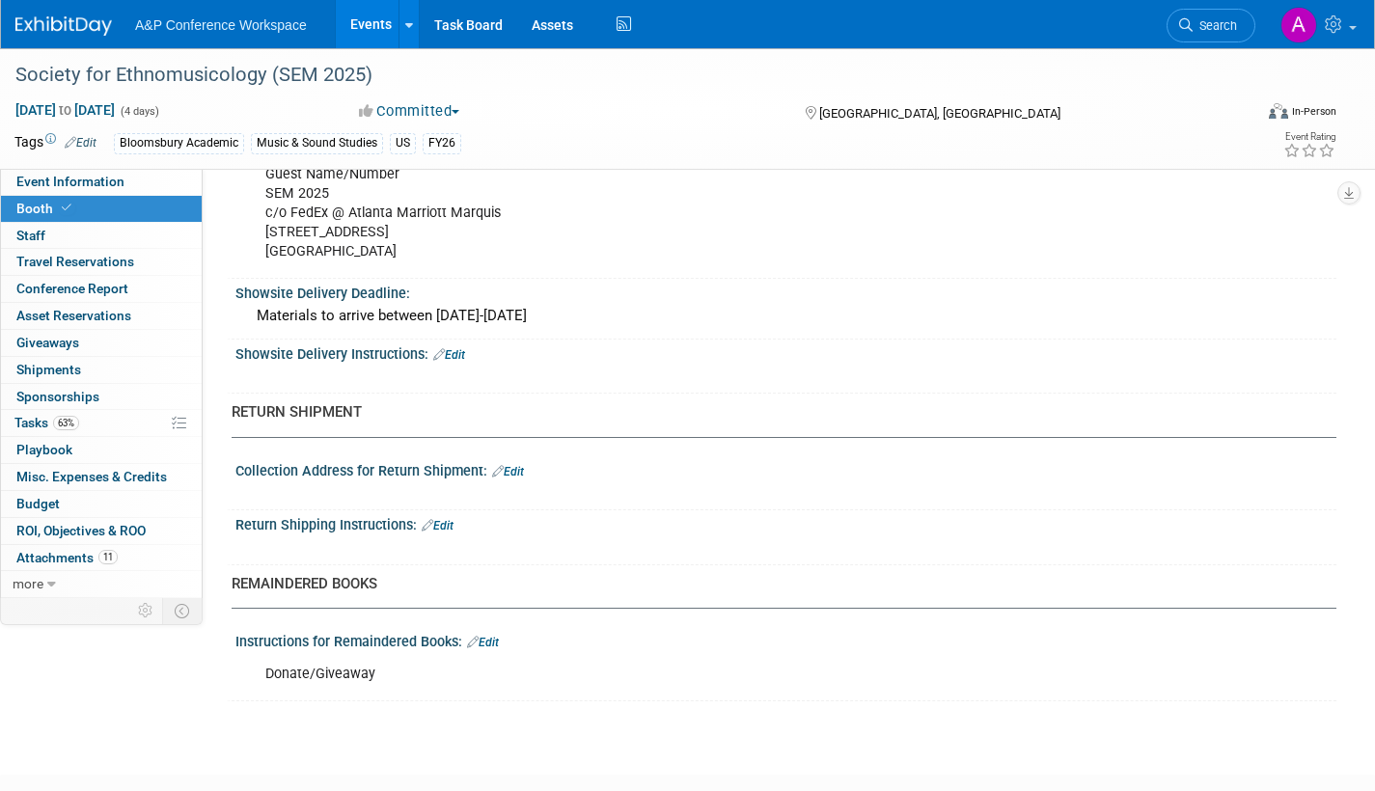
click at [446, 524] on link "Edit" at bounding box center [438, 526] width 32 height 14
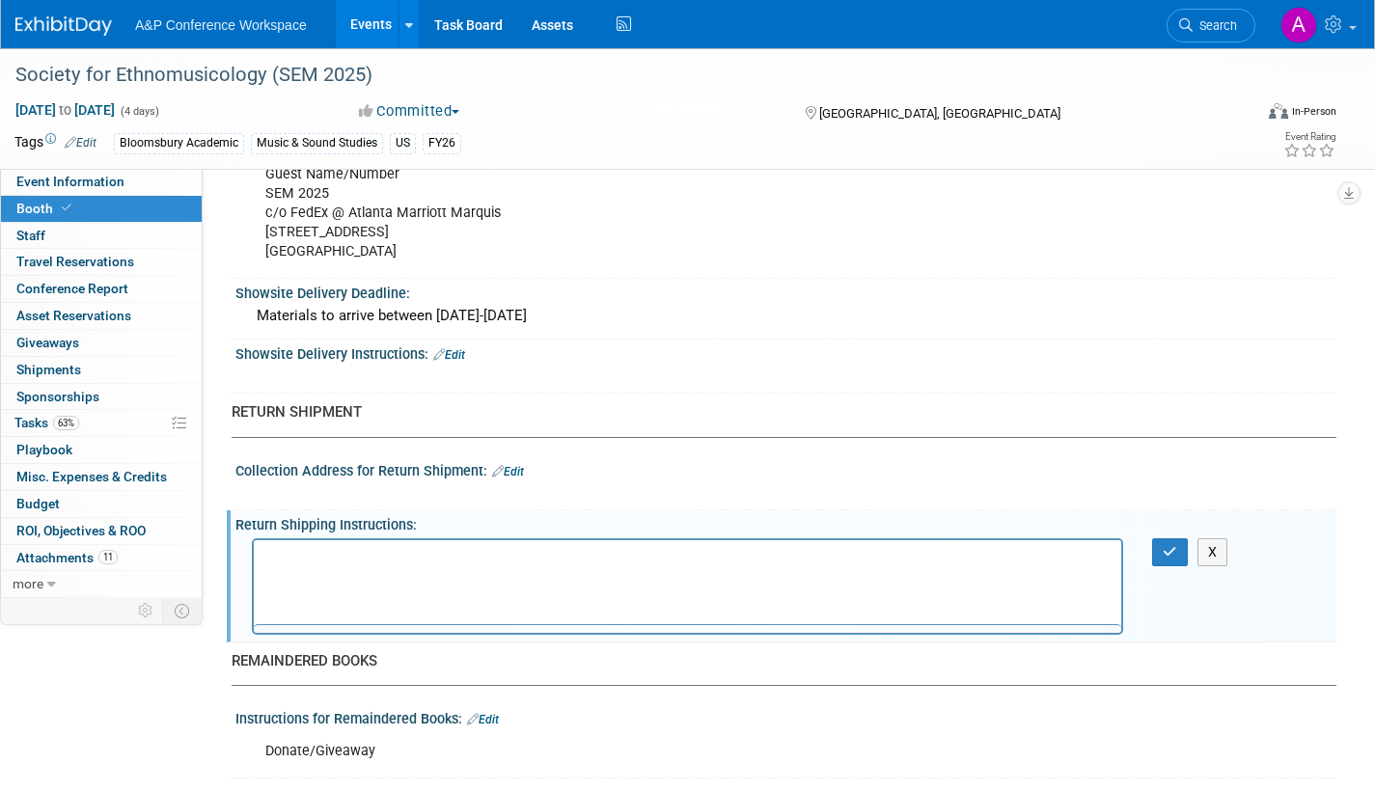
scroll to position [0, 0]
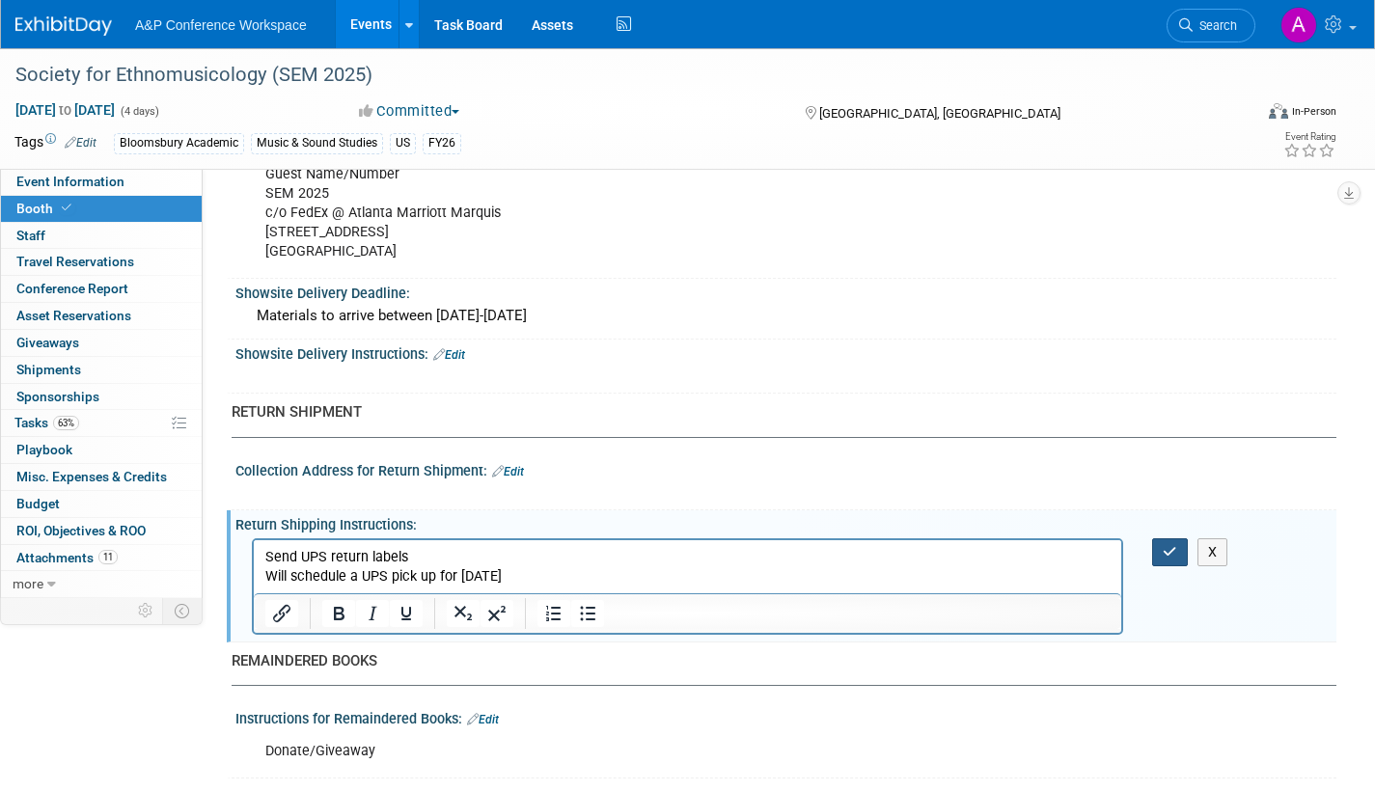
click at [1171, 542] on button "button" at bounding box center [1170, 552] width 36 height 28
